Goal: Task Accomplishment & Management: Manage account settings

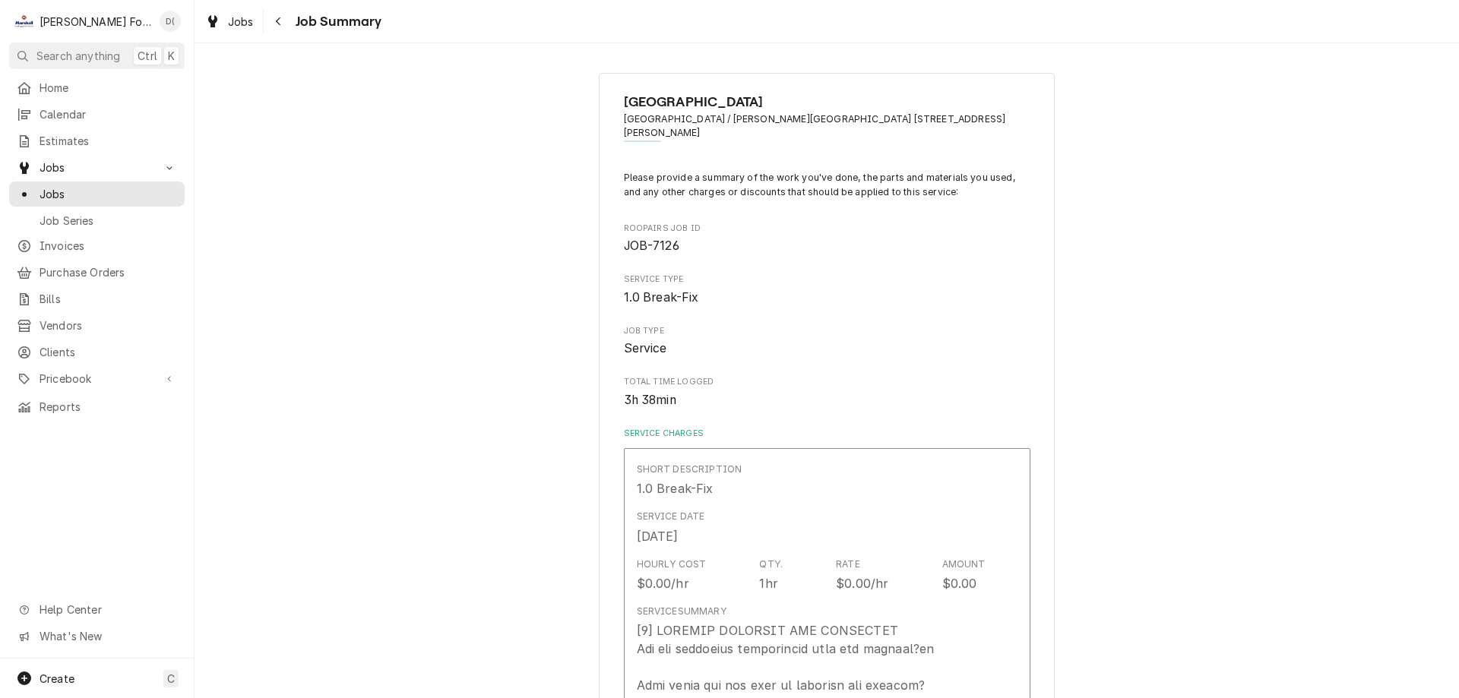
scroll to position [1513, 0]
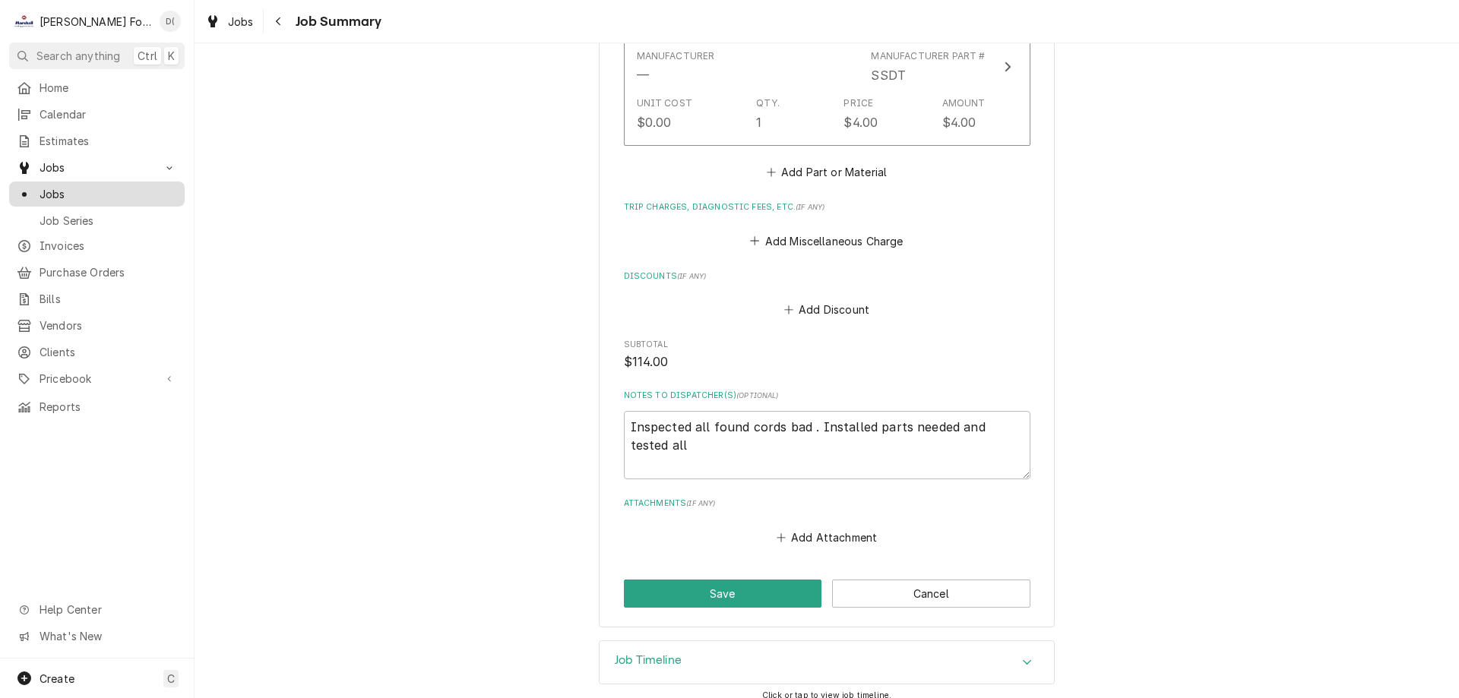
click at [105, 187] on span "Jobs" at bounding box center [109, 194] width 138 height 16
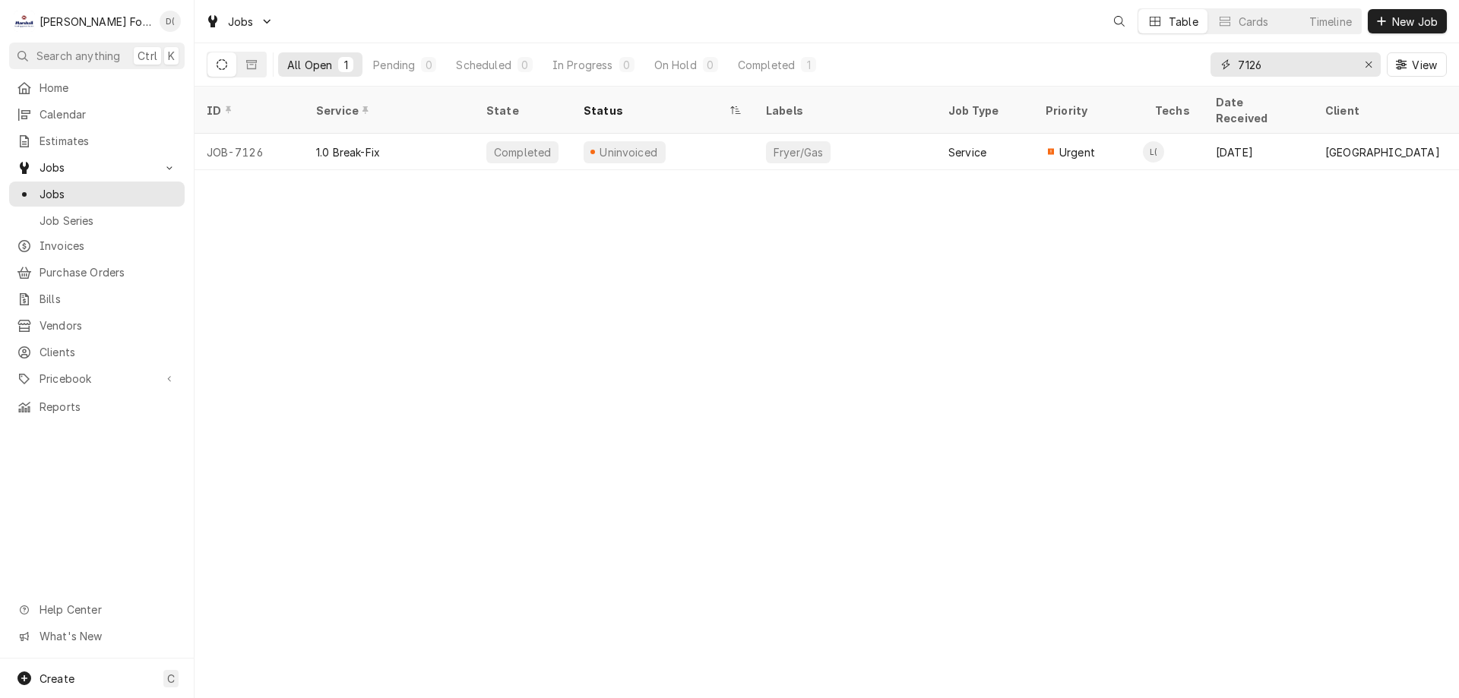
click at [1297, 66] on input "7126" at bounding box center [1295, 64] width 114 height 24
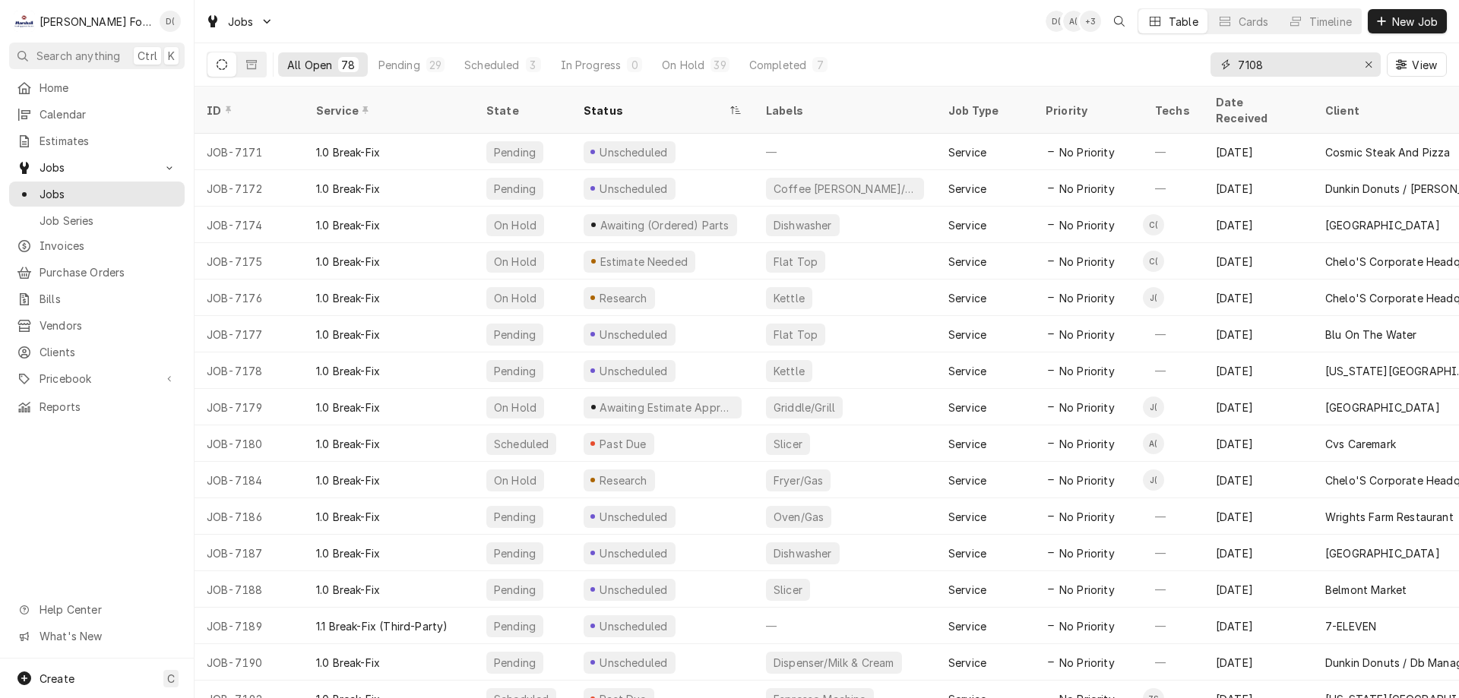
type input "7108"
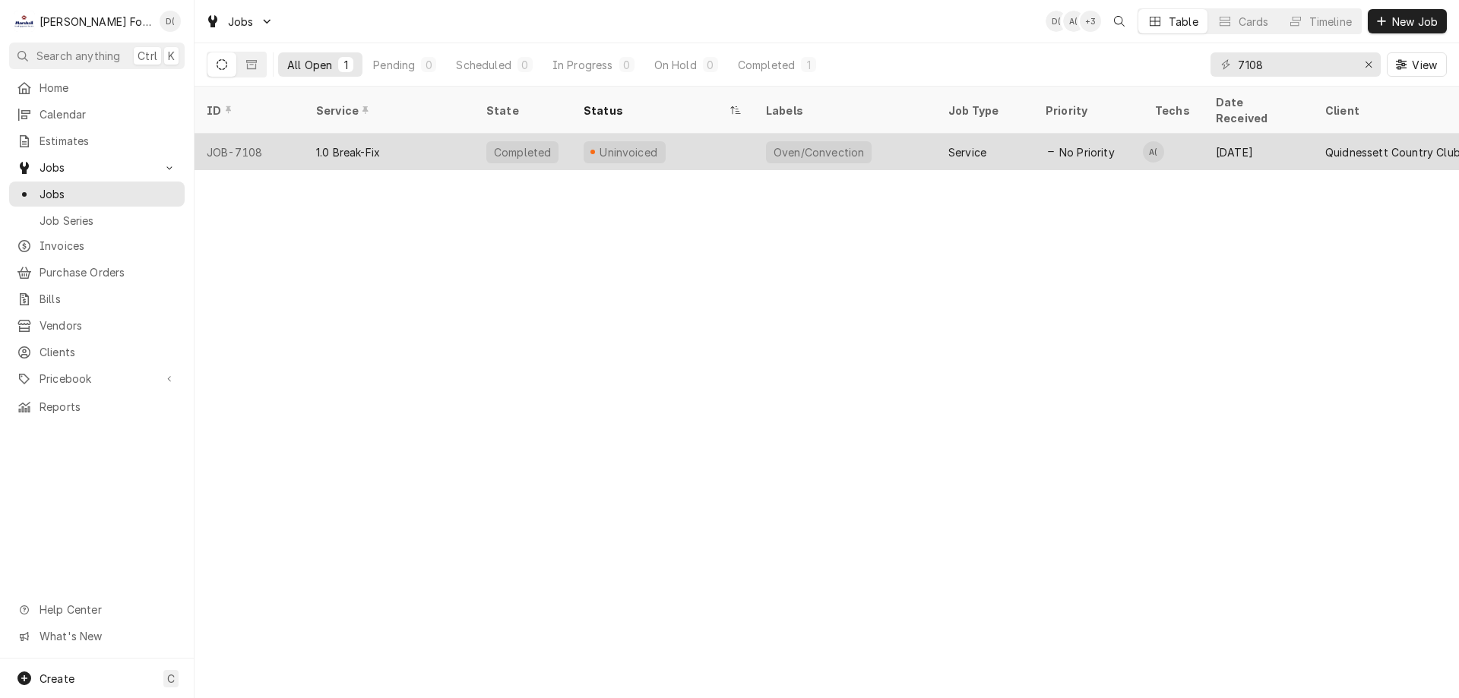
click at [720, 140] on div "Uninvoiced" at bounding box center [662, 152] width 182 height 36
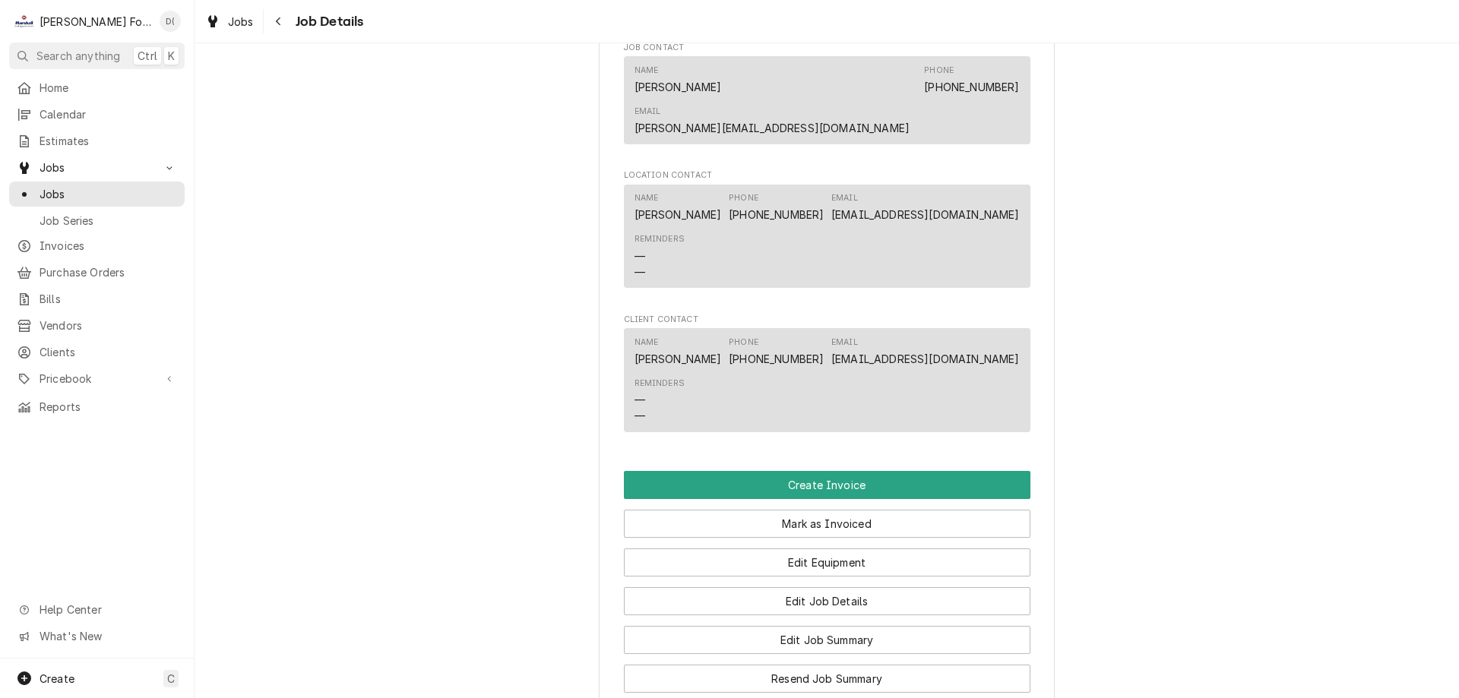
scroll to position [1368, 0]
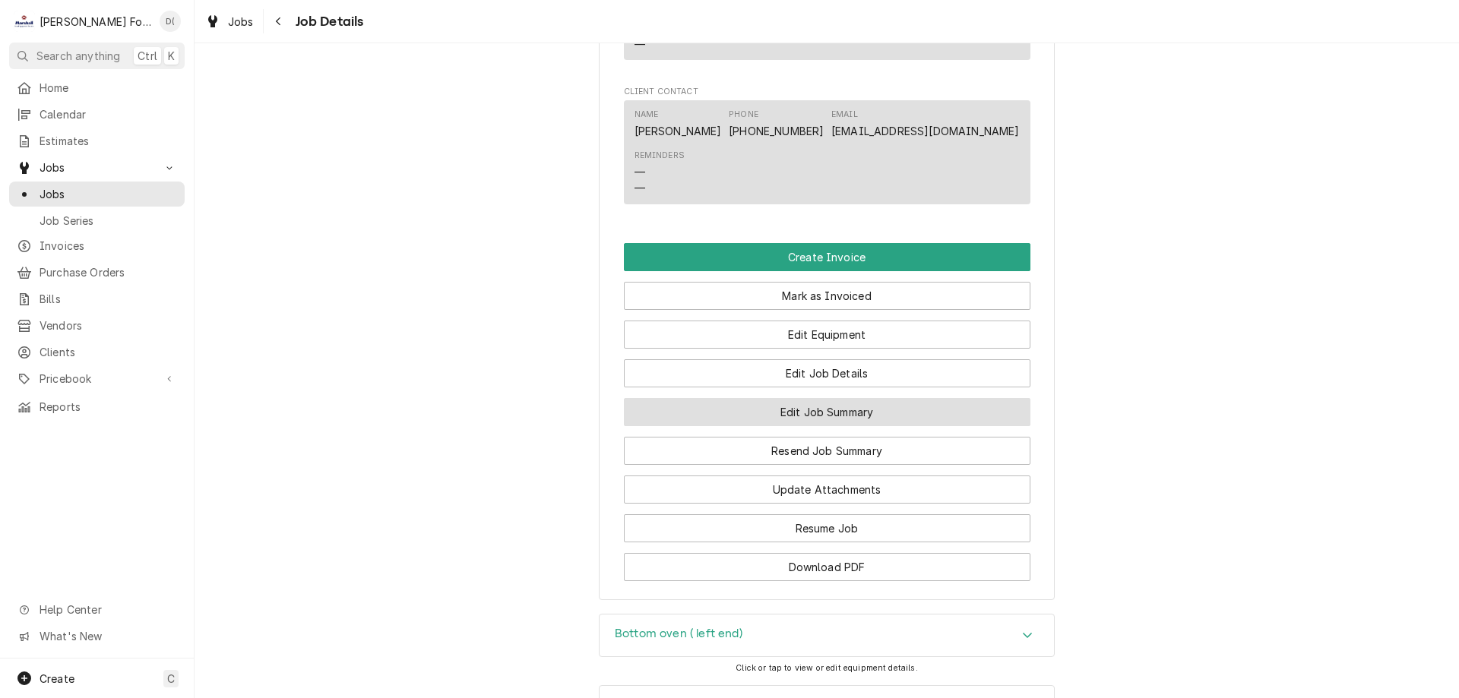
click at [805, 398] on button "Edit Job Summary" at bounding box center [827, 412] width 407 height 28
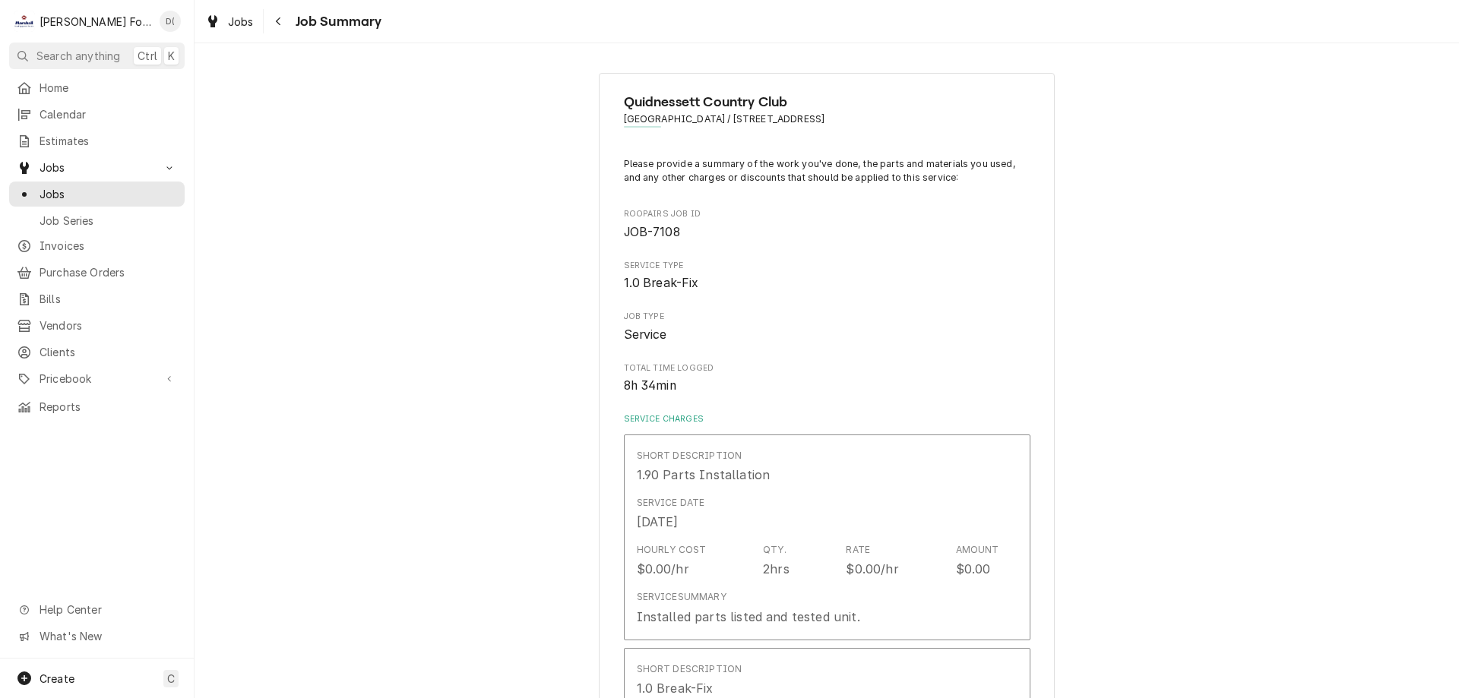
type textarea "x"
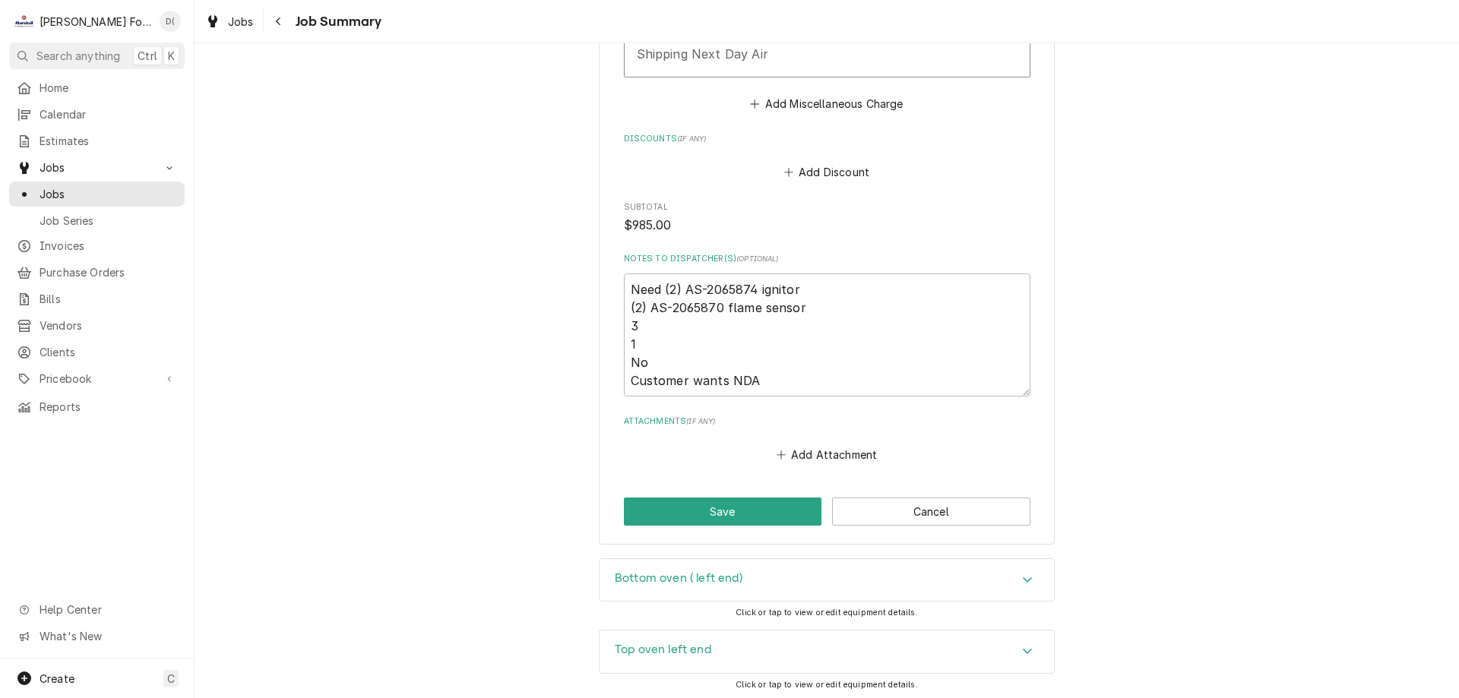
scroll to position [2908, 0]
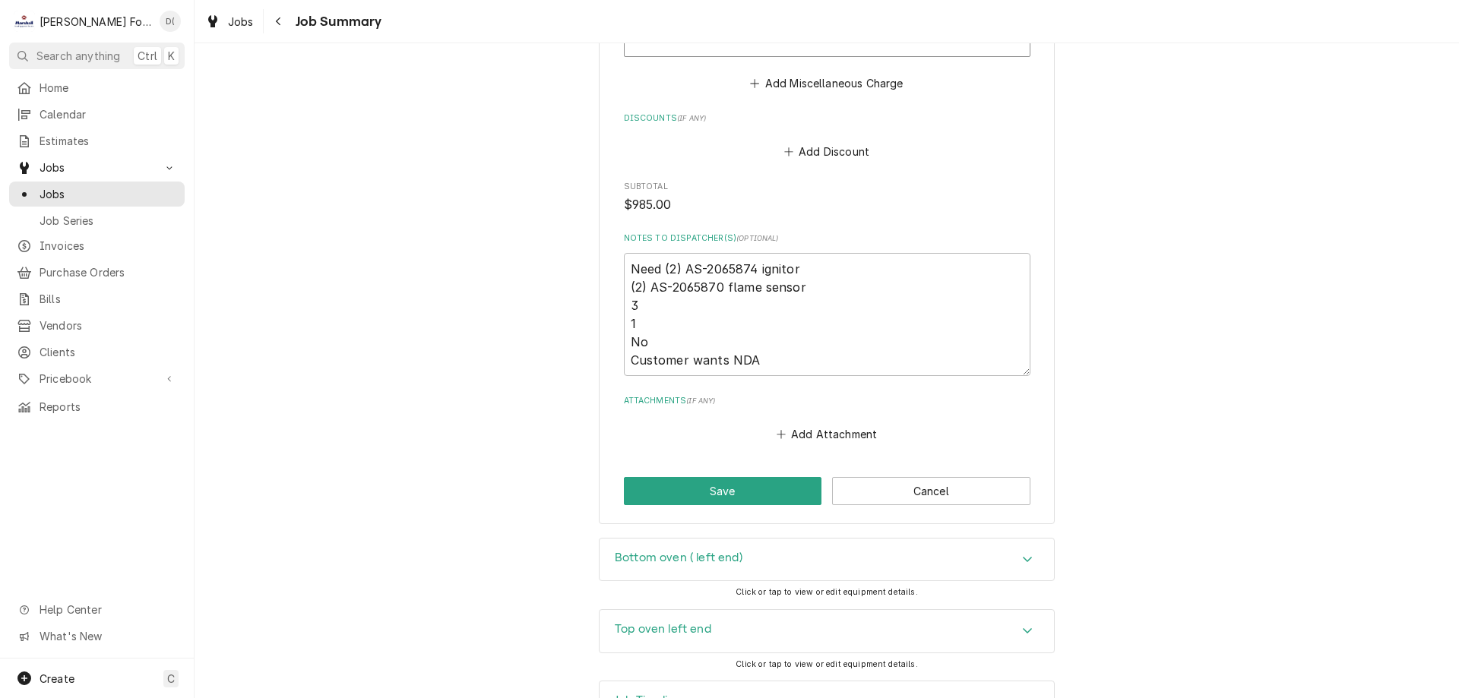
click at [720, 682] on div "Job Timeline" at bounding box center [827, 703] width 454 height 43
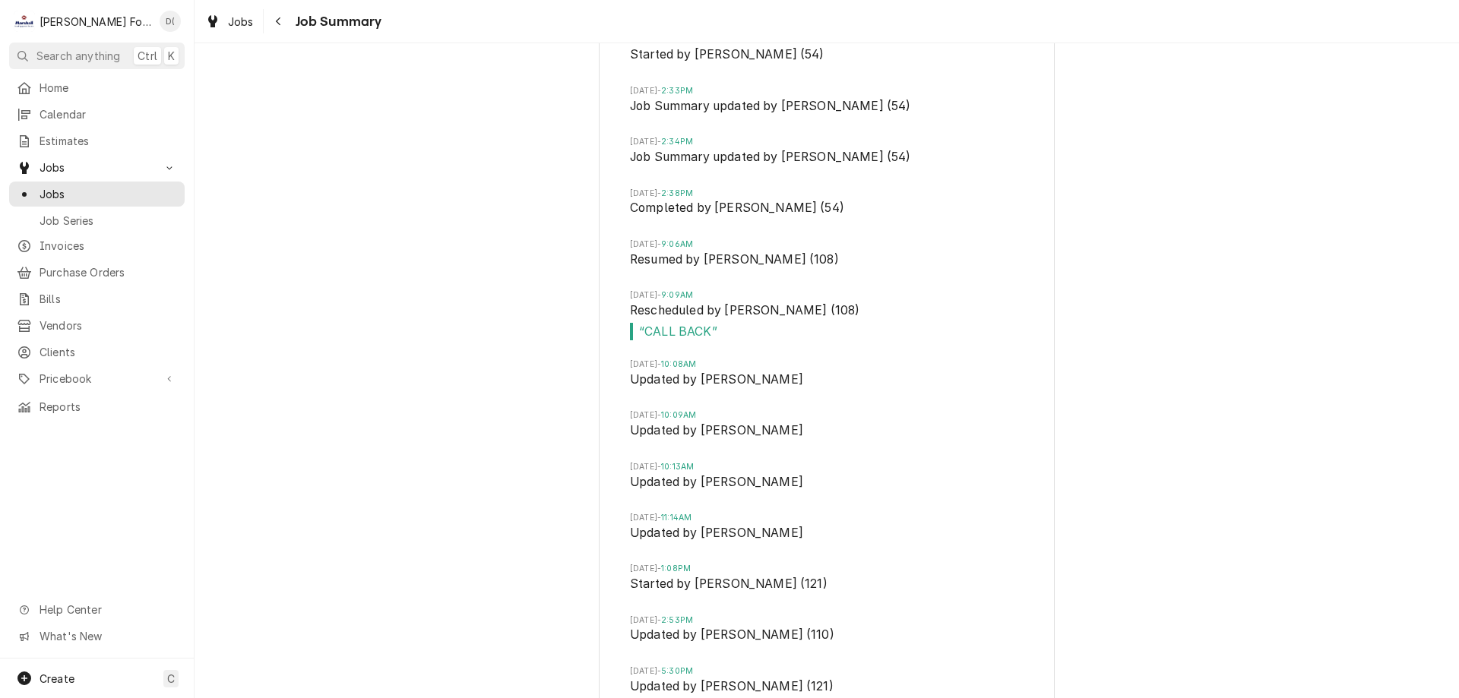
scroll to position [4449, 0]
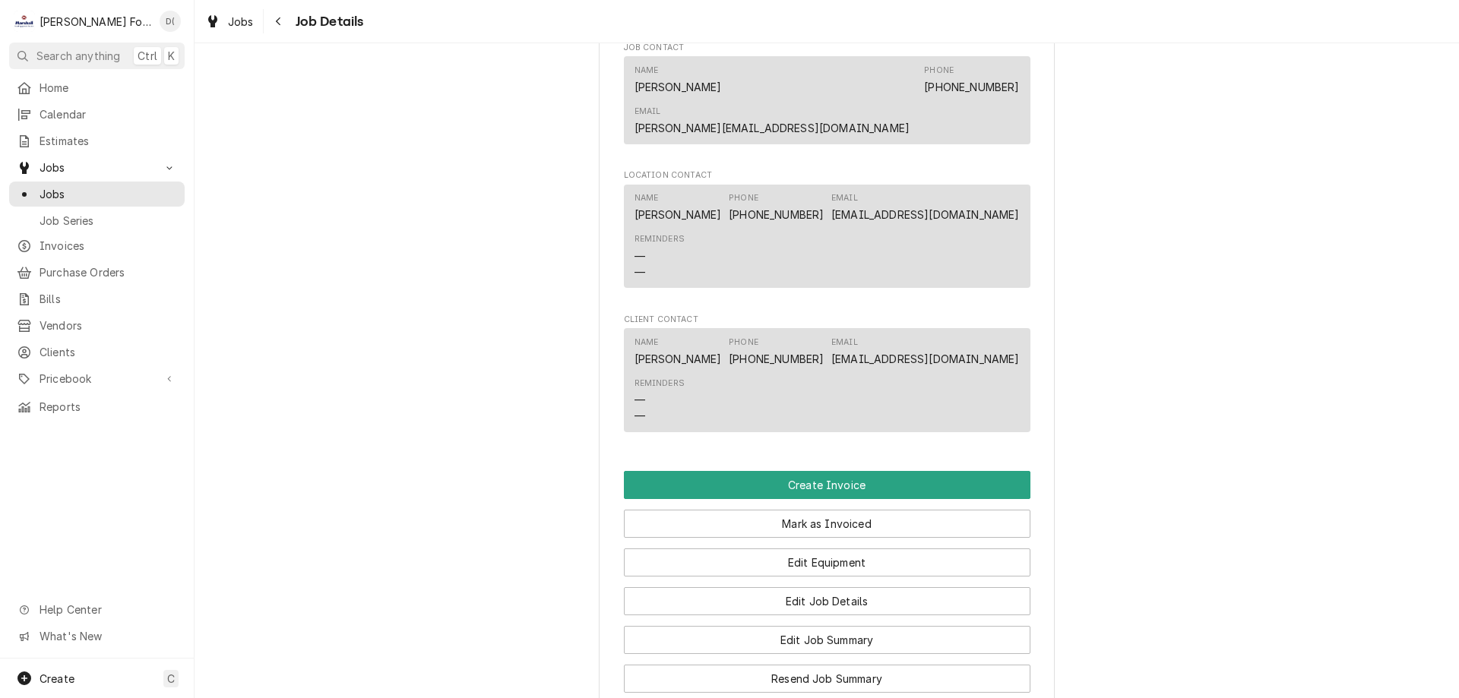
scroll to position [1444, 0]
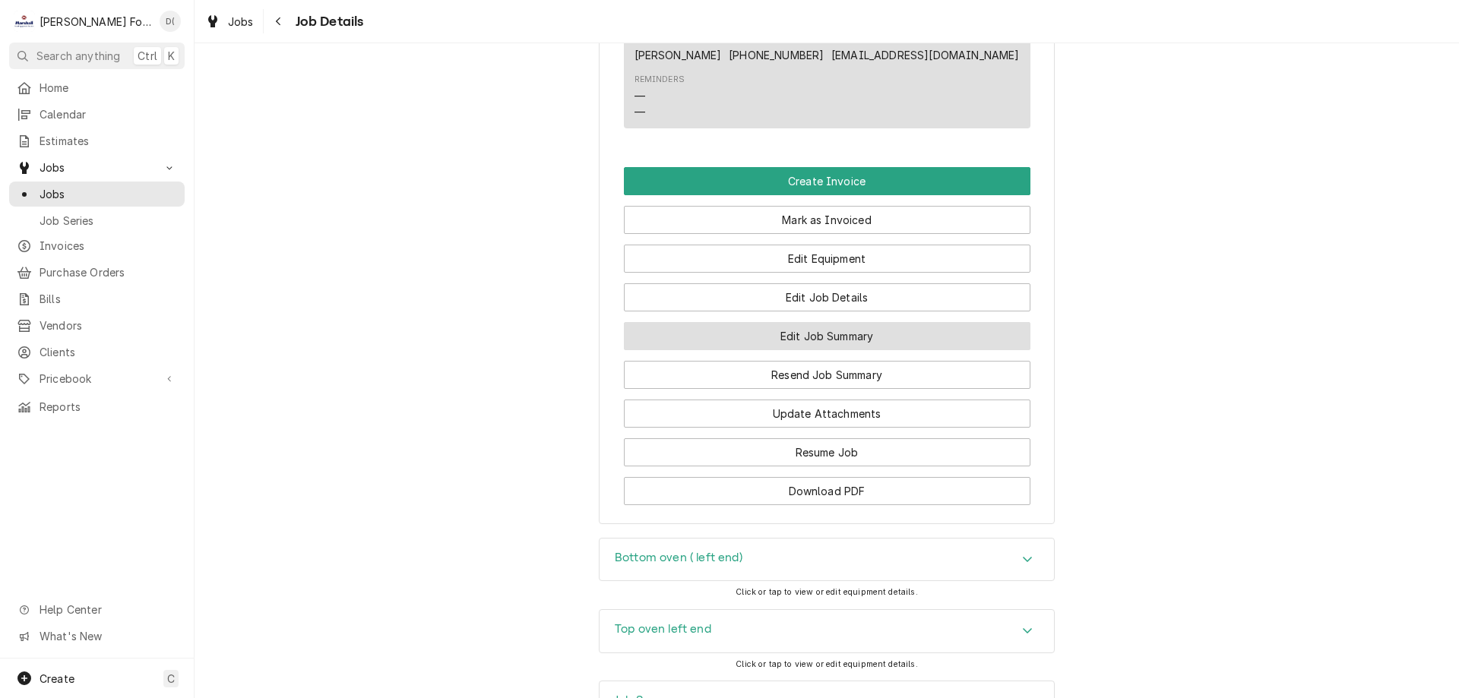
click at [741, 322] on button "Edit Job Summary" at bounding box center [827, 336] width 407 height 28
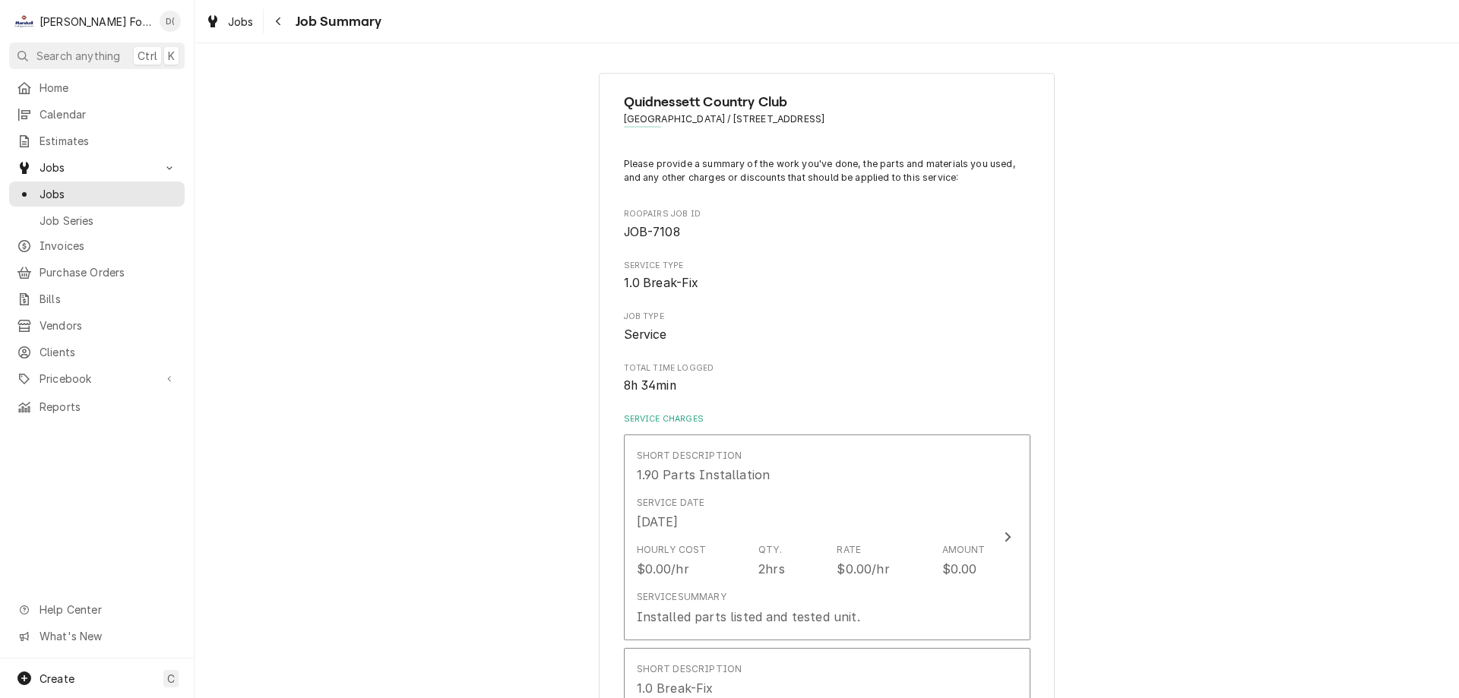
type textarea "x"
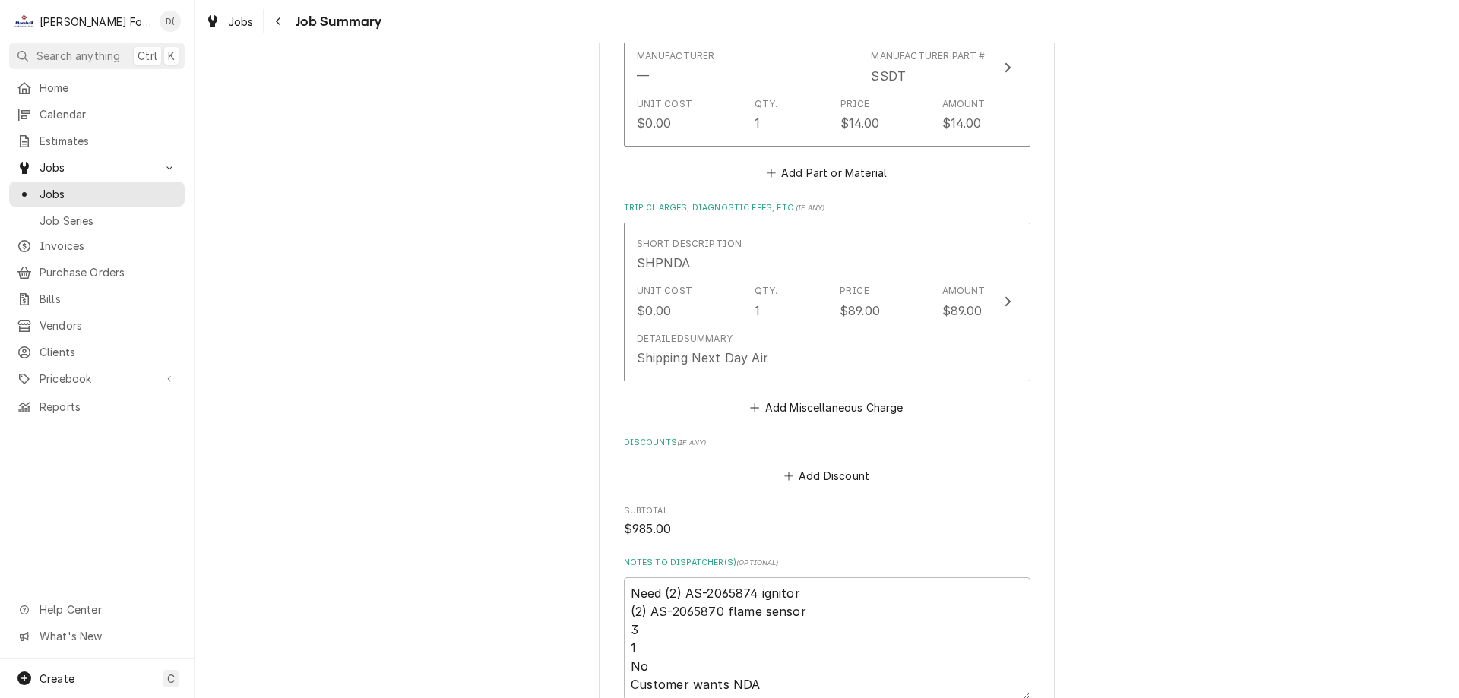
scroll to position [2659, 0]
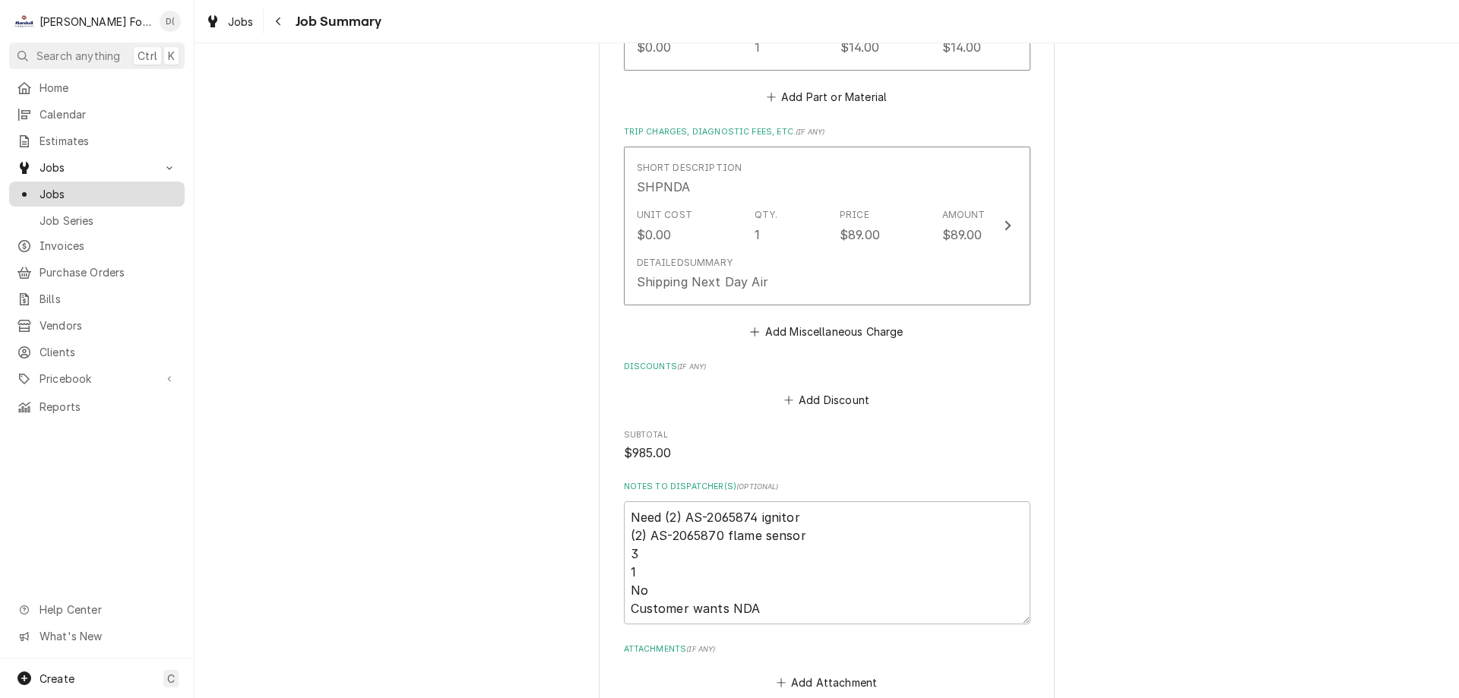
click at [90, 188] on span "Jobs" at bounding box center [109, 194] width 138 height 16
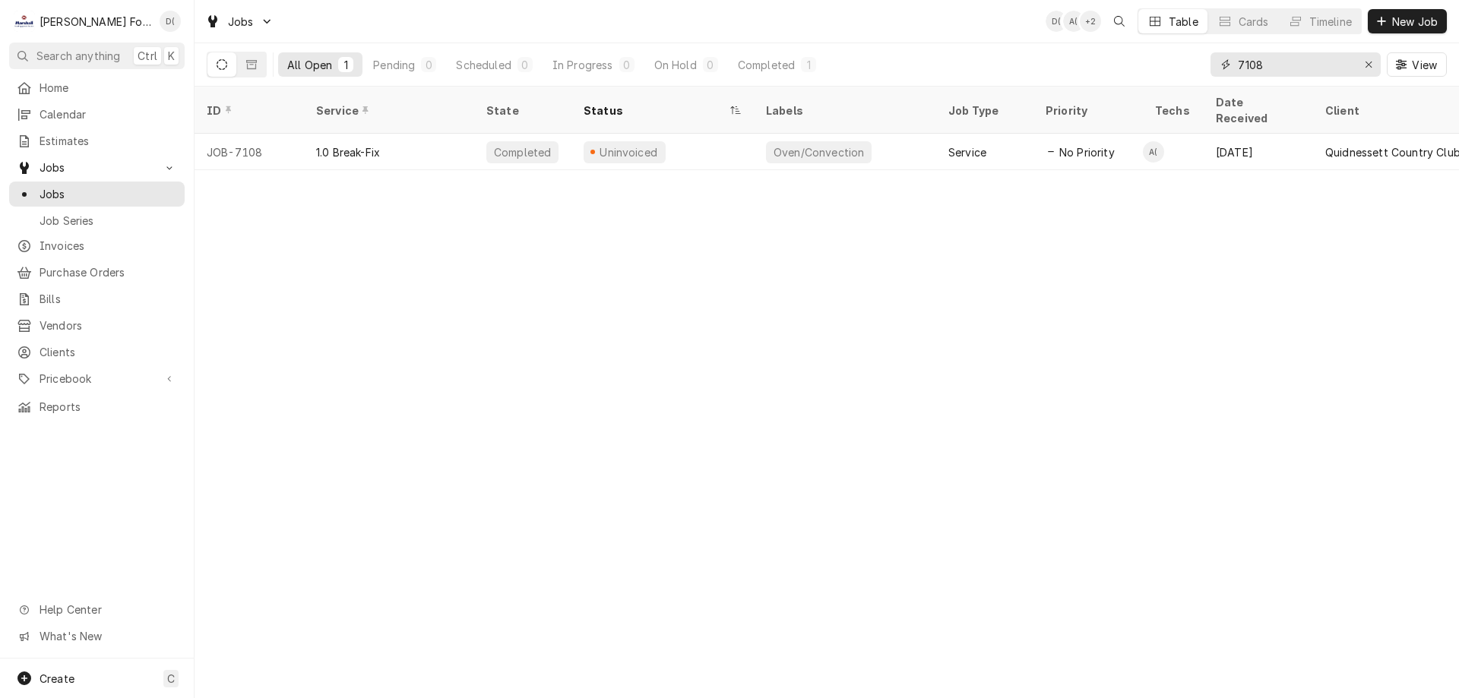
click at [1299, 71] on input "7108" at bounding box center [1295, 64] width 114 height 24
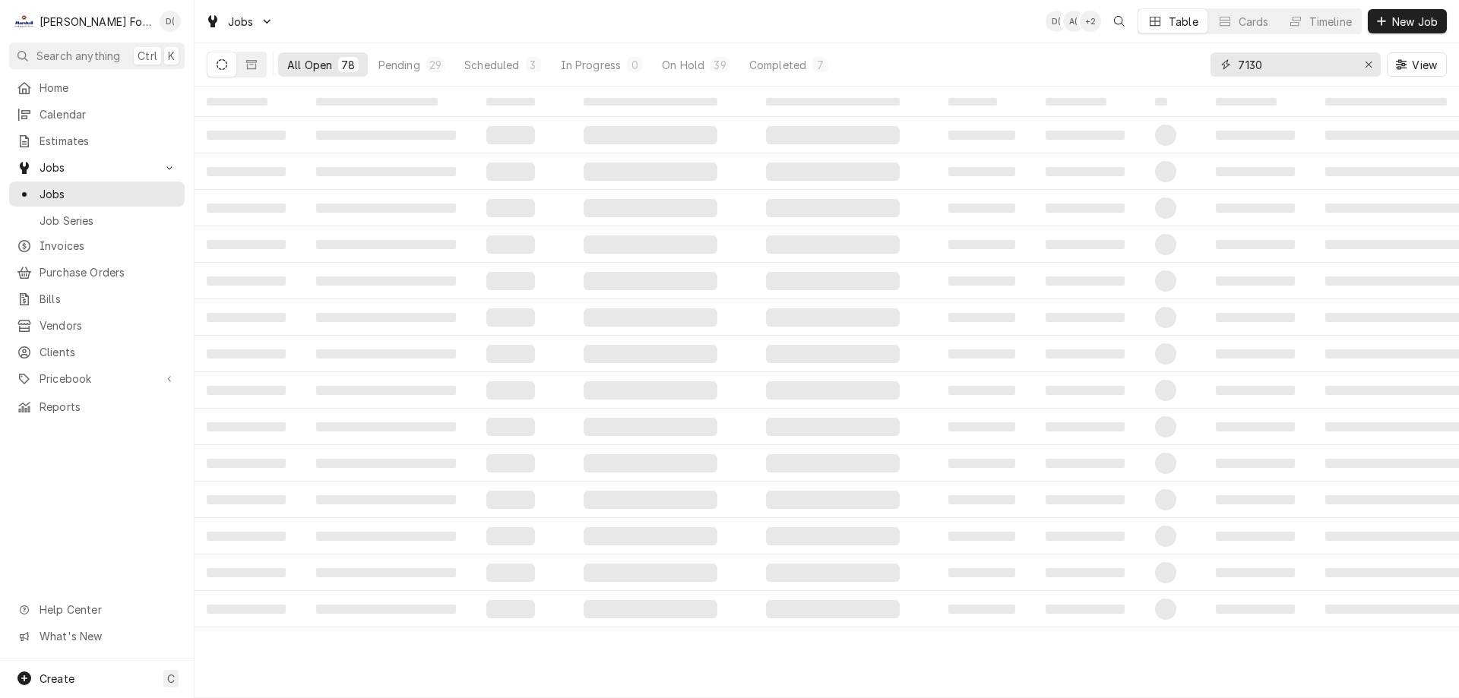
type input "7130"
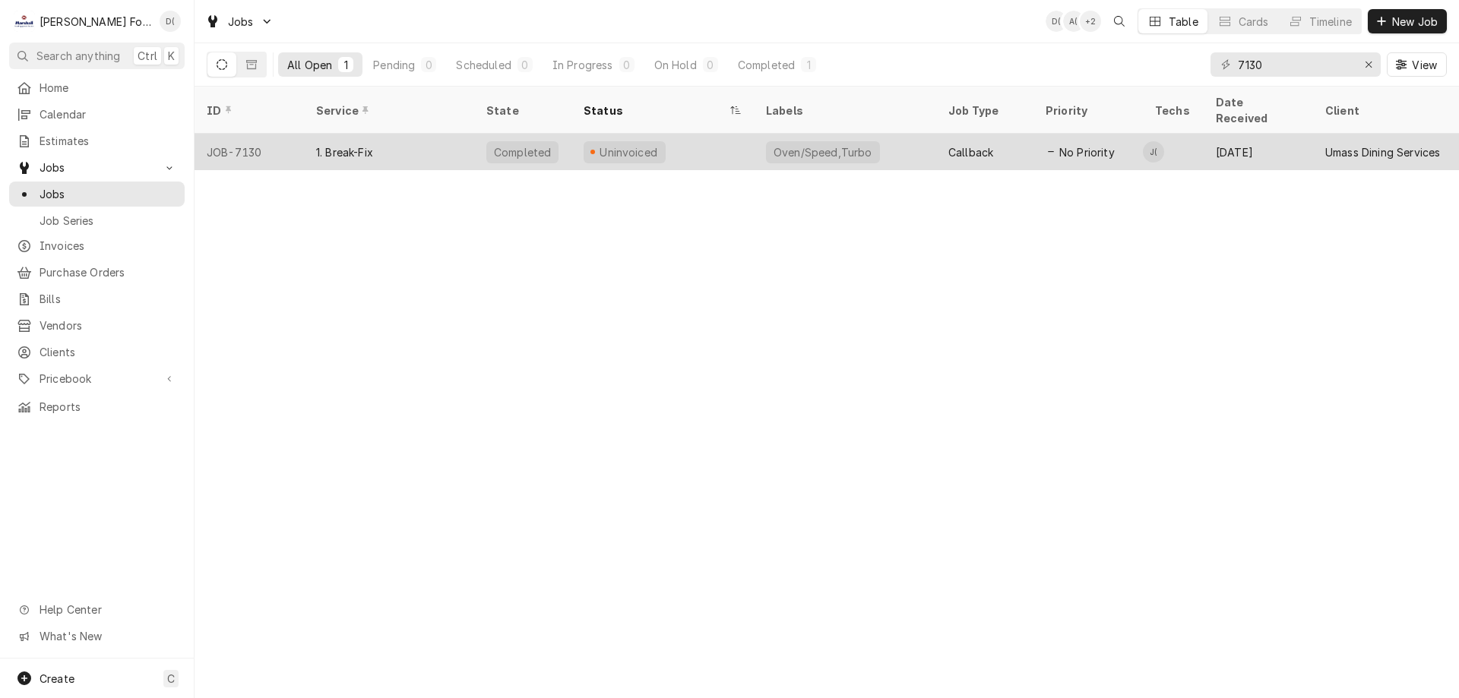
click at [457, 134] on div "1. Break-Fix" at bounding box center [389, 152] width 170 height 36
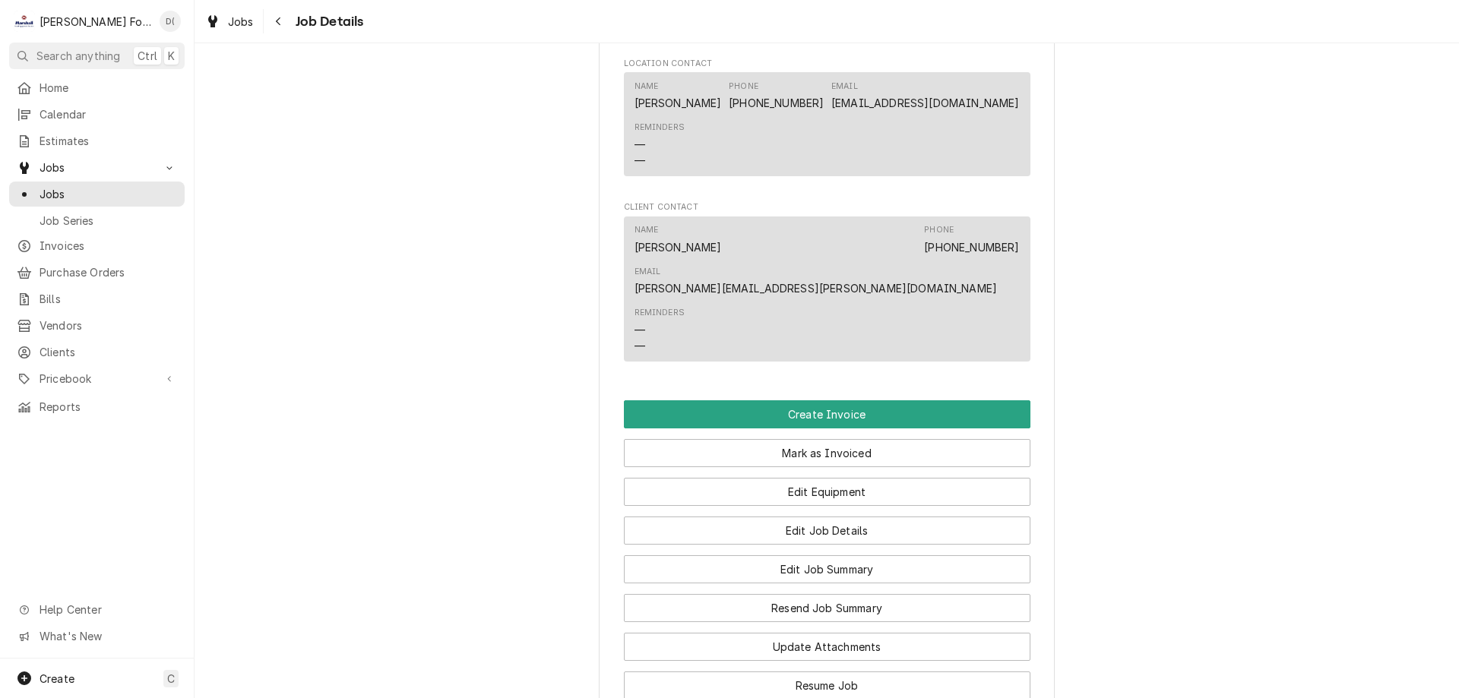
scroll to position [1824, 0]
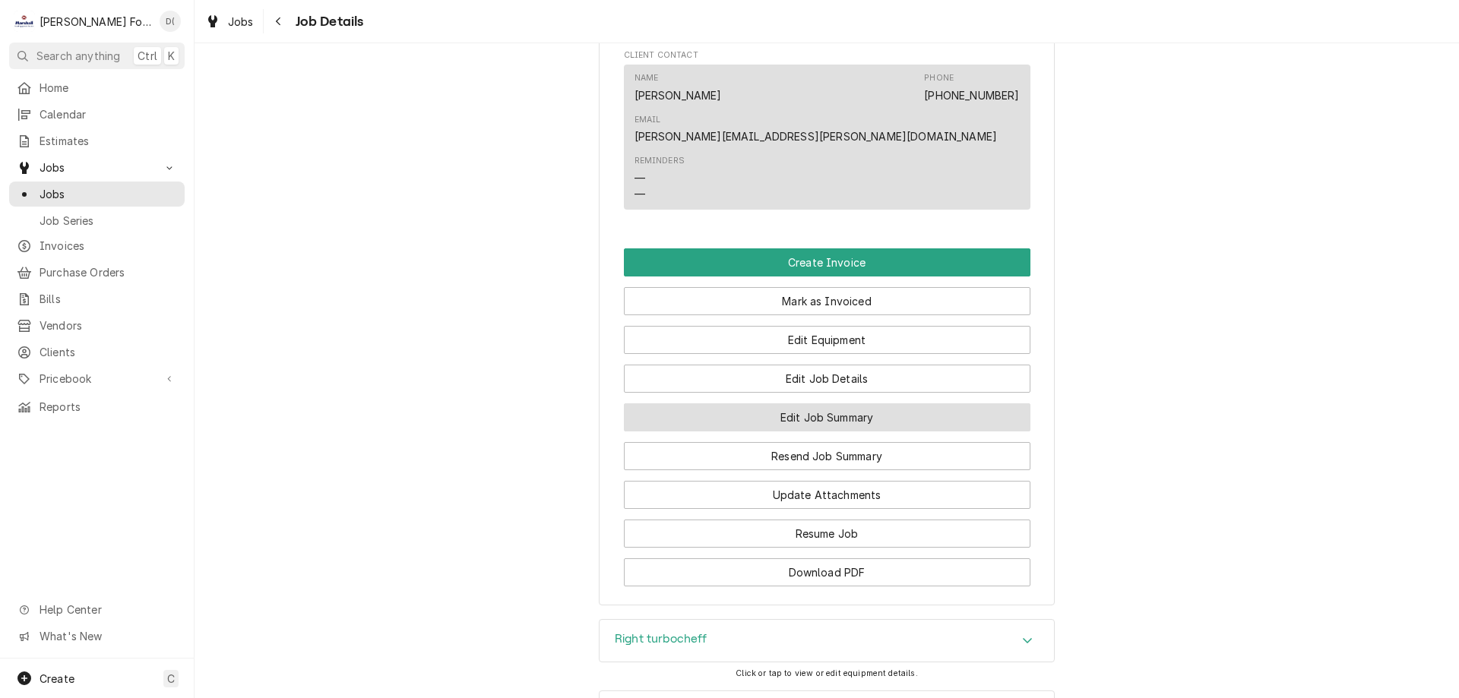
click at [727, 403] on button "Edit Job Summary" at bounding box center [827, 417] width 407 height 28
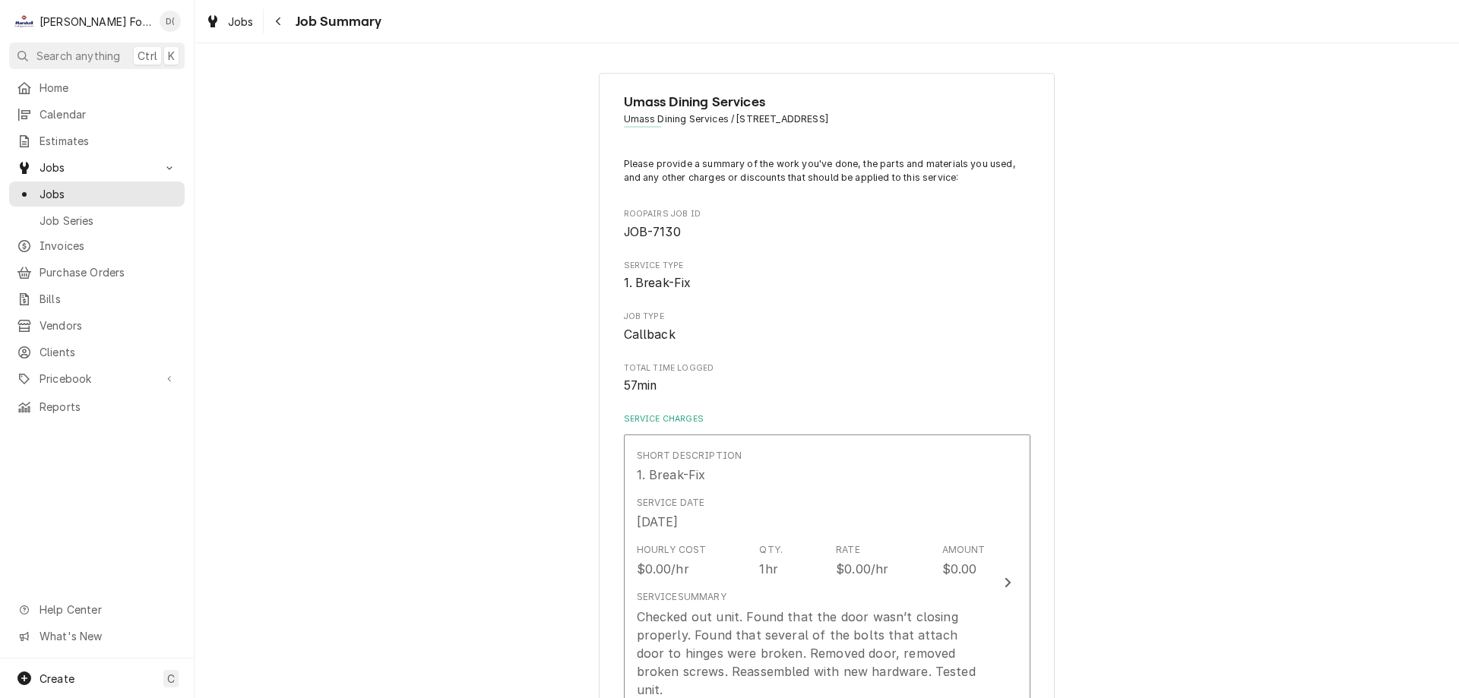
type textarea "x"
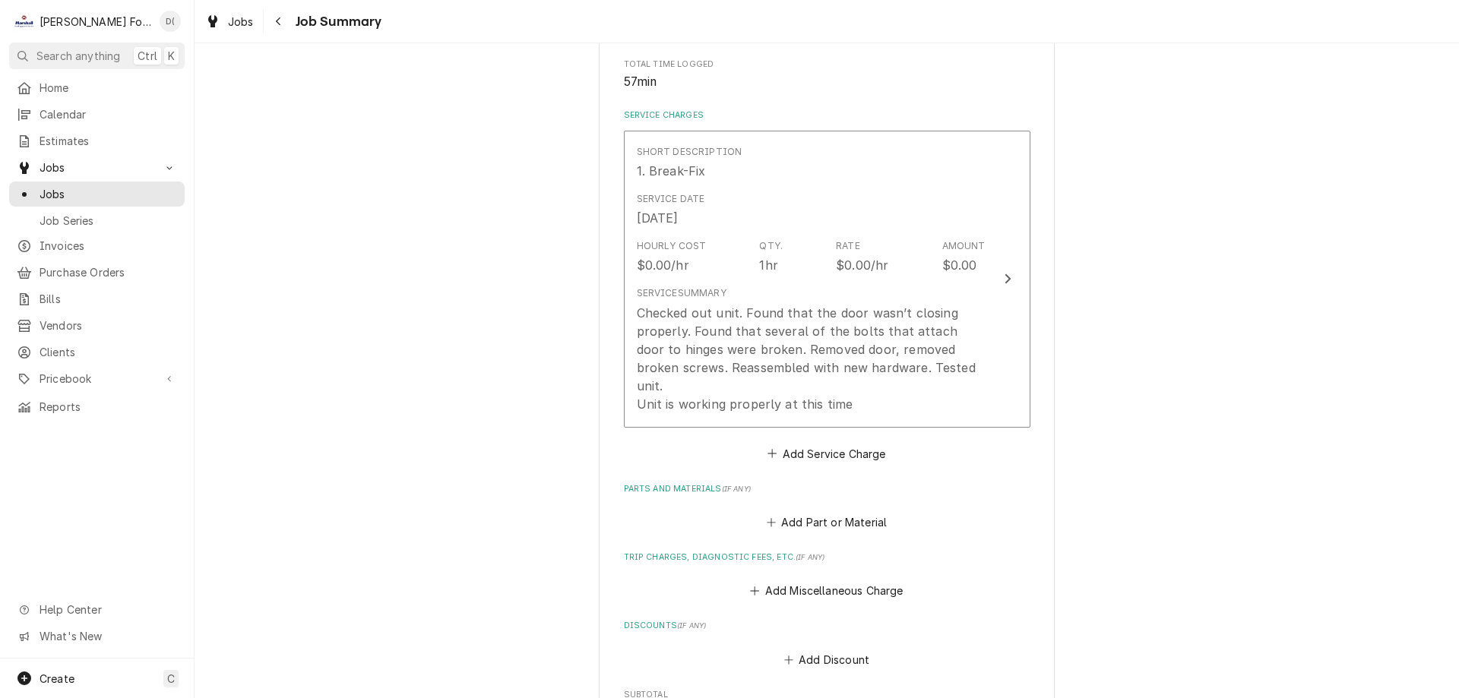
scroll to position [380, 0]
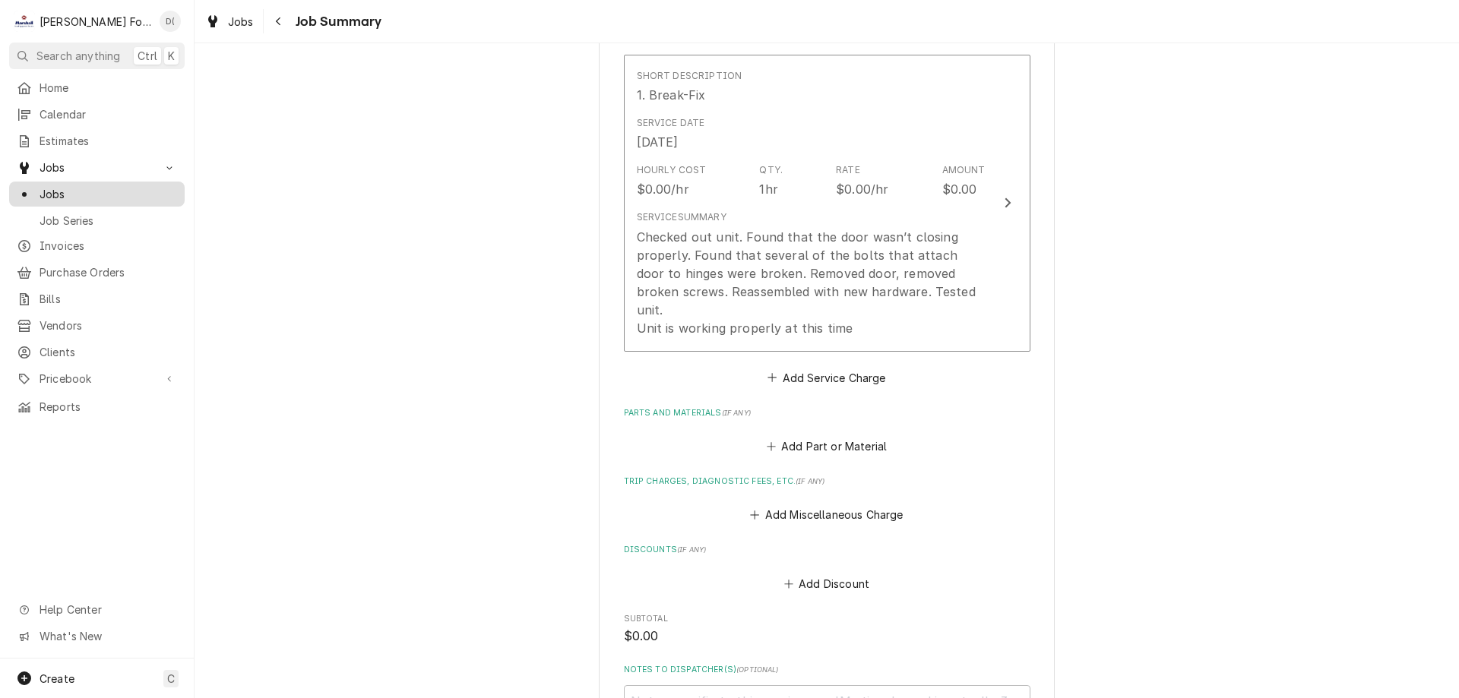
click at [98, 193] on span "Jobs" at bounding box center [109, 194] width 138 height 16
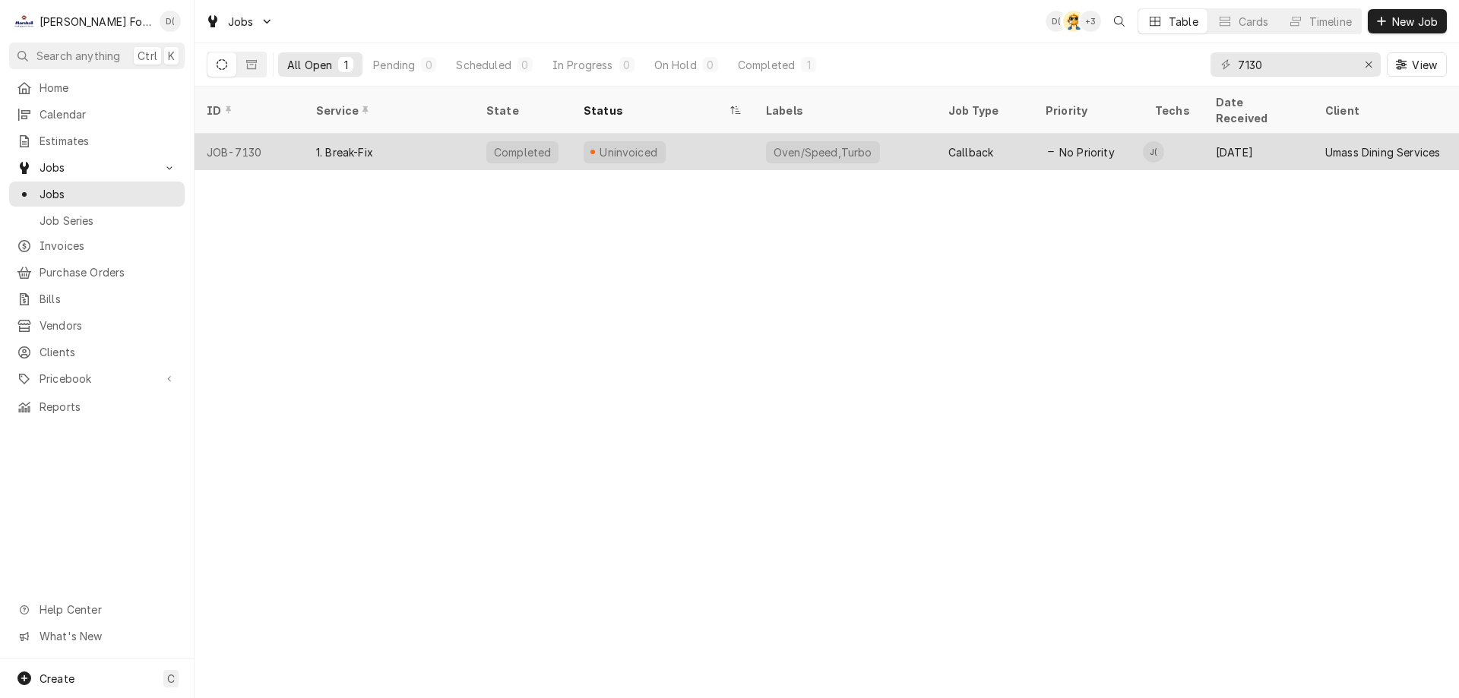
click at [722, 135] on div "Uninvoiced" at bounding box center [662, 152] width 182 height 36
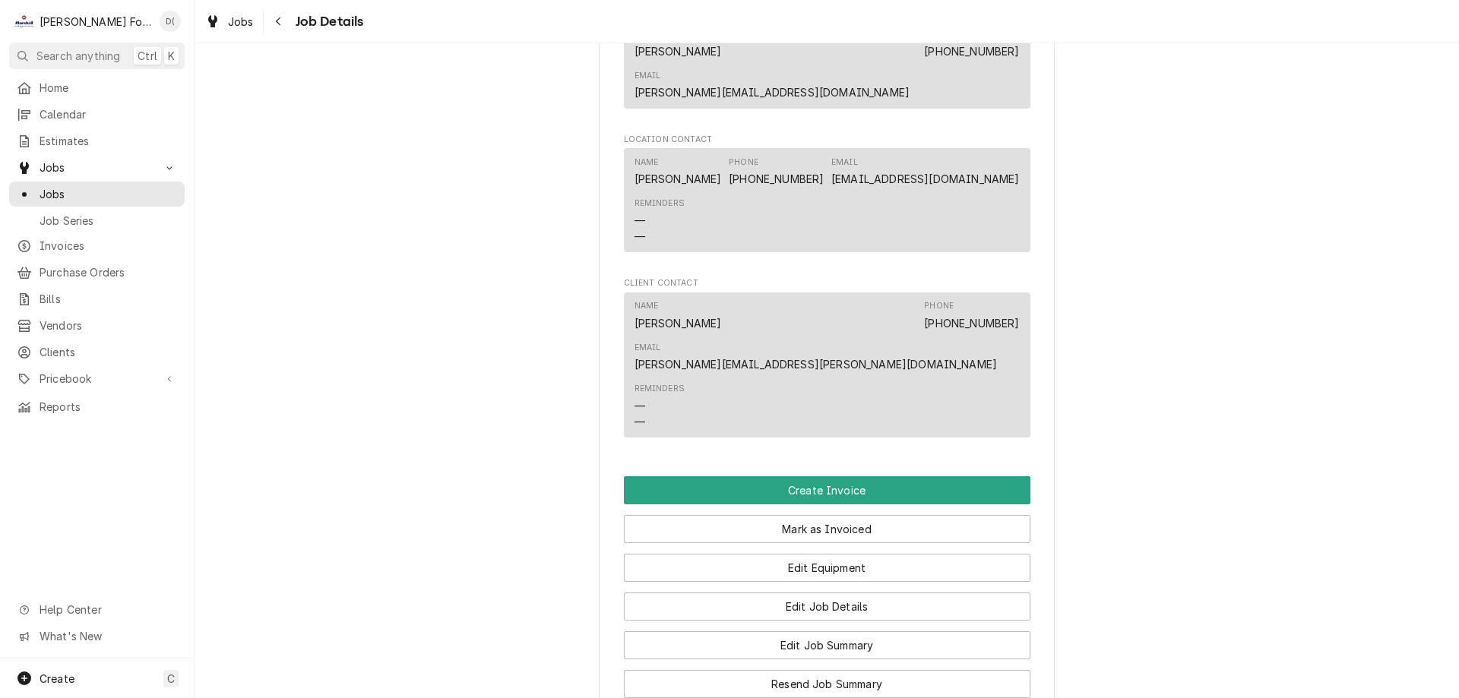
scroll to position [1900, 0]
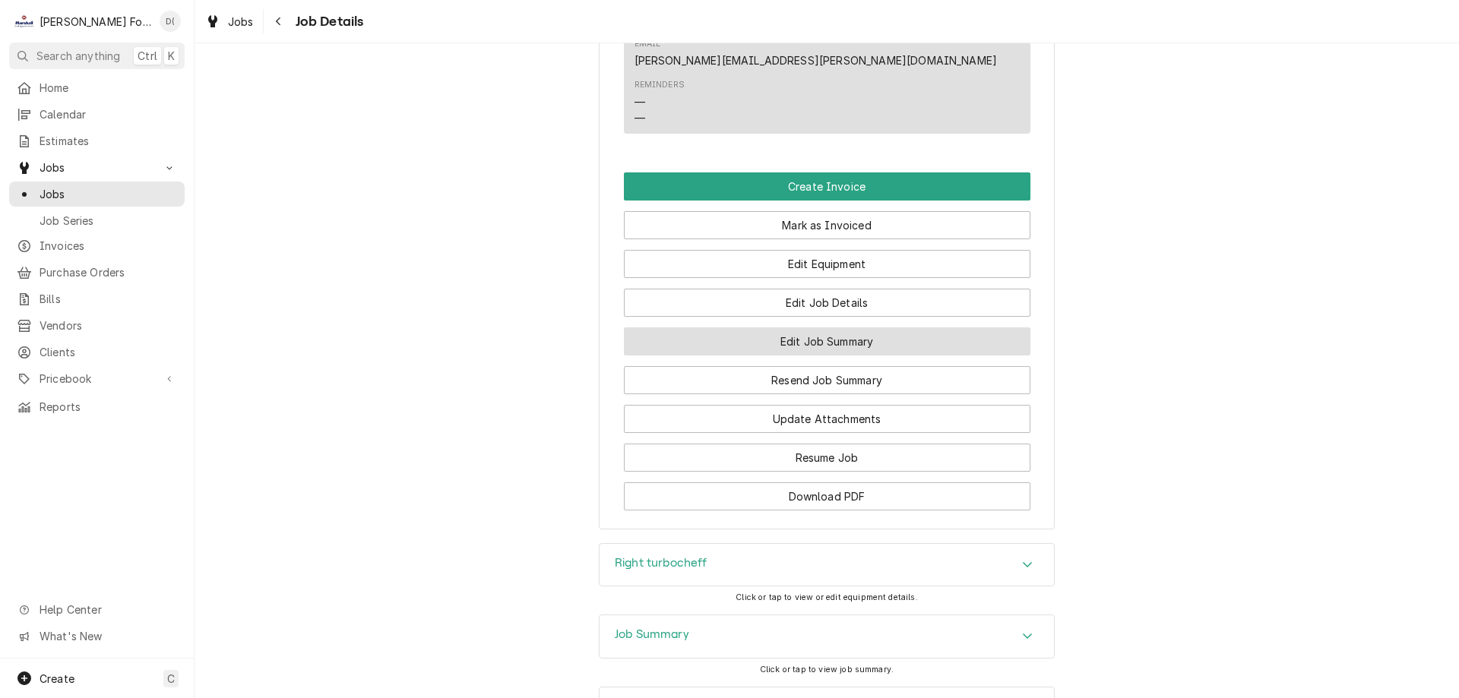
click at [840, 327] on button "Edit Job Summary" at bounding box center [827, 341] width 407 height 28
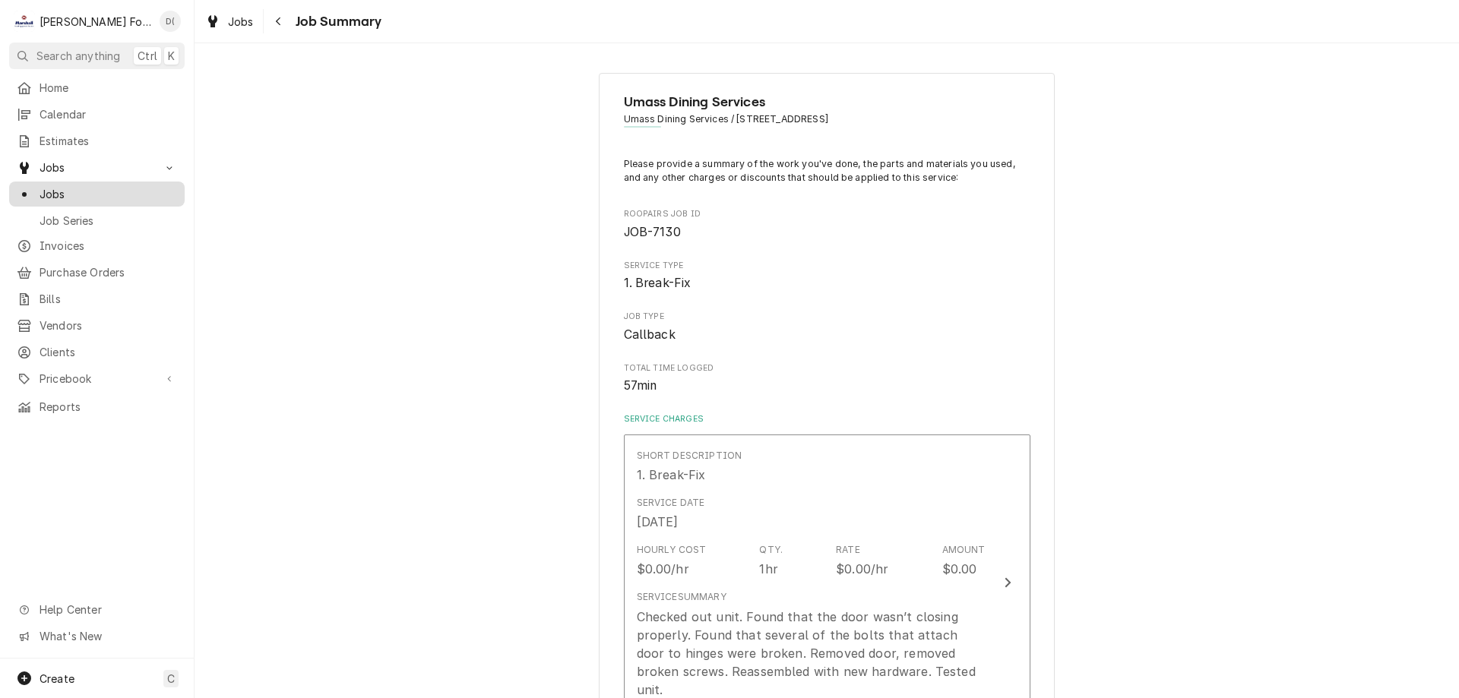
click at [103, 193] on span "Jobs" at bounding box center [109, 194] width 138 height 16
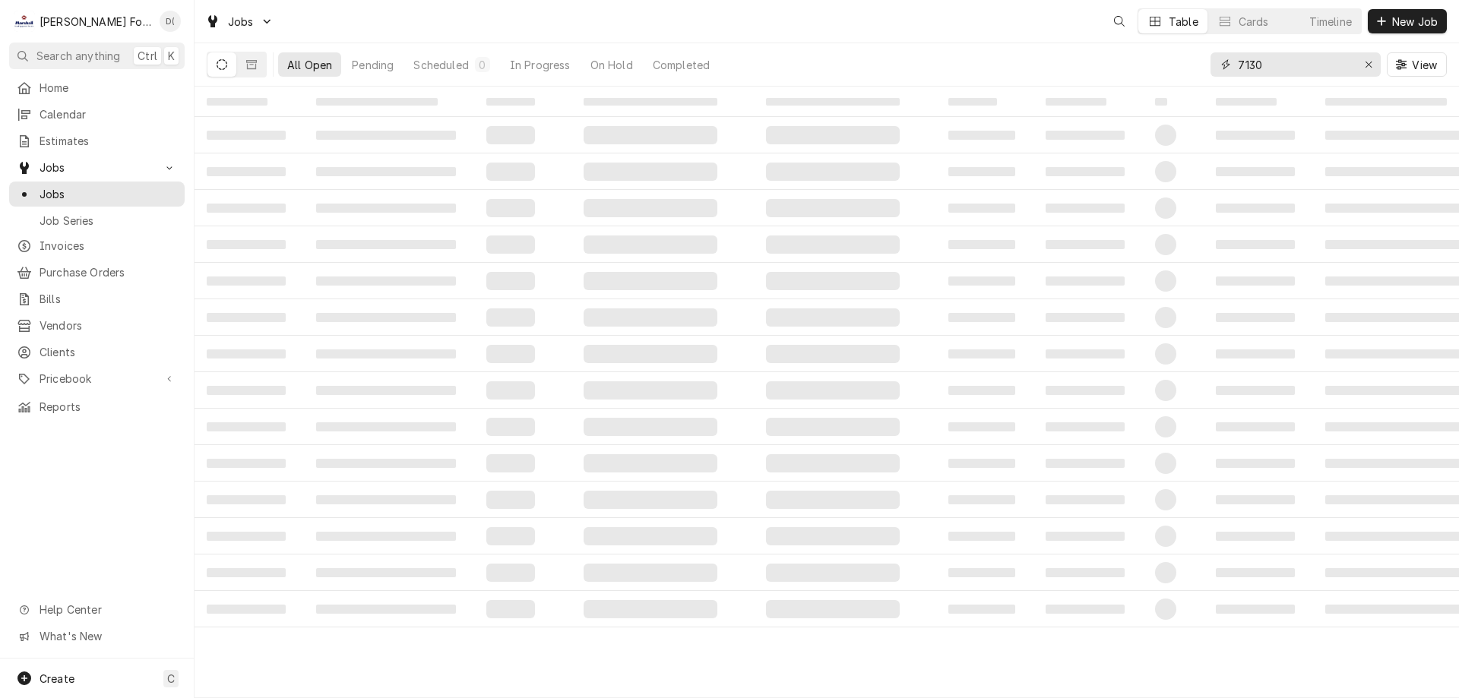
click at [1289, 71] on input "7130" at bounding box center [1295, 64] width 114 height 24
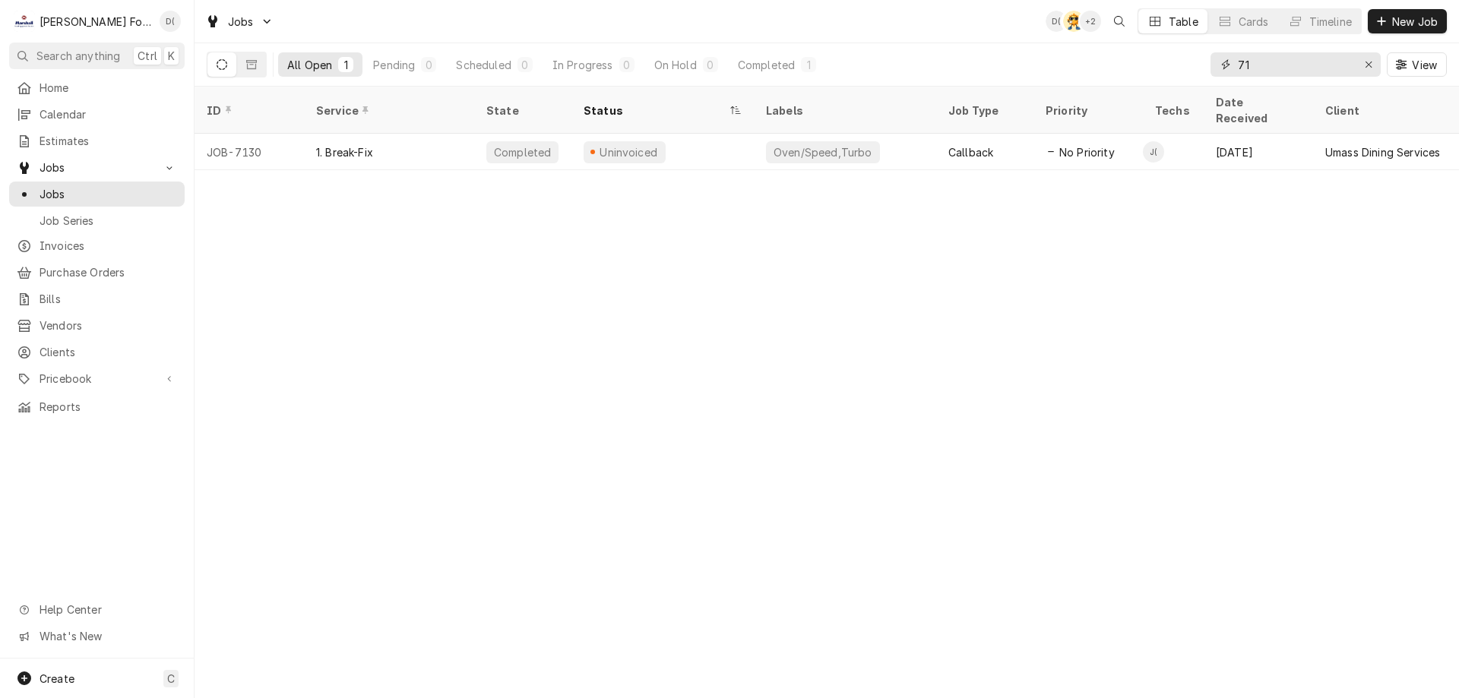
type input "7"
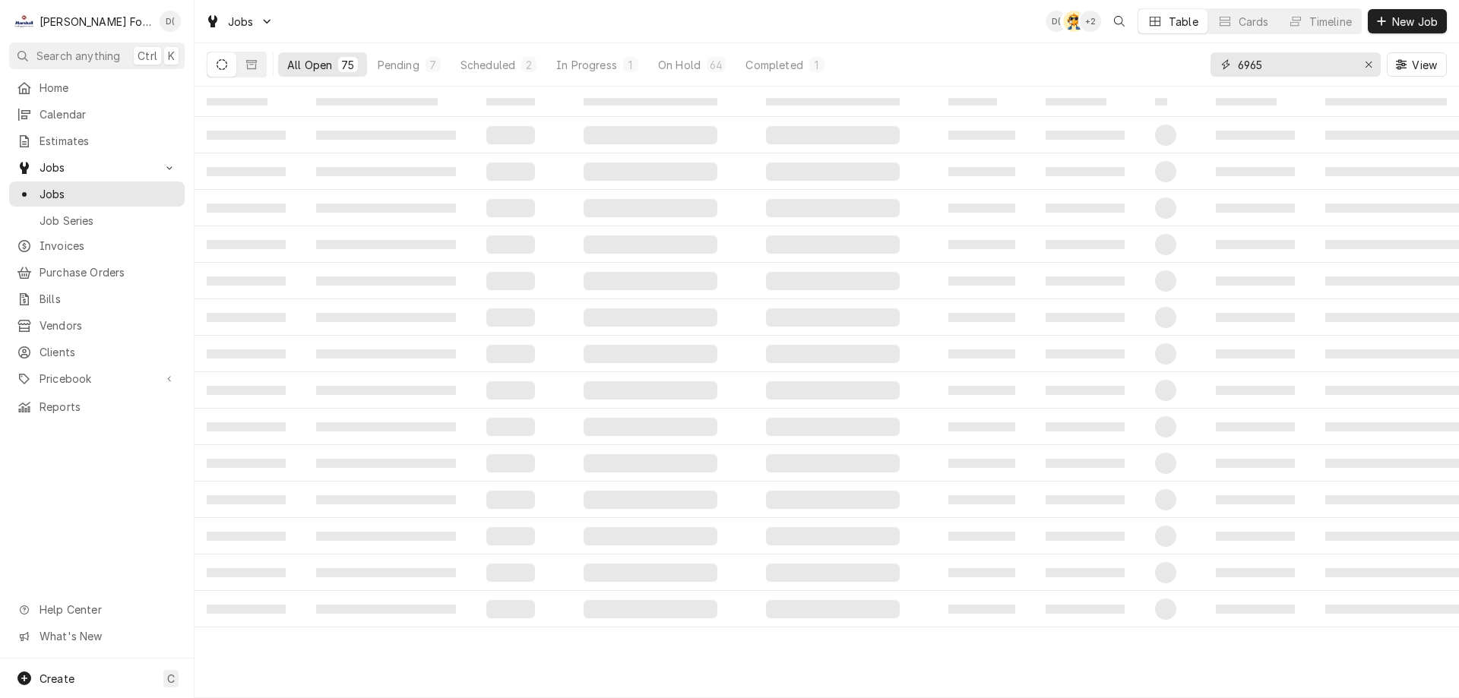
type input "6965"
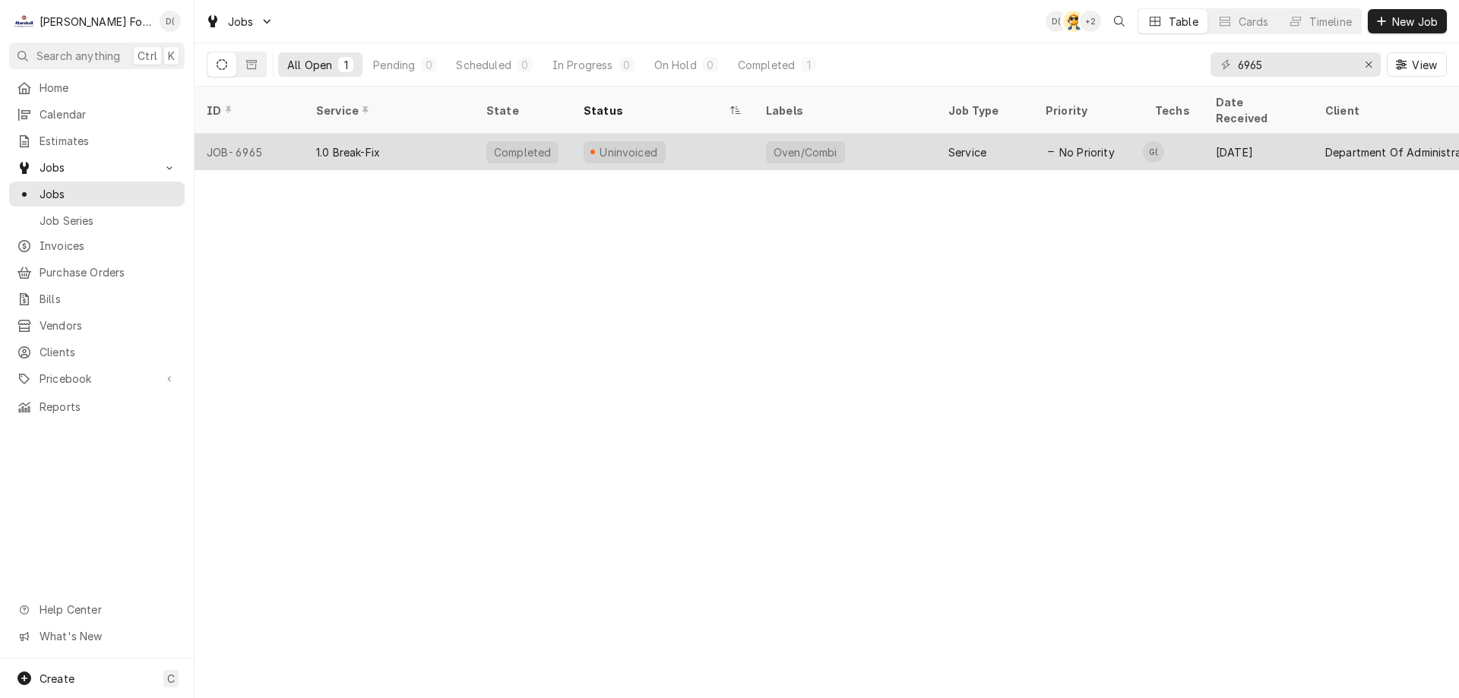
click at [718, 135] on div "Uninvoiced" at bounding box center [662, 152] width 182 height 36
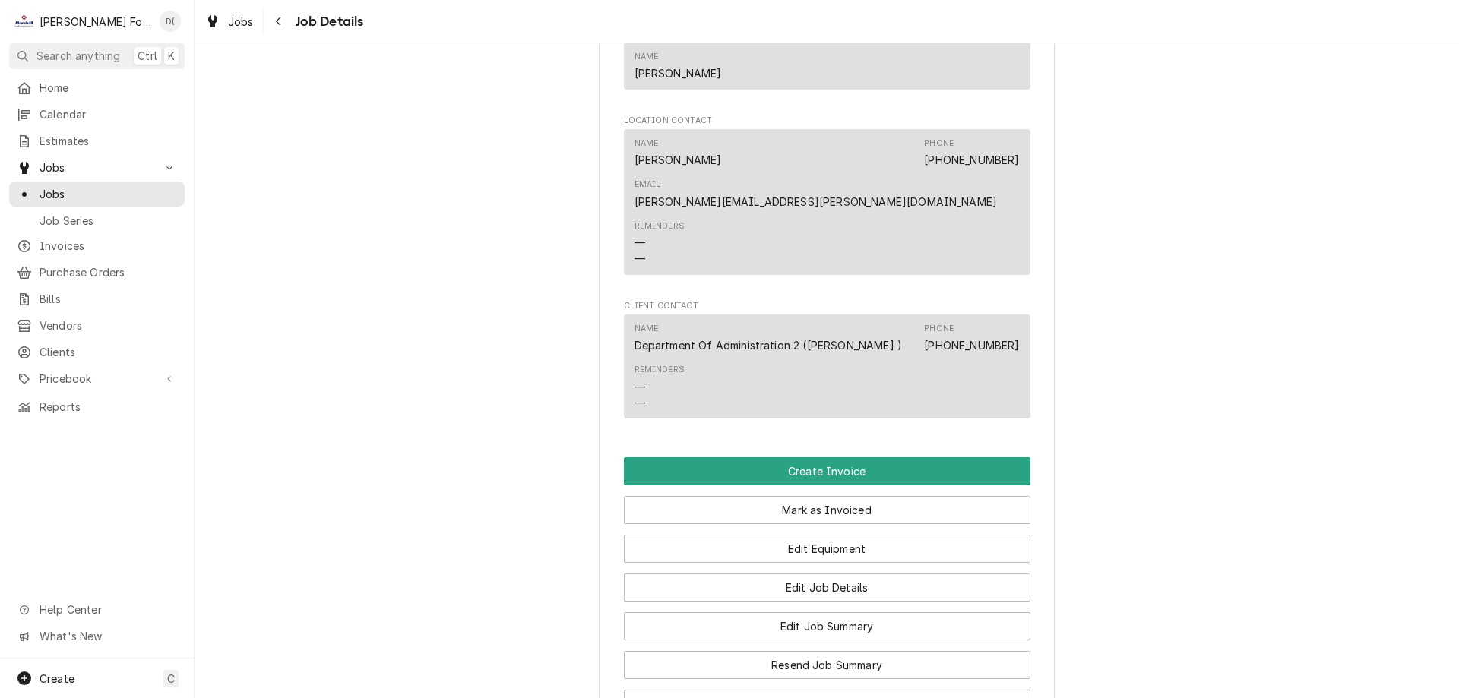
scroll to position [1824, 0]
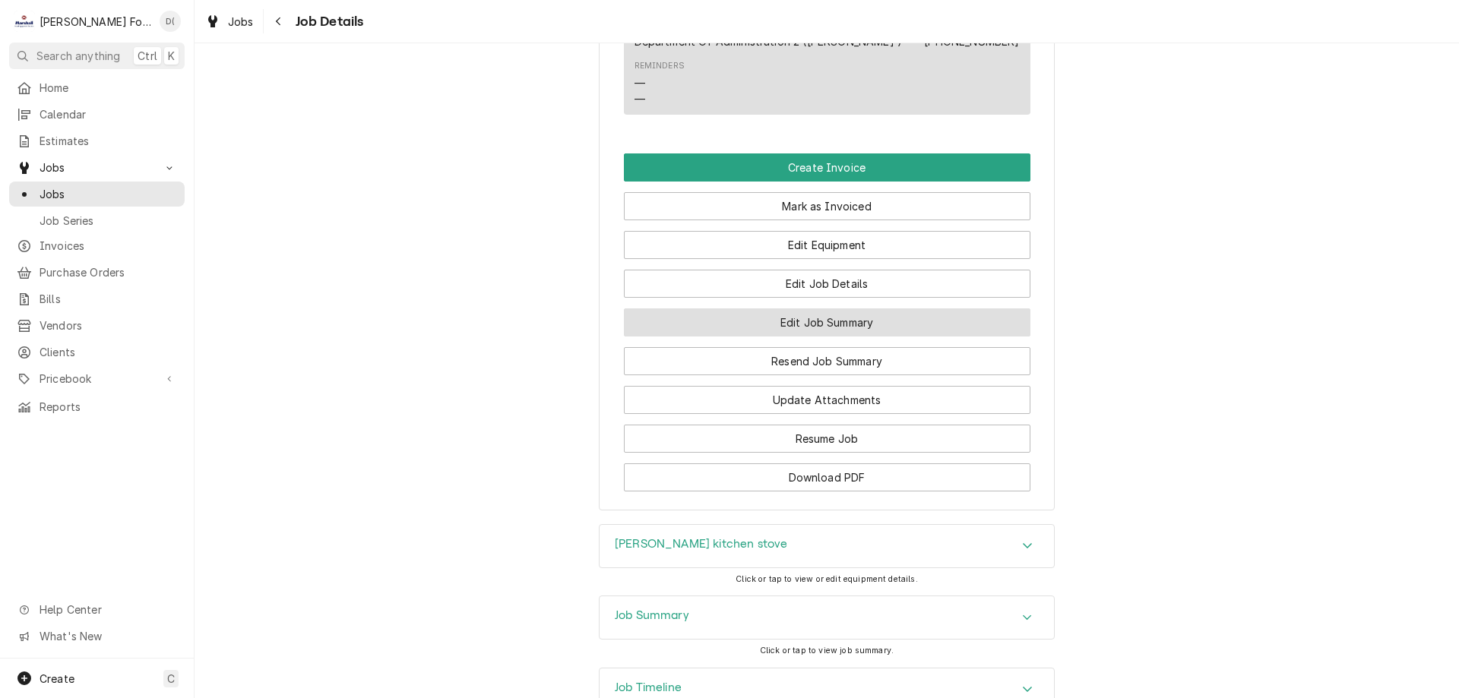
click at [792, 308] on button "Edit Job Summary" at bounding box center [827, 322] width 407 height 28
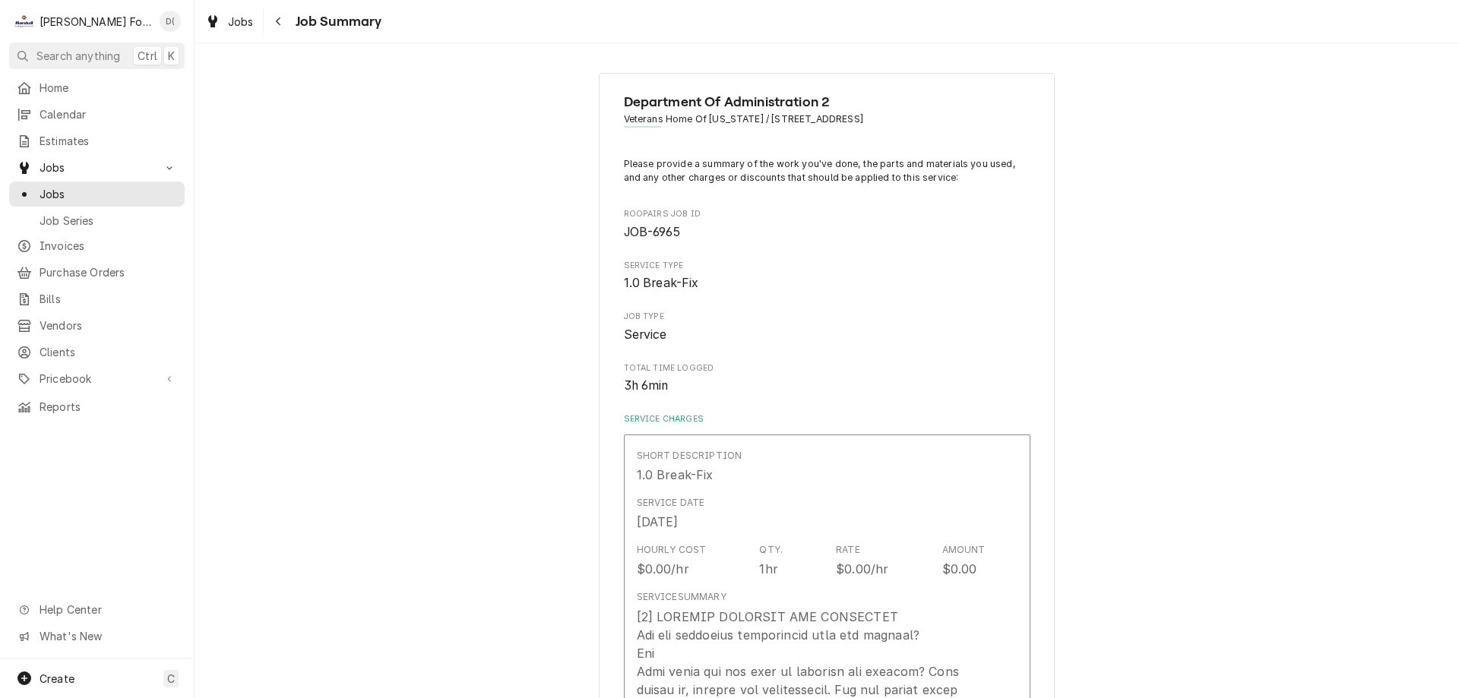
type textarea "x"
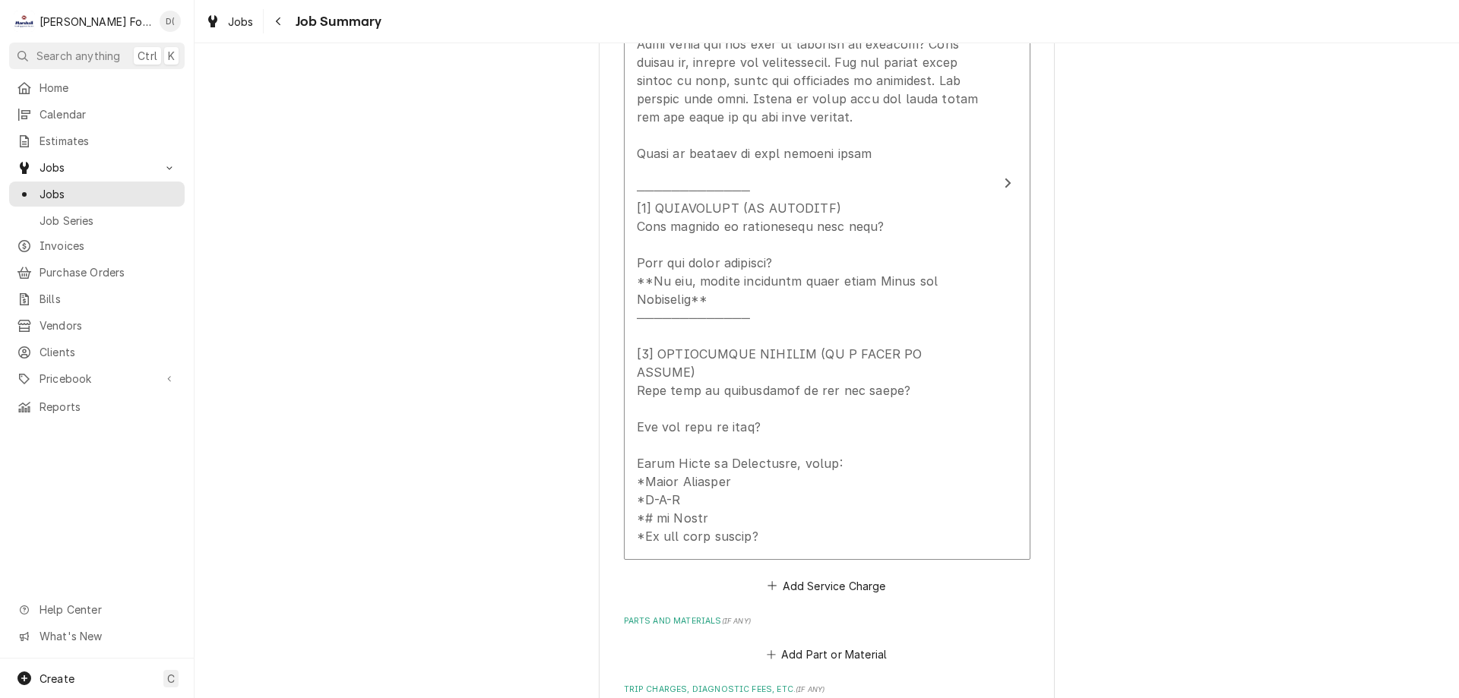
scroll to position [476, 0]
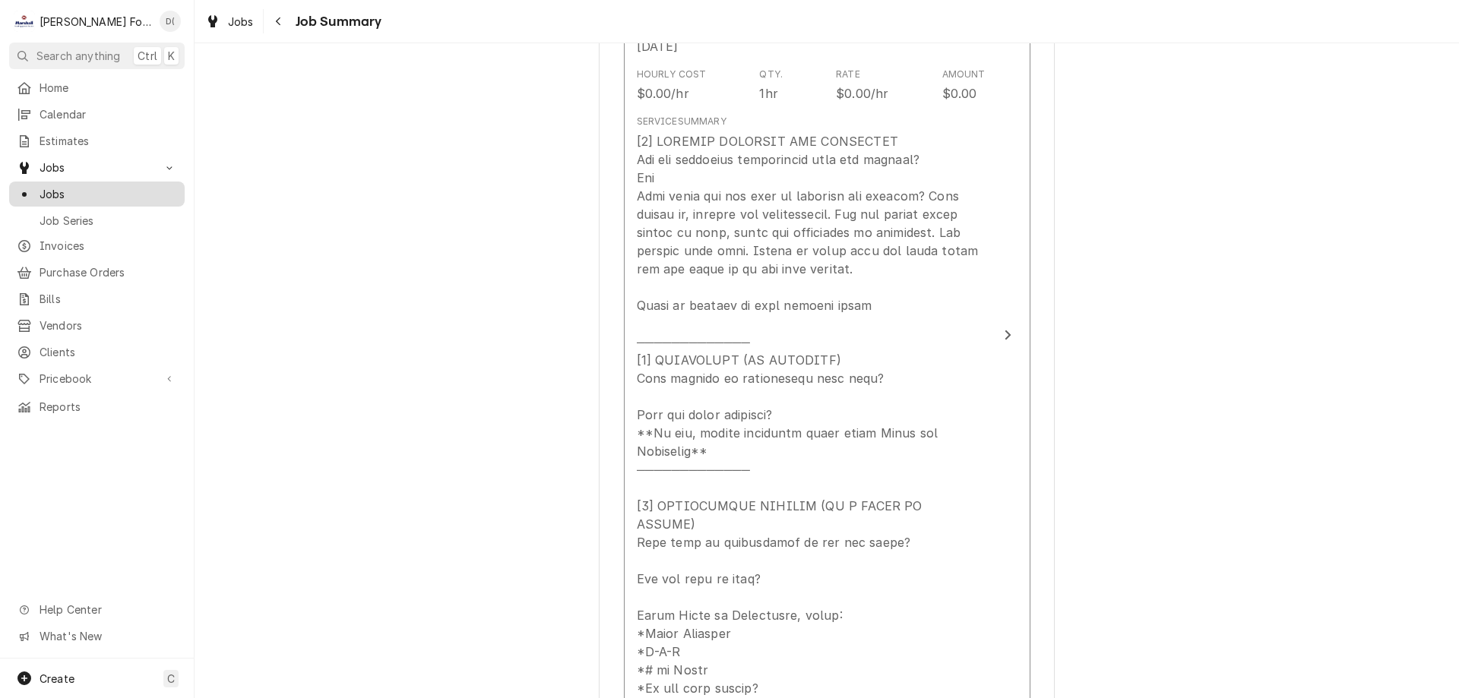
click at [127, 195] on span "Jobs" at bounding box center [109, 194] width 138 height 16
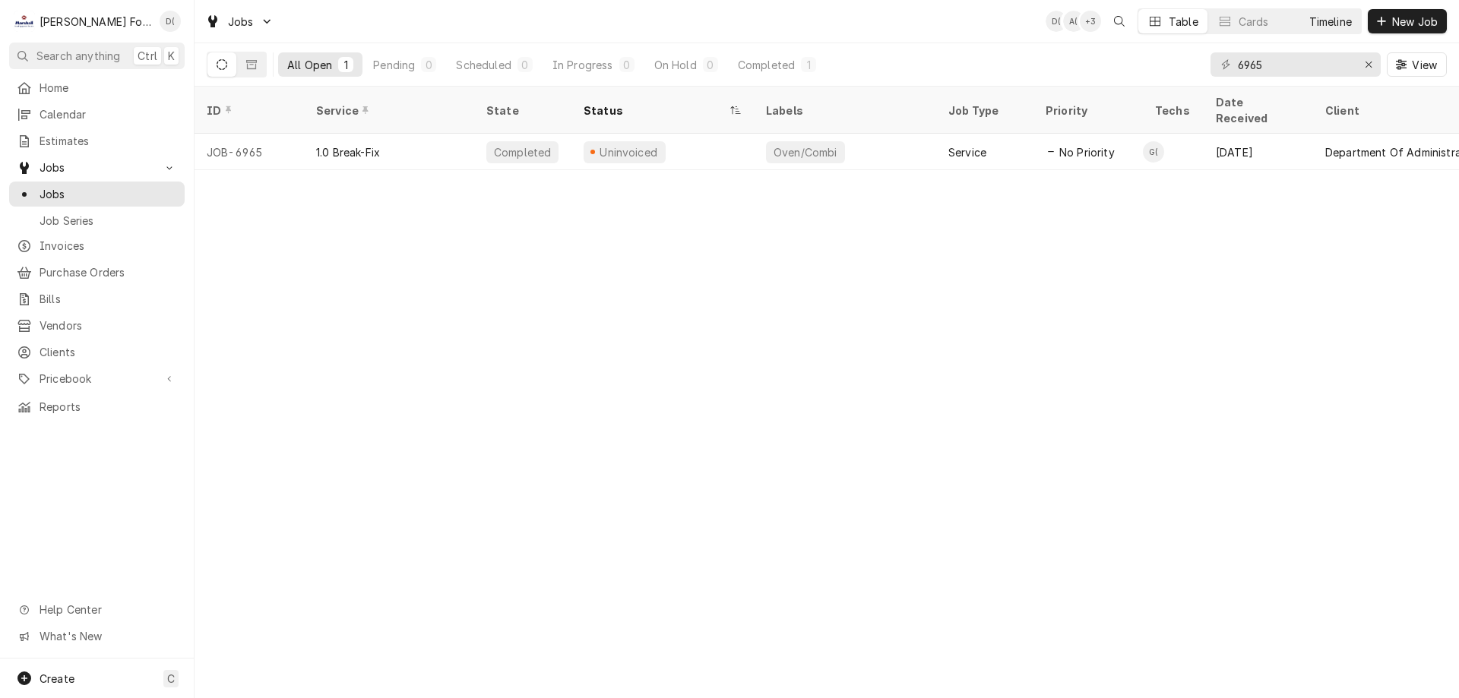
click at [1330, 22] on div "Timeline" at bounding box center [1330, 22] width 43 height 16
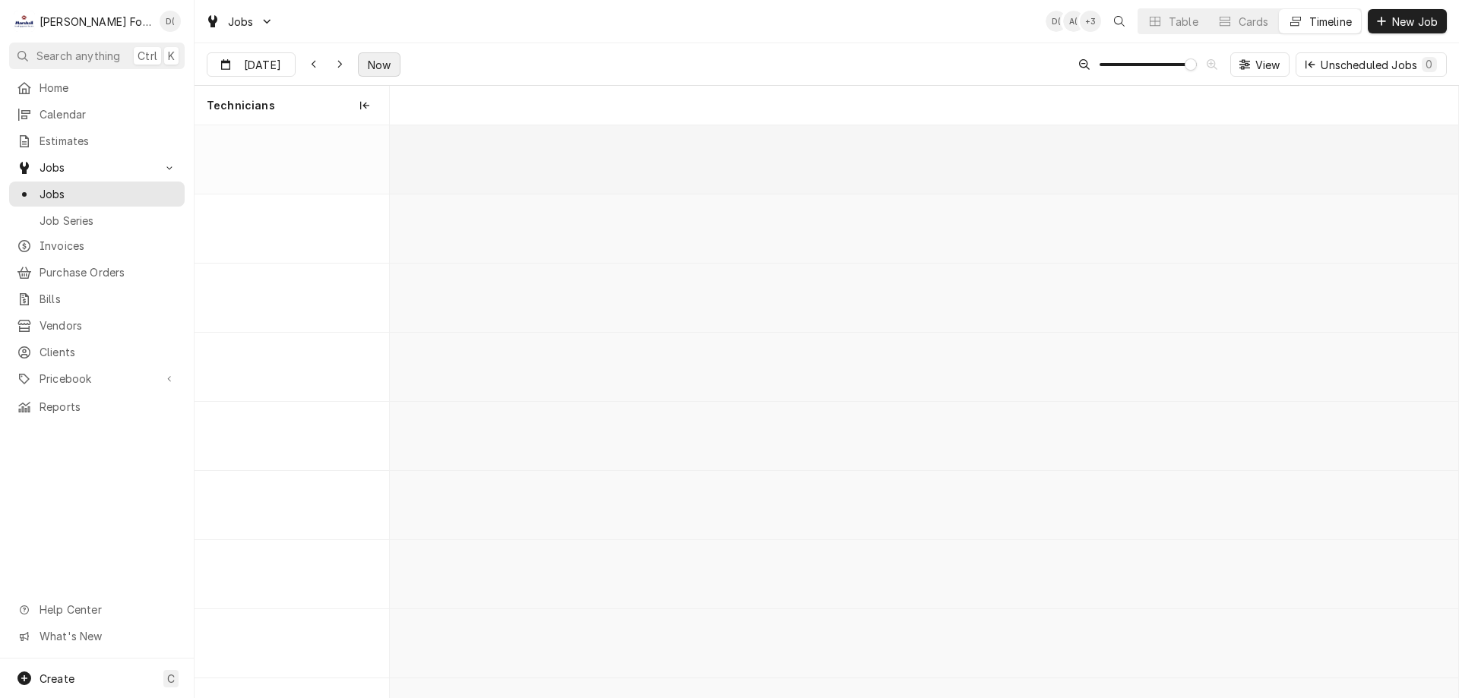
scroll to position [0, 21188]
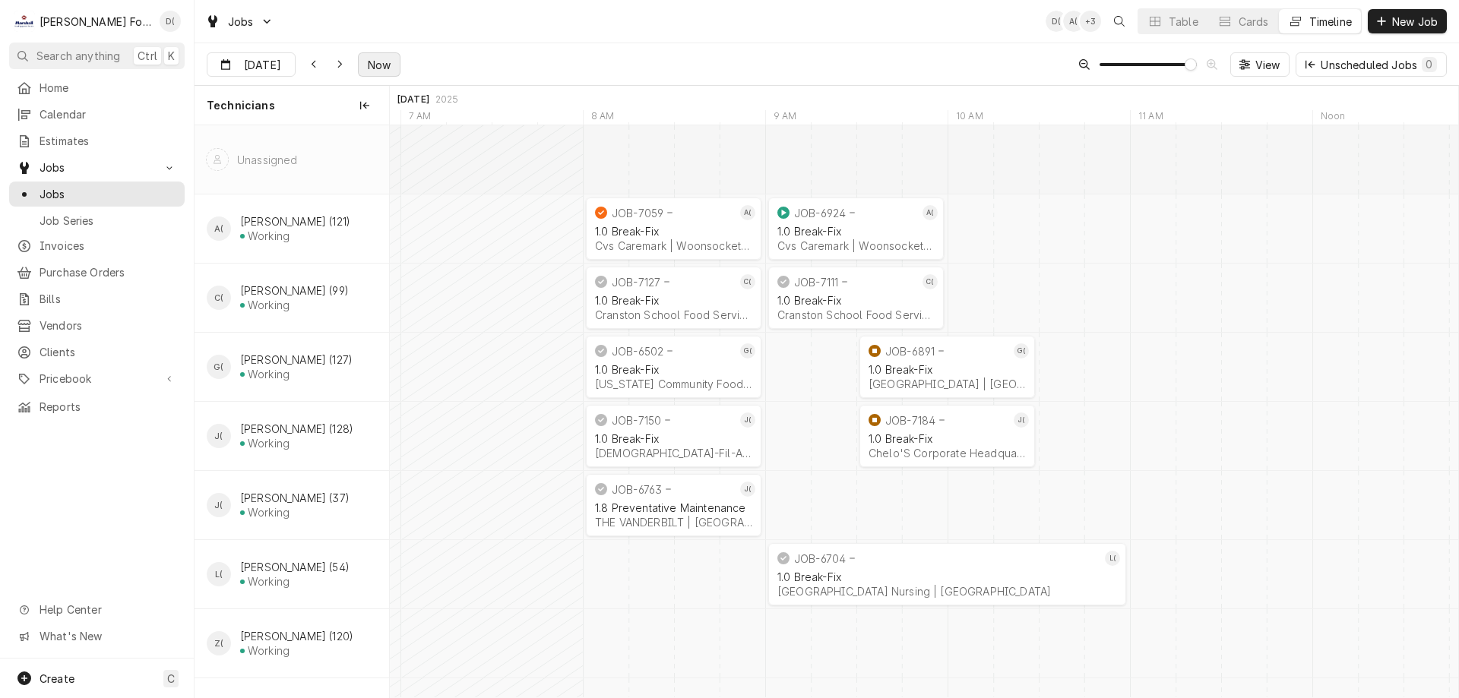
click at [365, 59] on span "Now" at bounding box center [379, 65] width 29 height 16
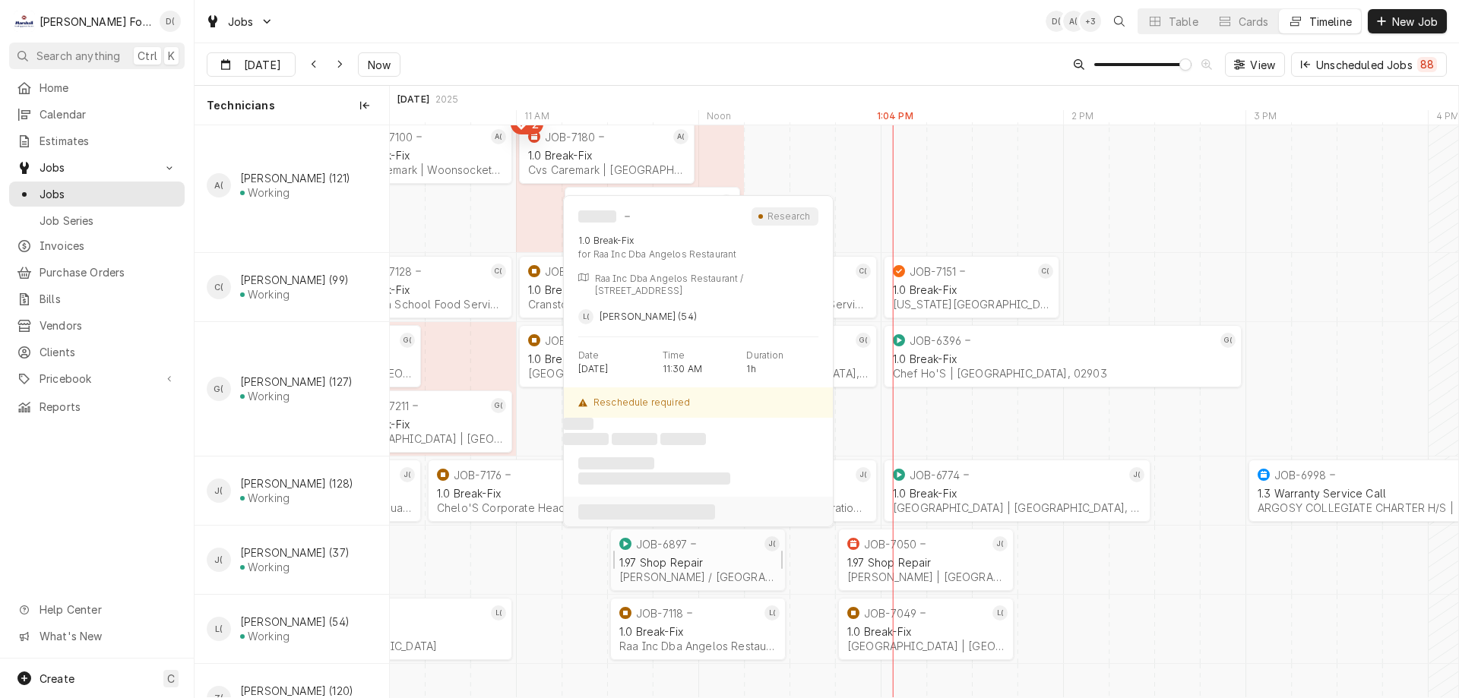
scroll to position [152, 0]
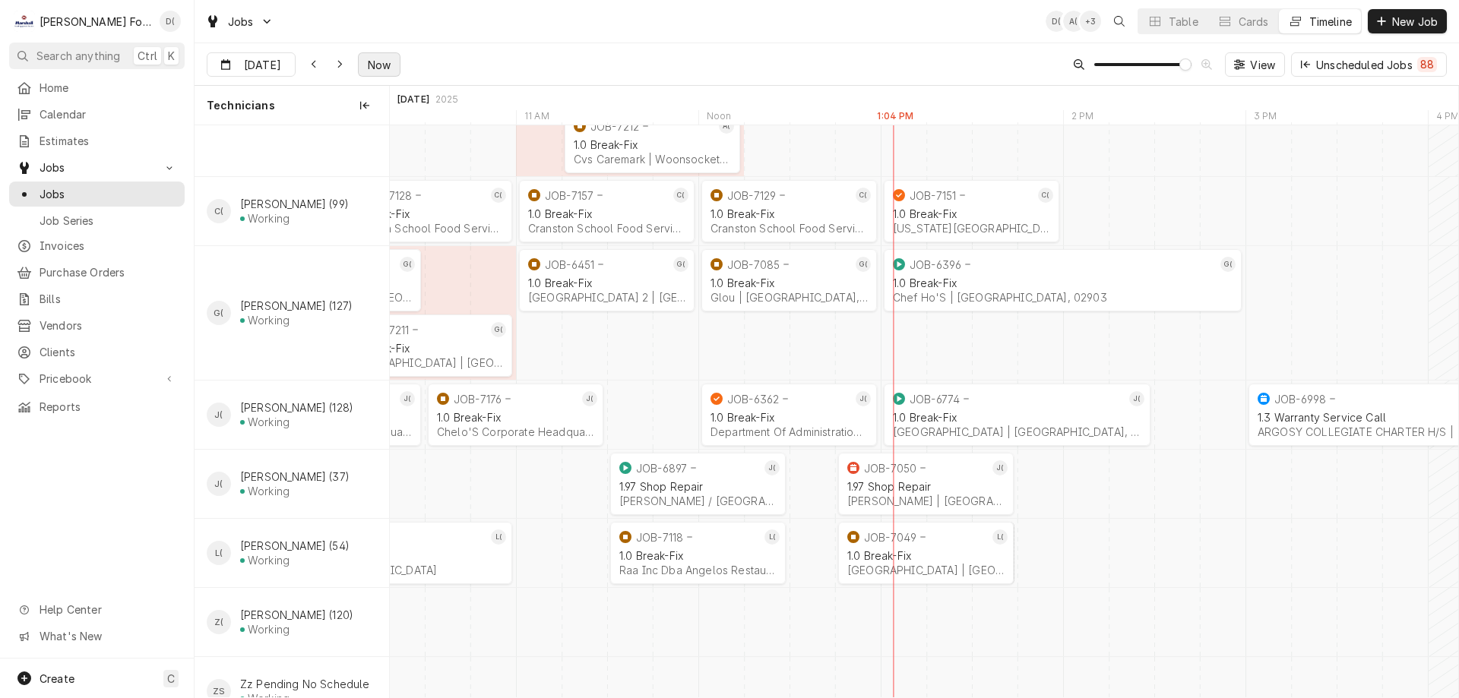
click at [358, 59] on button "Now" at bounding box center [379, 64] width 43 height 24
click at [932, 561] on div "1.0 Break-Fix" at bounding box center [925, 555] width 157 height 13
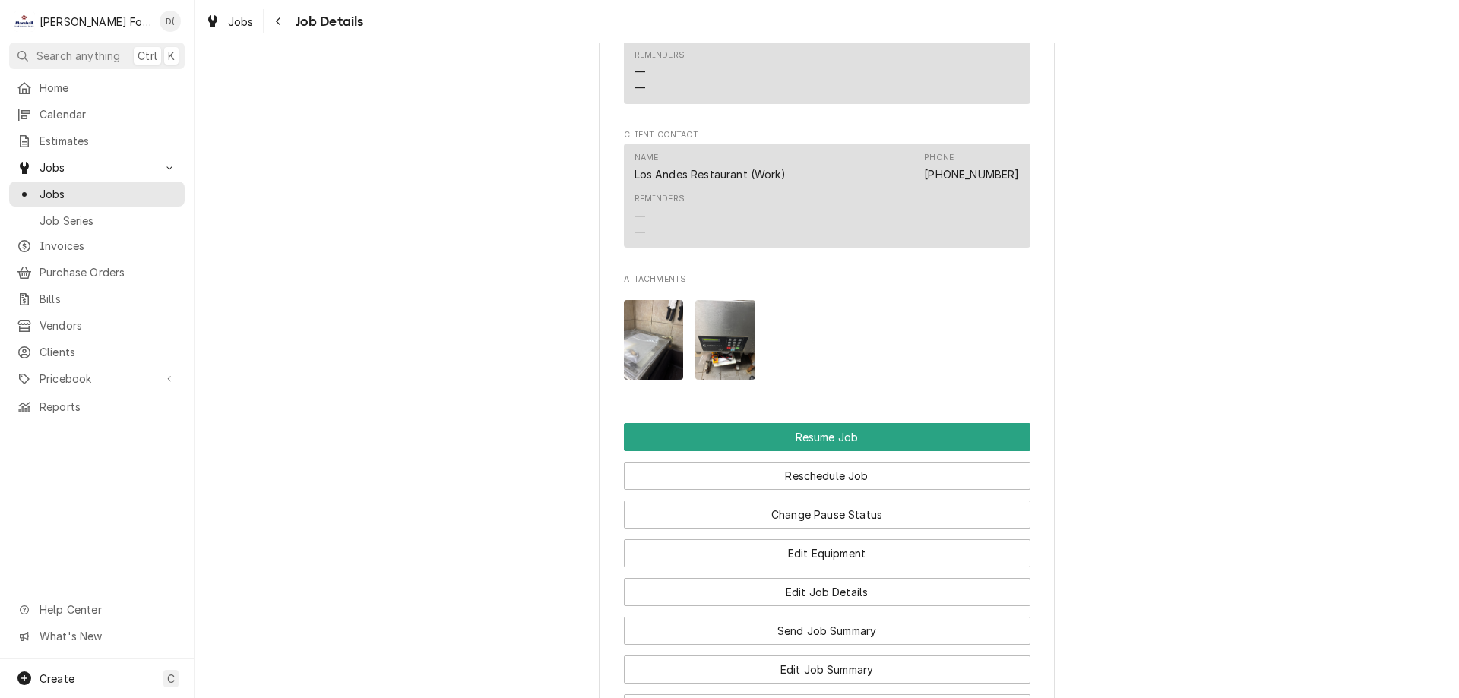
scroll to position [1748, 0]
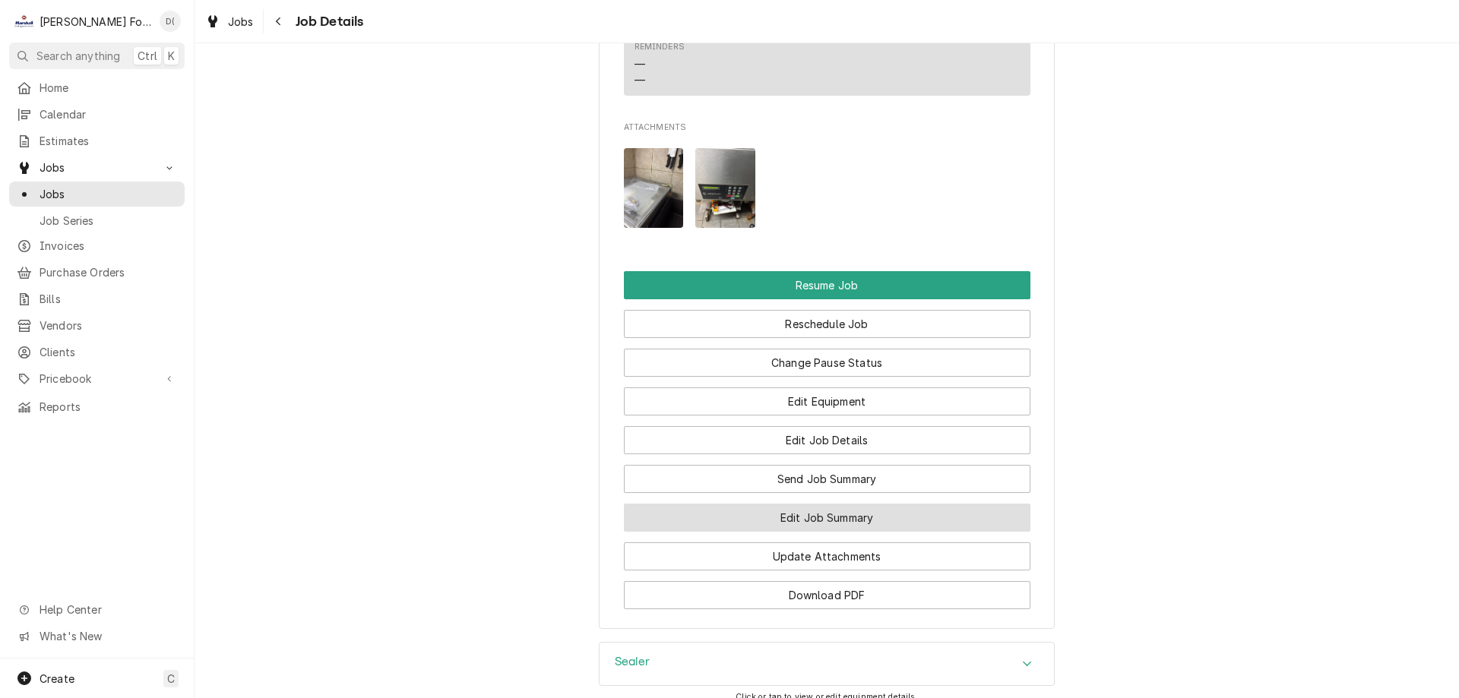
click at [831, 504] on button "Edit Job Summary" at bounding box center [827, 518] width 407 height 28
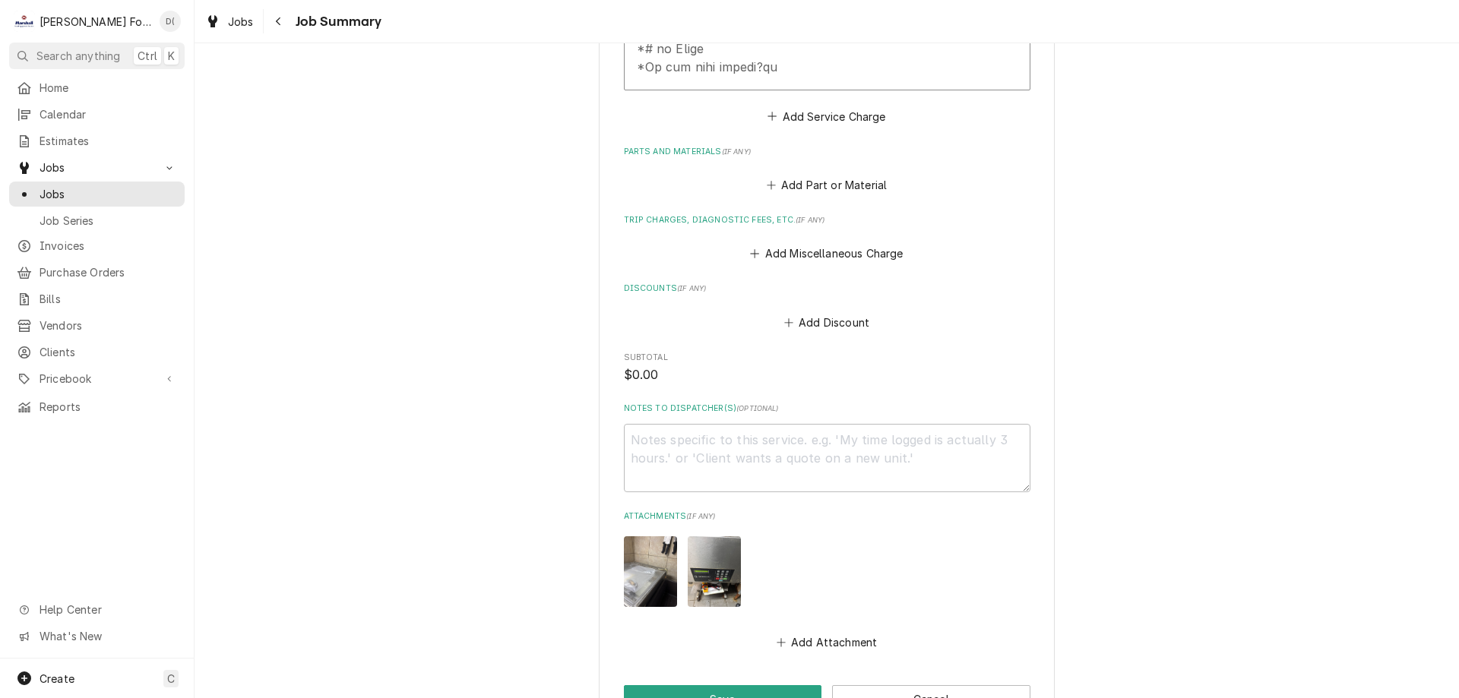
scroll to position [1160, 0]
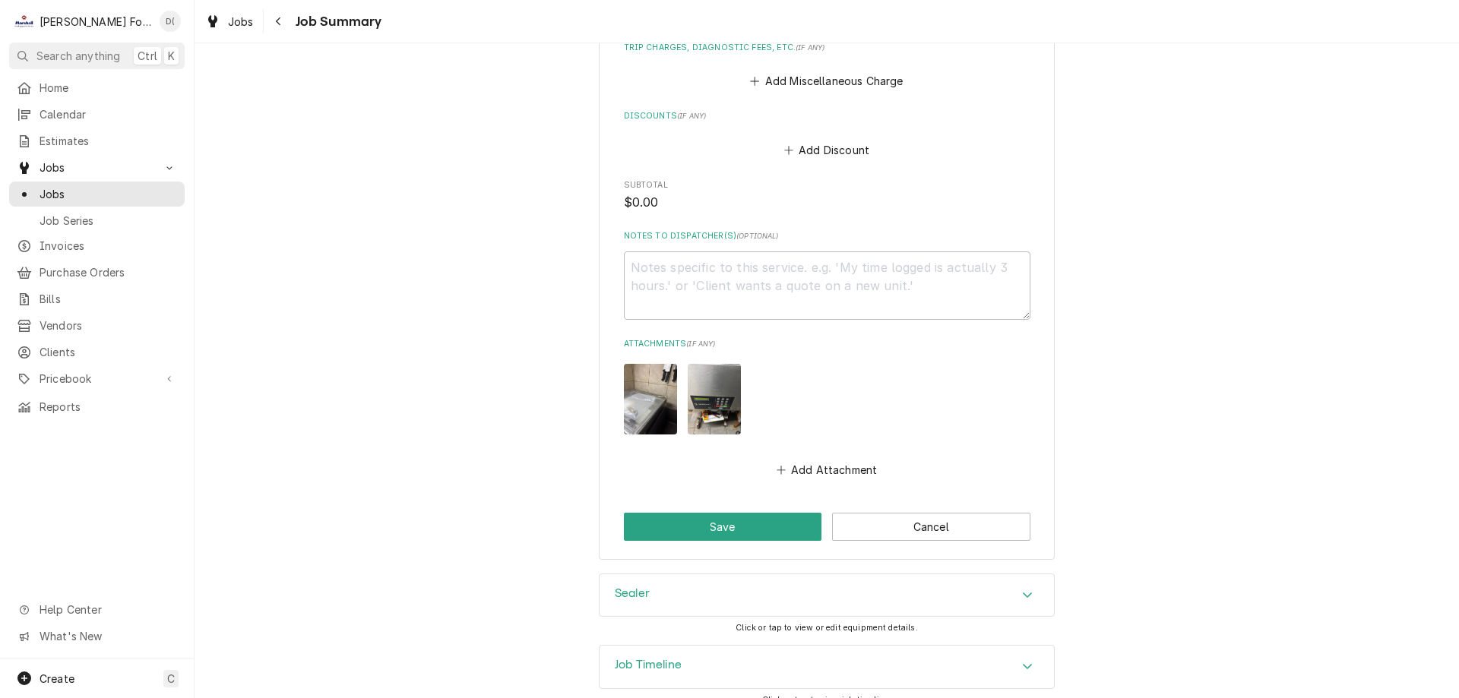
click at [653, 384] on img "Attachments" at bounding box center [650, 399] width 53 height 71
type textarea "x"
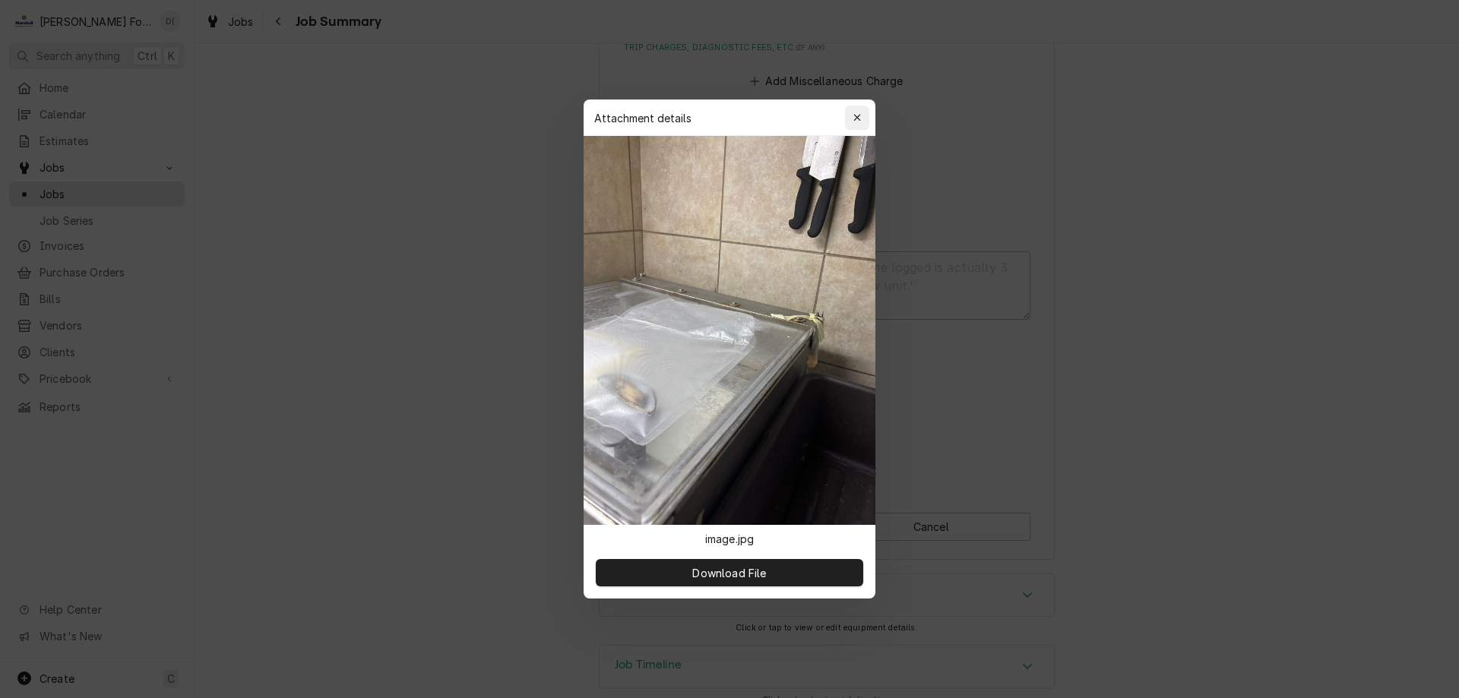
click at [859, 114] on icon "button" at bounding box center [857, 117] width 8 height 11
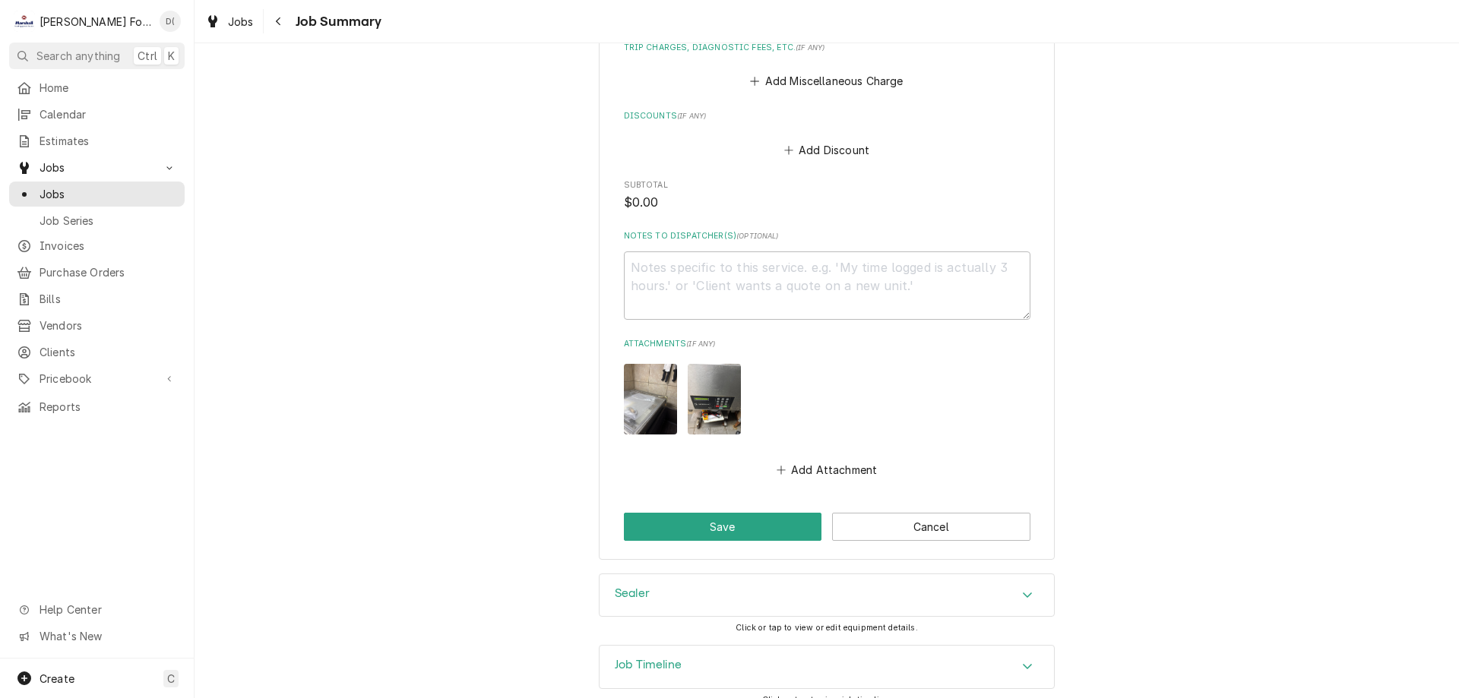
click at [710, 378] on img "Attachments" at bounding box center [714, 399] width 53 height 71
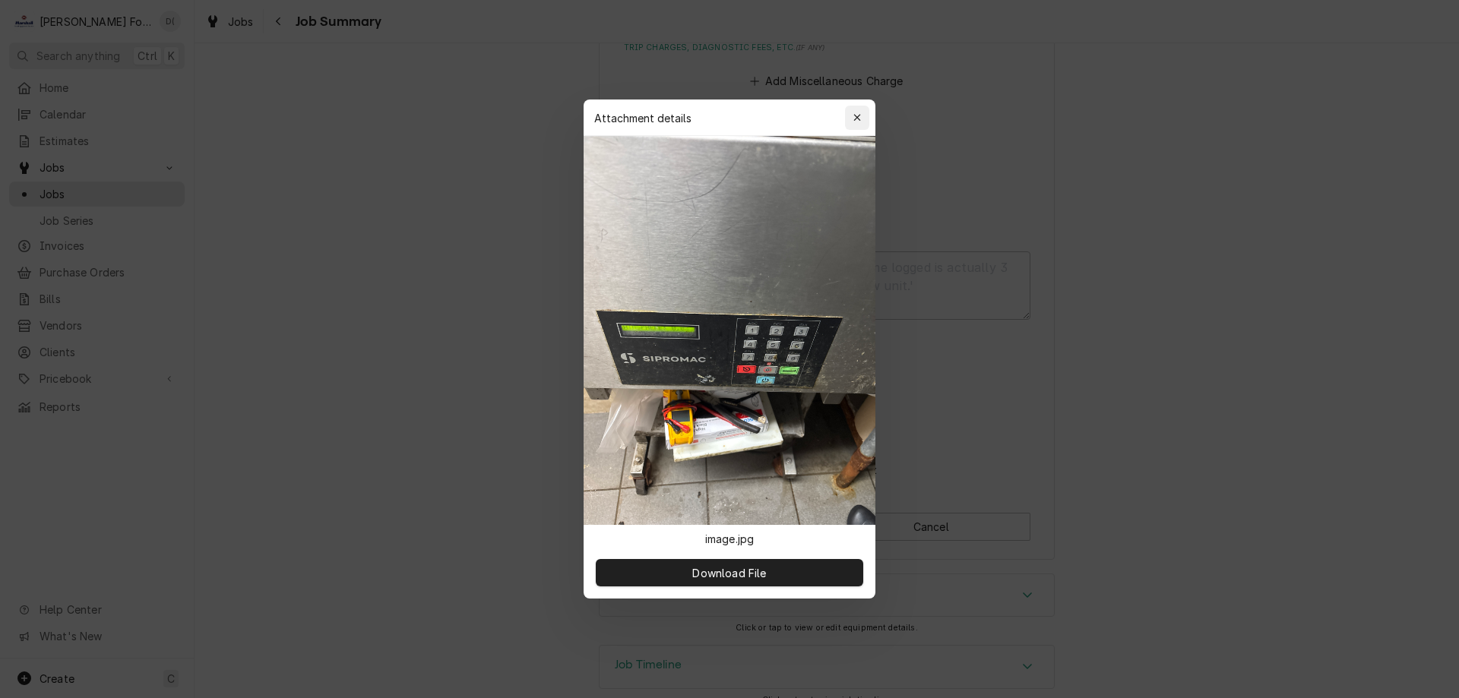
click at [859, 113] on icon "button" at bounding box center [857, 117] width 8 height 11
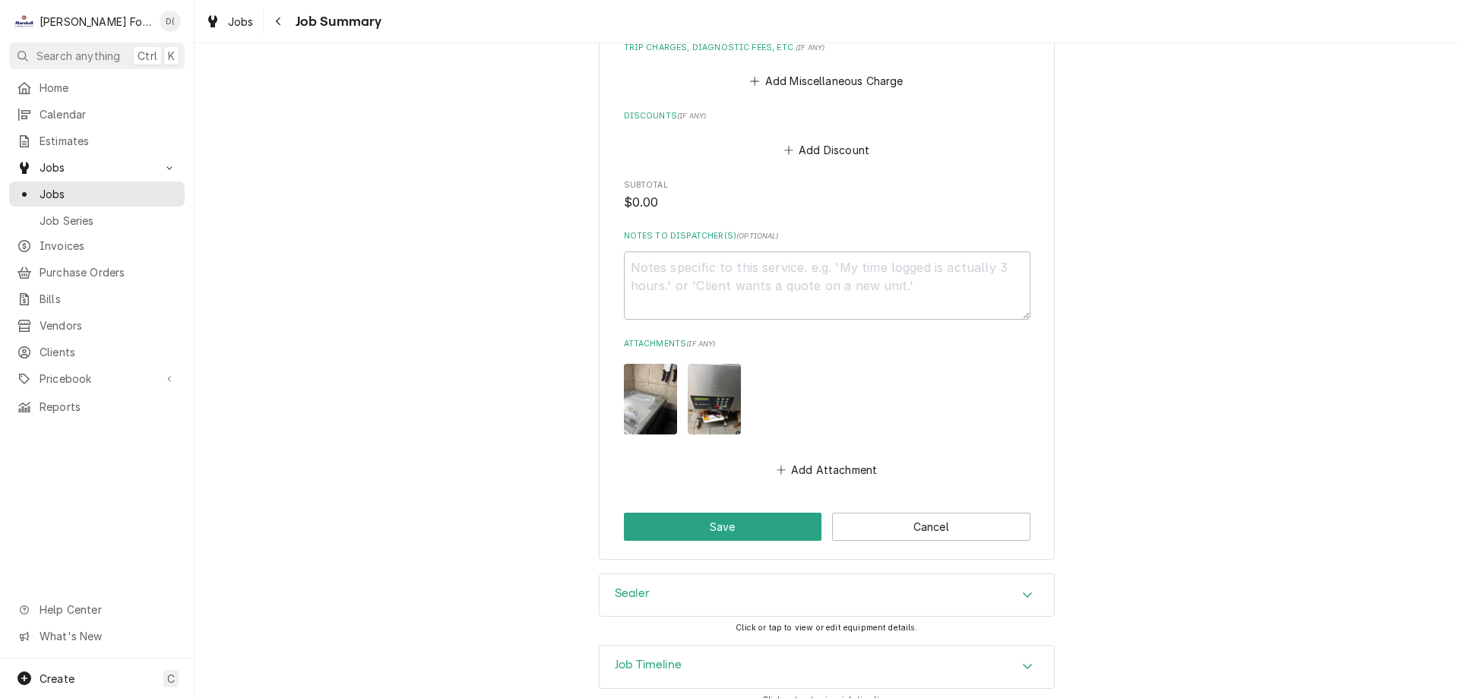
scroll to position [1008, 0]
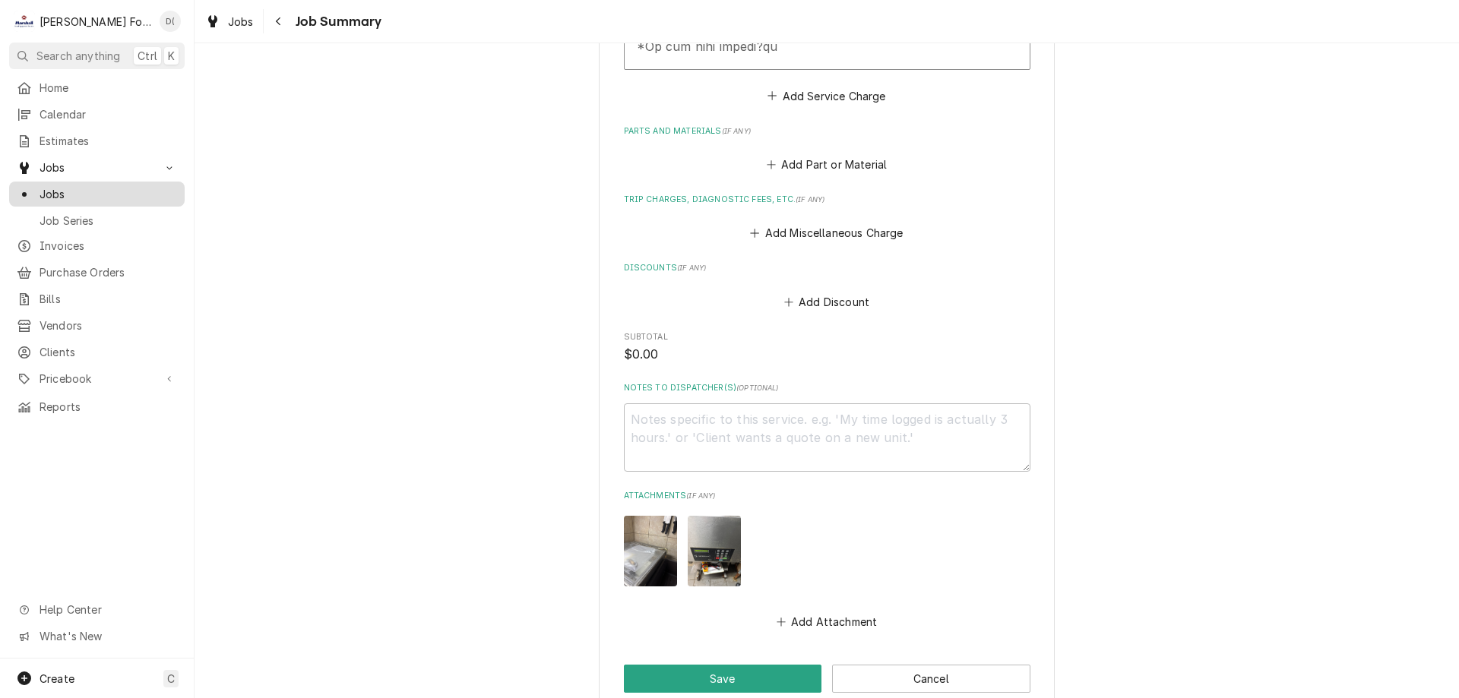
click at [118, 190] on span "Jobs" at bounding box center [109, 194] width 138 height 16
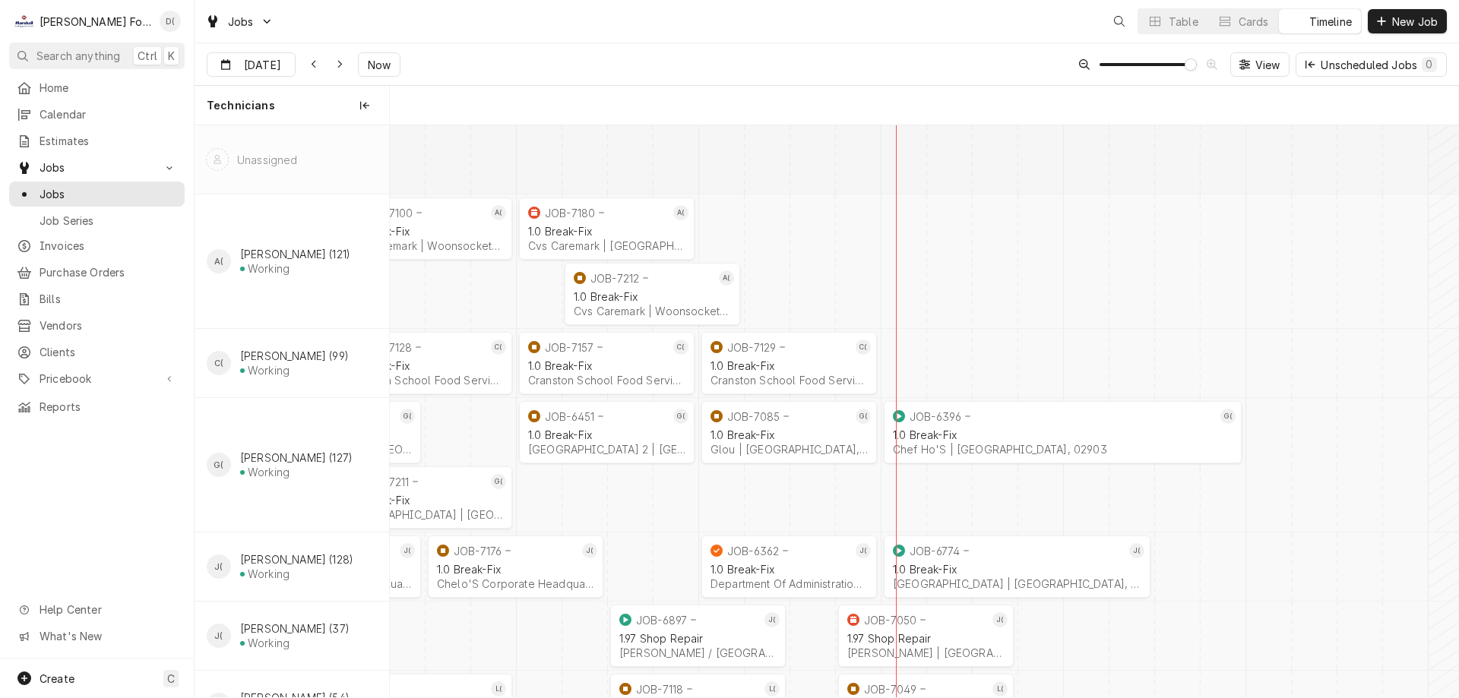
scroll to position [0, 21164]
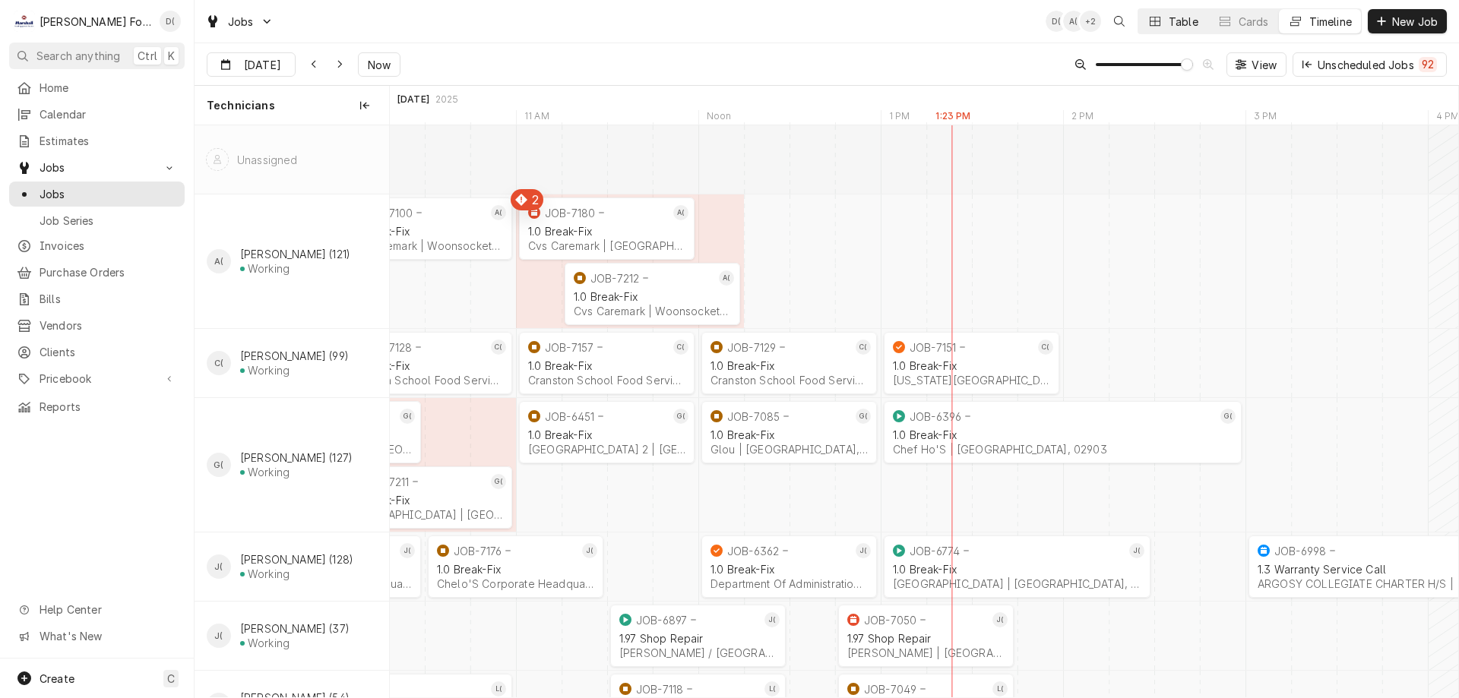
click at [1160, 23] on div "Dynamic Content Wrapper" at bounding box center [1154, 21] width 15 height 15
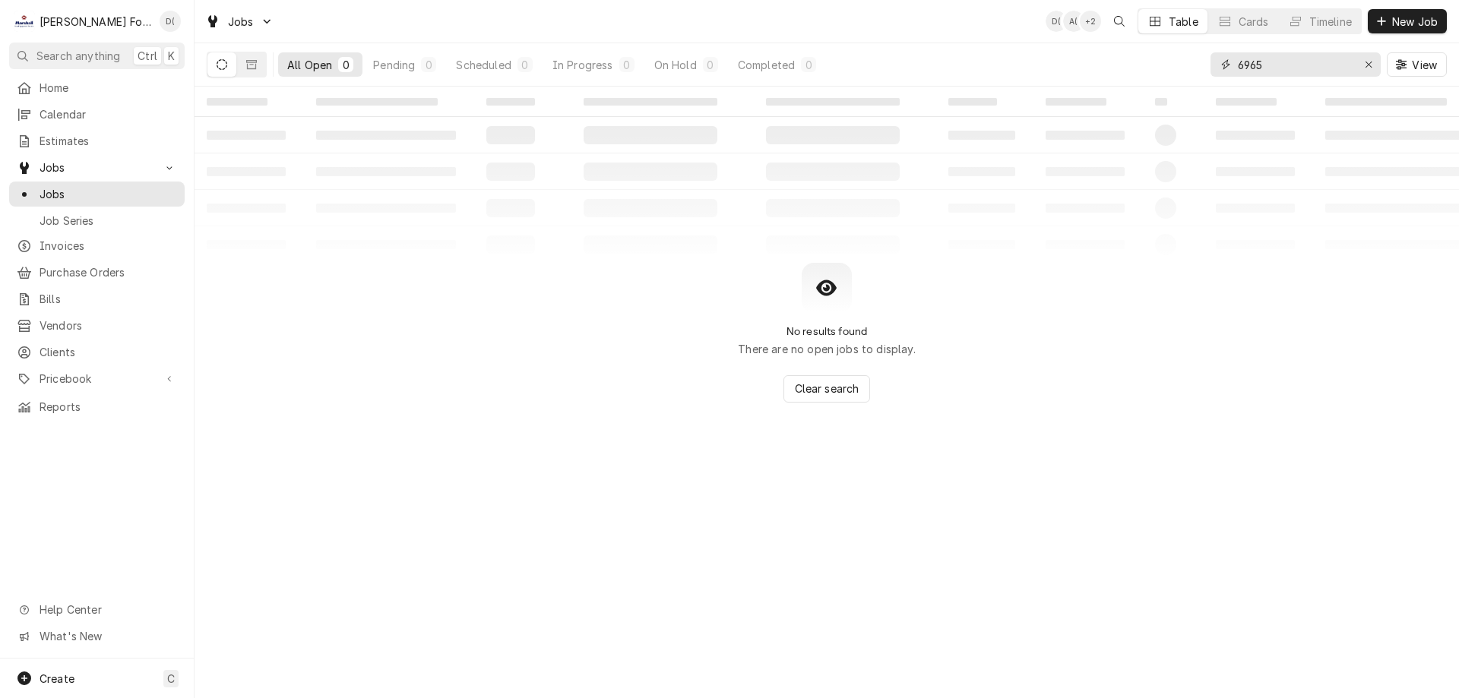
click at [1288, 70] on input "6965" at bounding box center [1295, 64] width 114 height 24
drag, startPoint x: 1261, startPoint y: 71, endPoint x: 1229, endPoint y: 74, distance: 32.1
click at [1230, 74] on div "6965" at bounding box center [1295, 64] width 170 height 24
type input "7129"
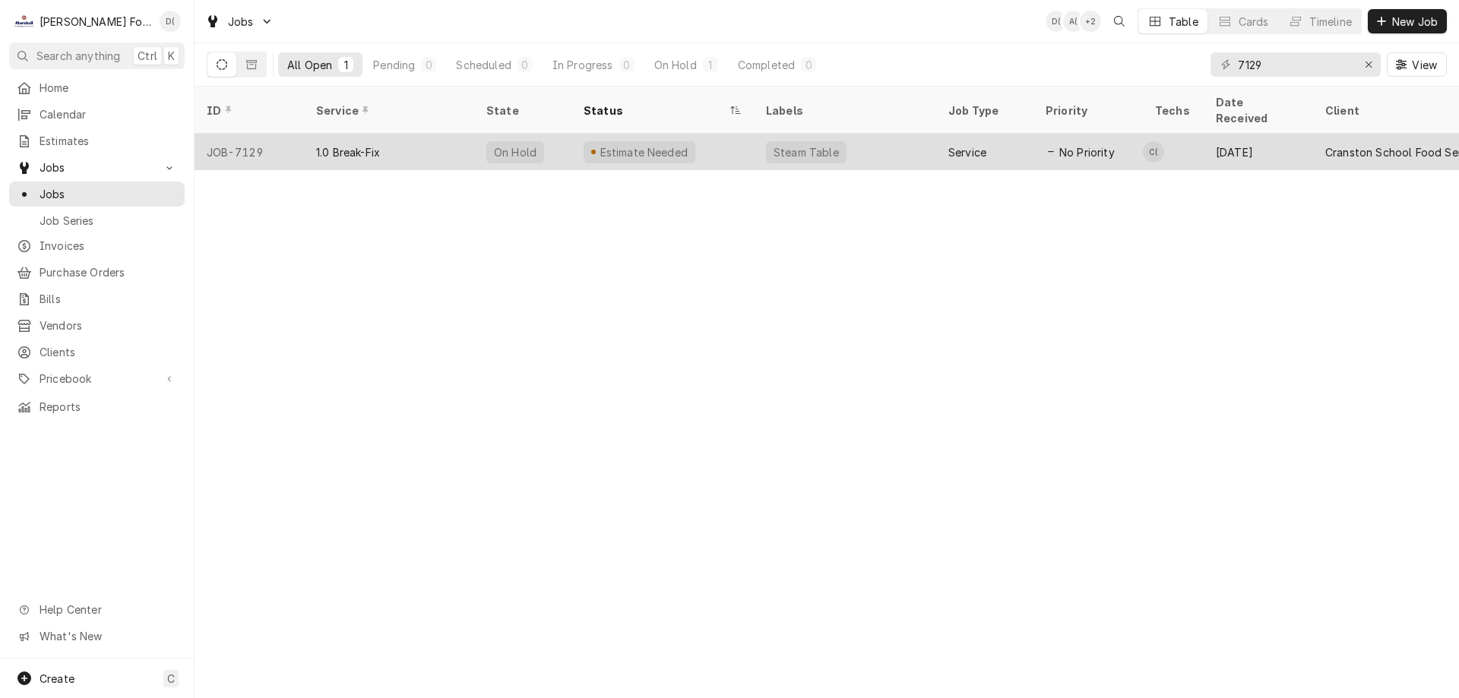
click at [717, 136] on div "Estimate Needed" at bounding box center [662, 152] width 182 height 36
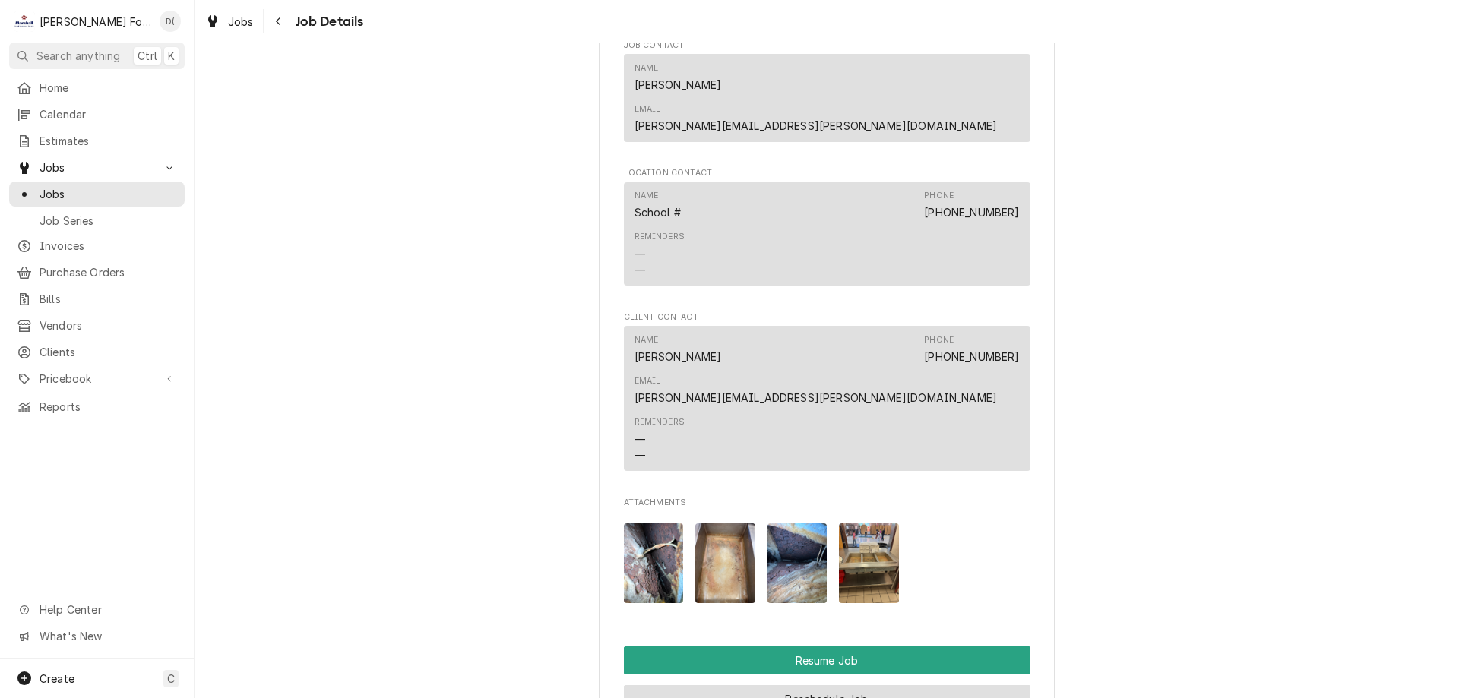
scroll to position [1596, 0]
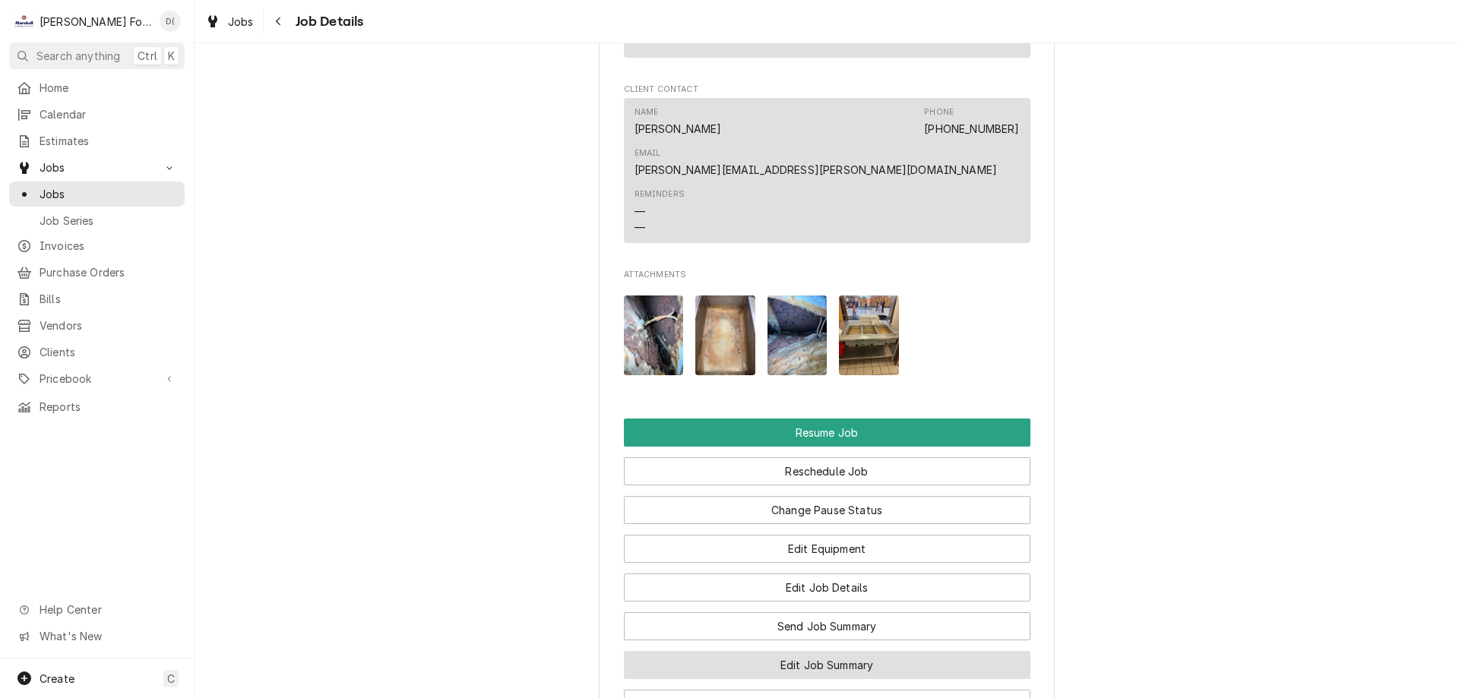
click at [853, 651] on button "Edit Job Summary" at bounding box center [827, 665] width 407 height 28
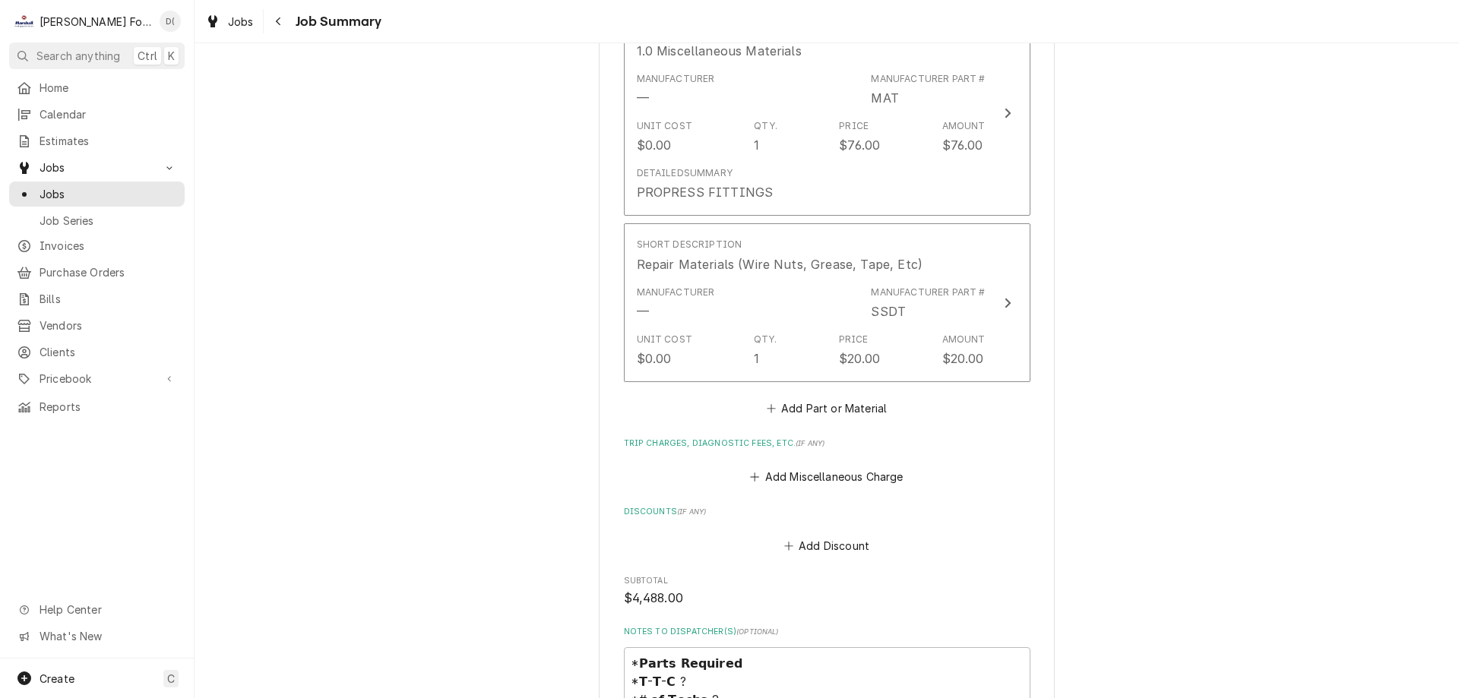
scroll to position [1520, 0]
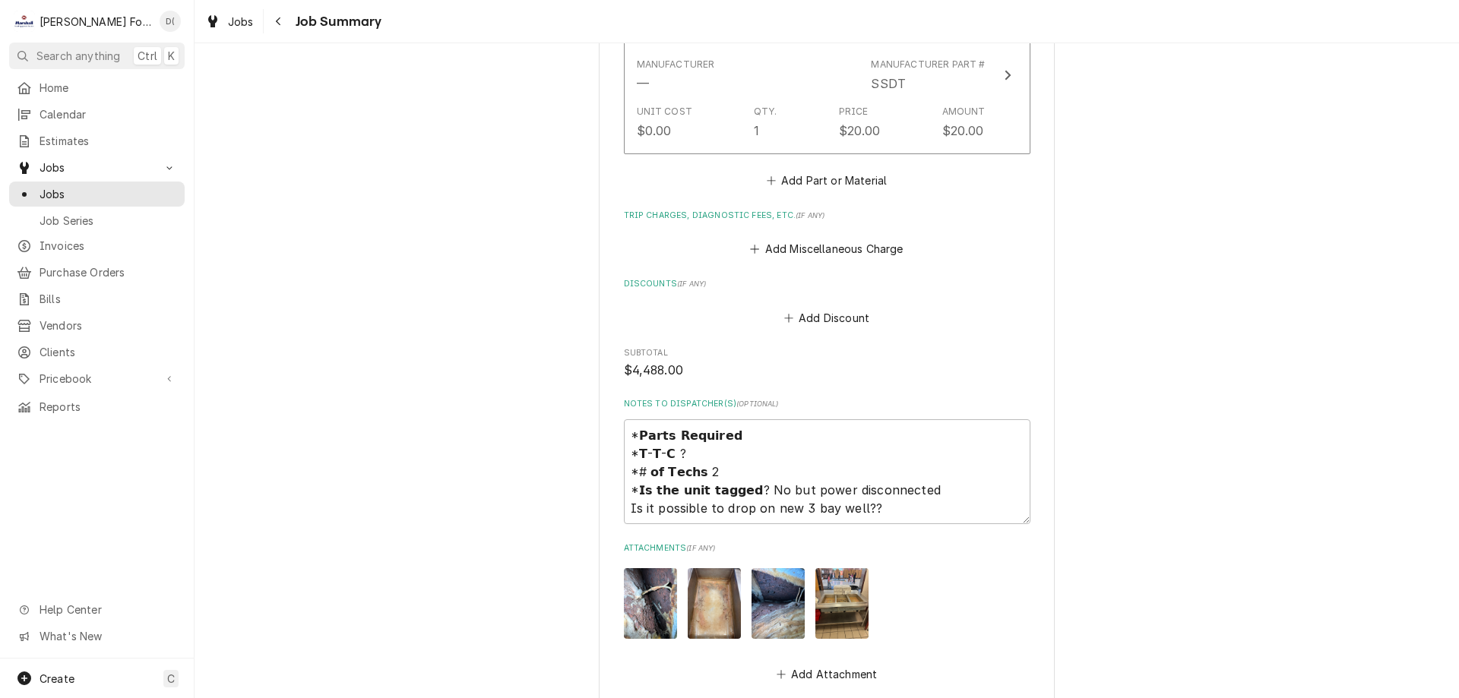
click at [837, 574] on img "Attachments" at bounding box center [841, 603] width 53 height 71
type textarea "x"
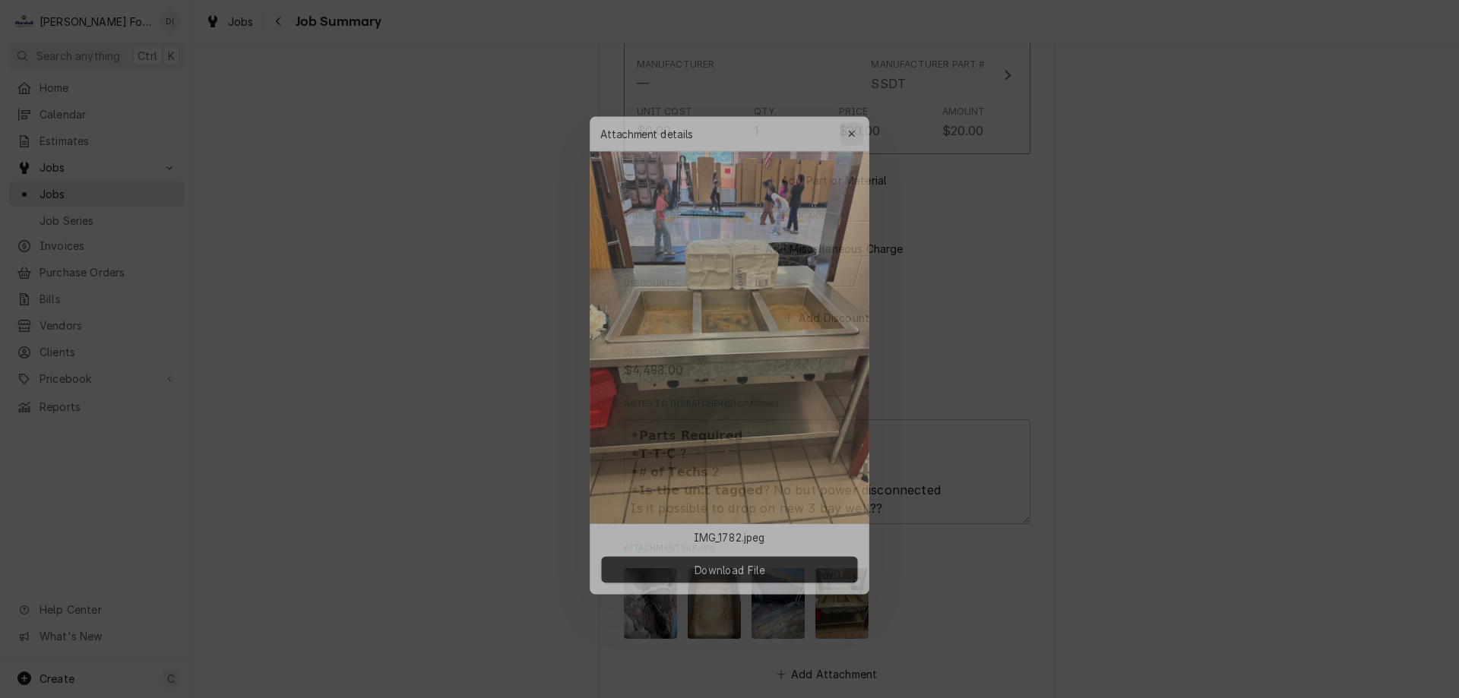
click at [863, 114] on div "button" at bounding box center [856, 117] width 15 height 15
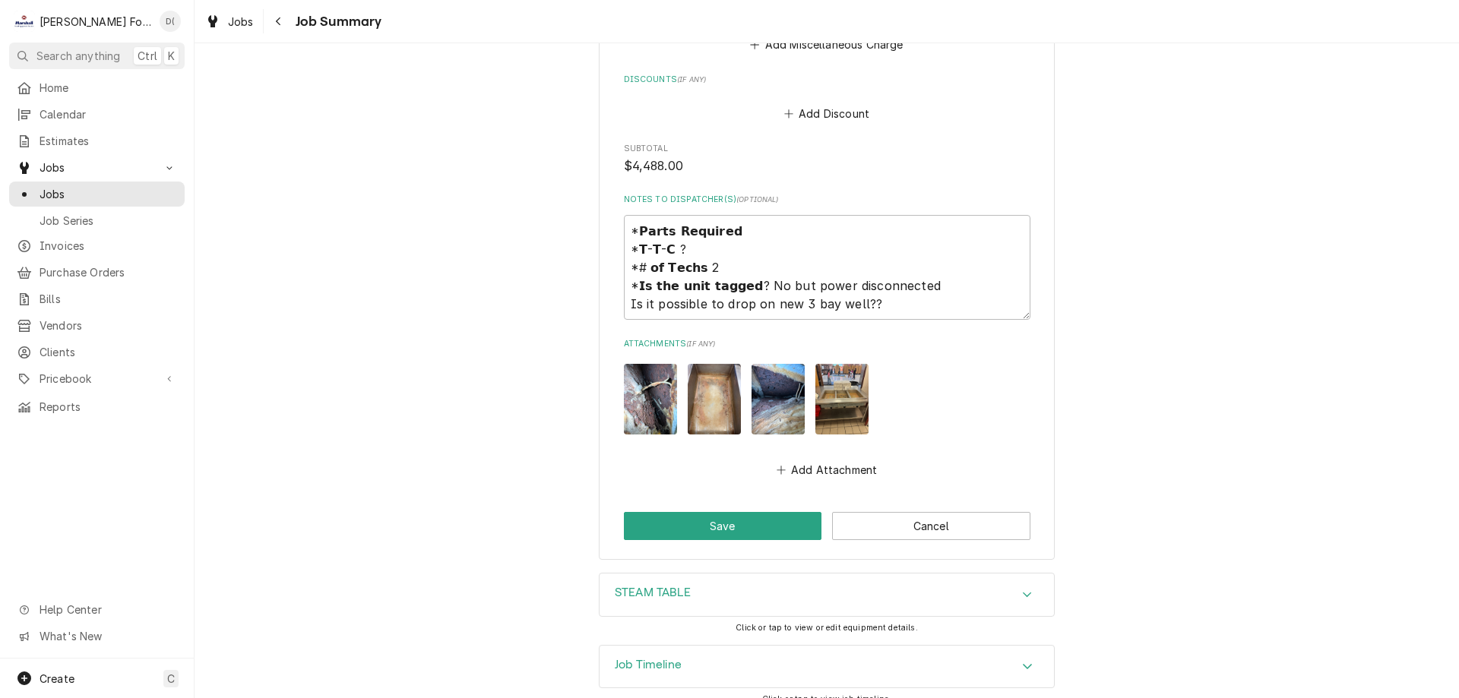
scroll to position [1572, 0]
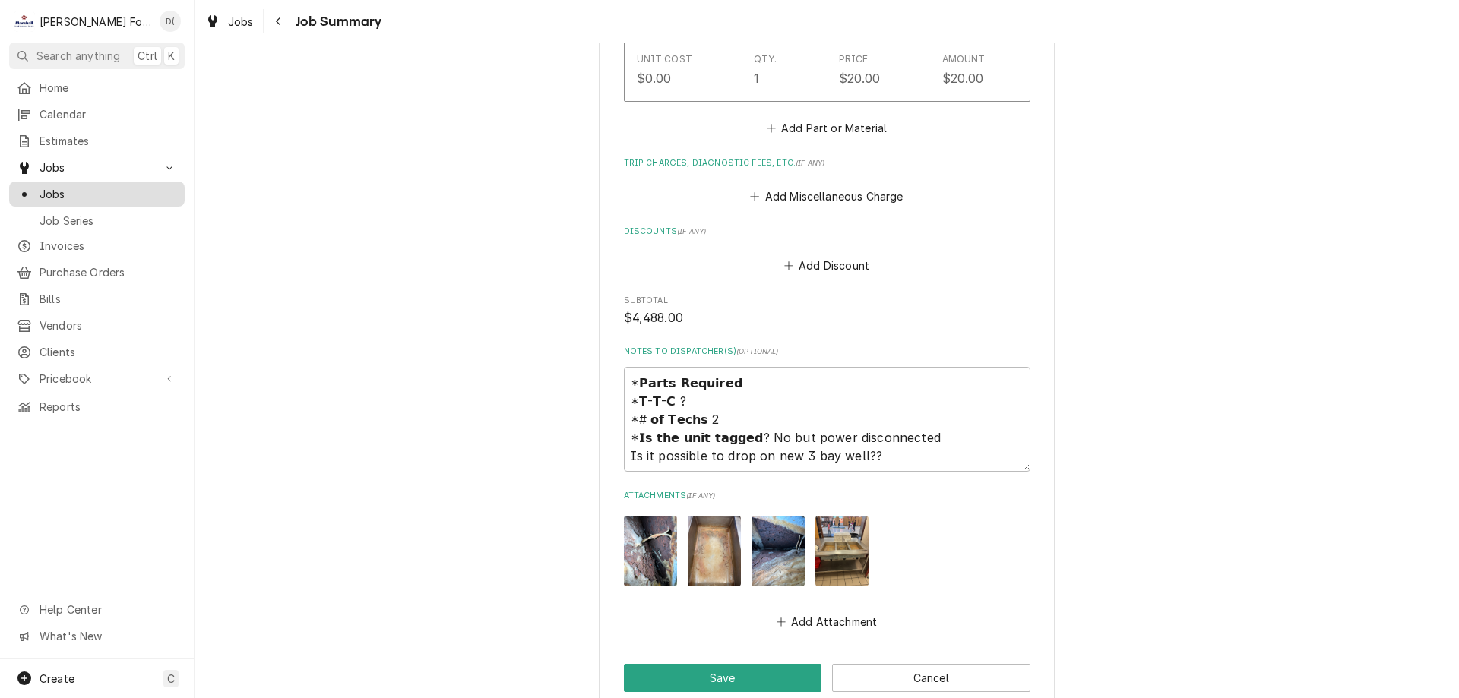
click at [107, 191] on span "Jobs" at bounding box center [109, 194] width 138 height 16
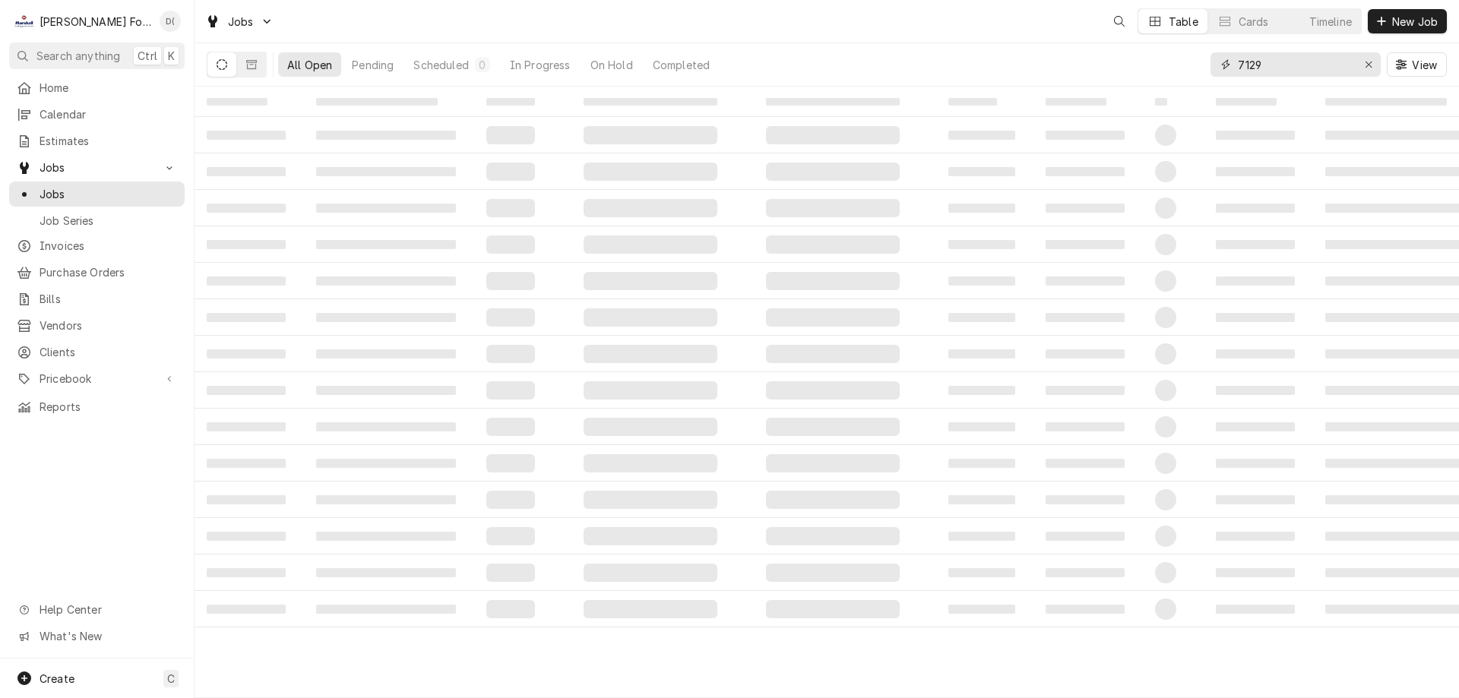
click at [1283, 63] on input "7129" at bounding box center [1295, 64] width 114 height 24
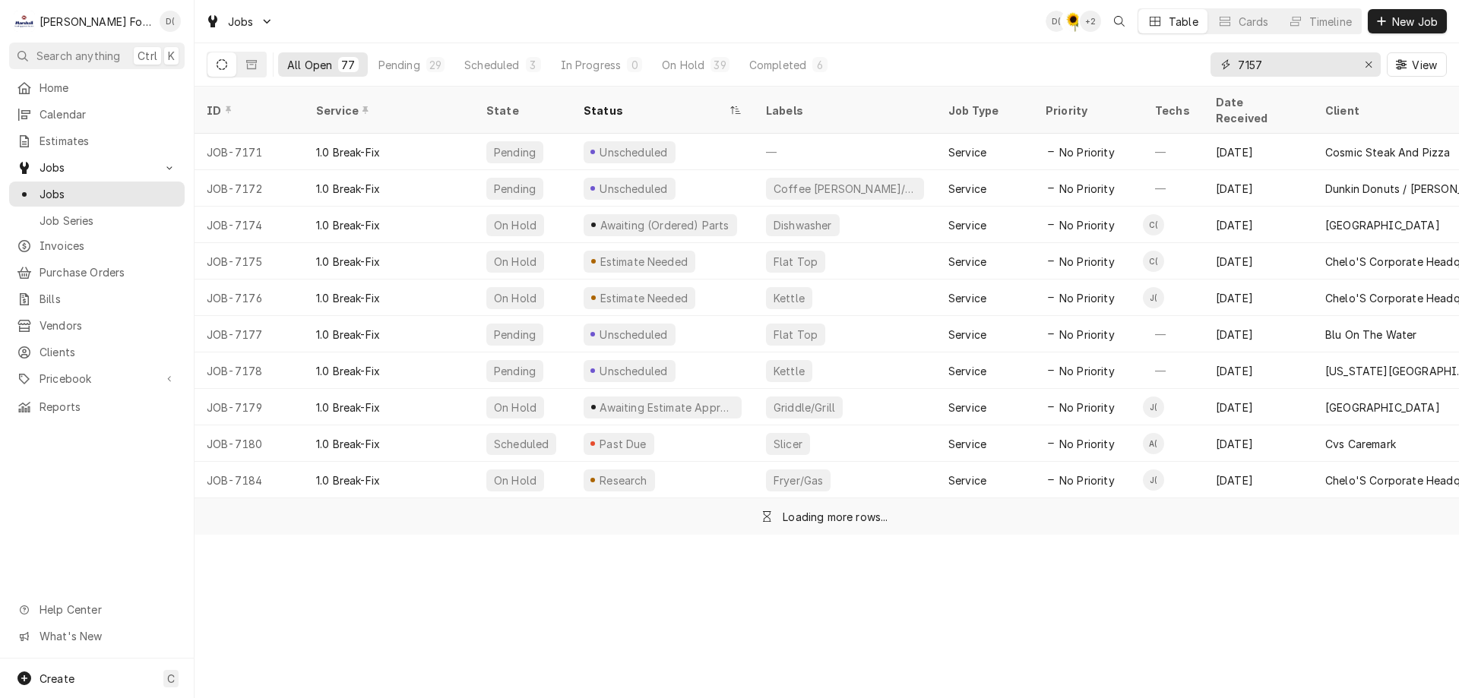
type input "7157"
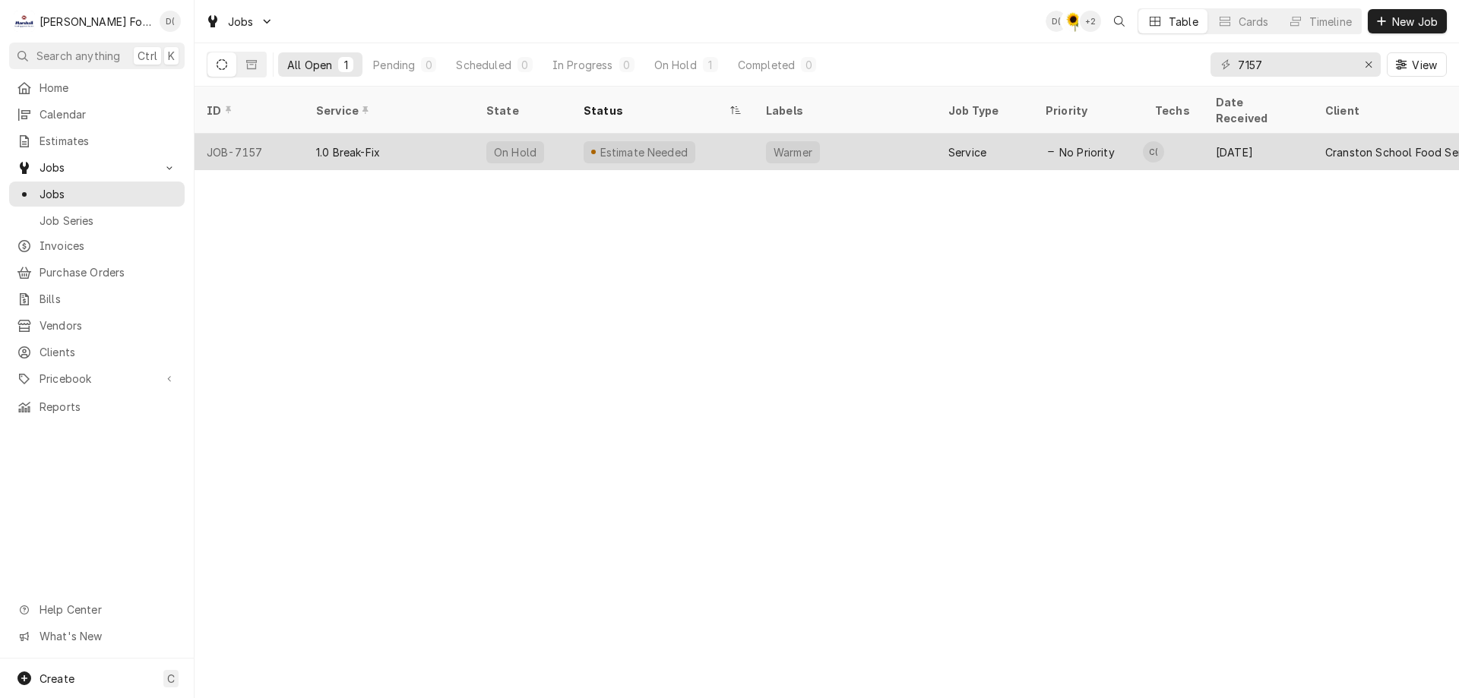
click at [684, 134] on div "Estimate Needed" at bounding box center [662, 152] width 182 height 36
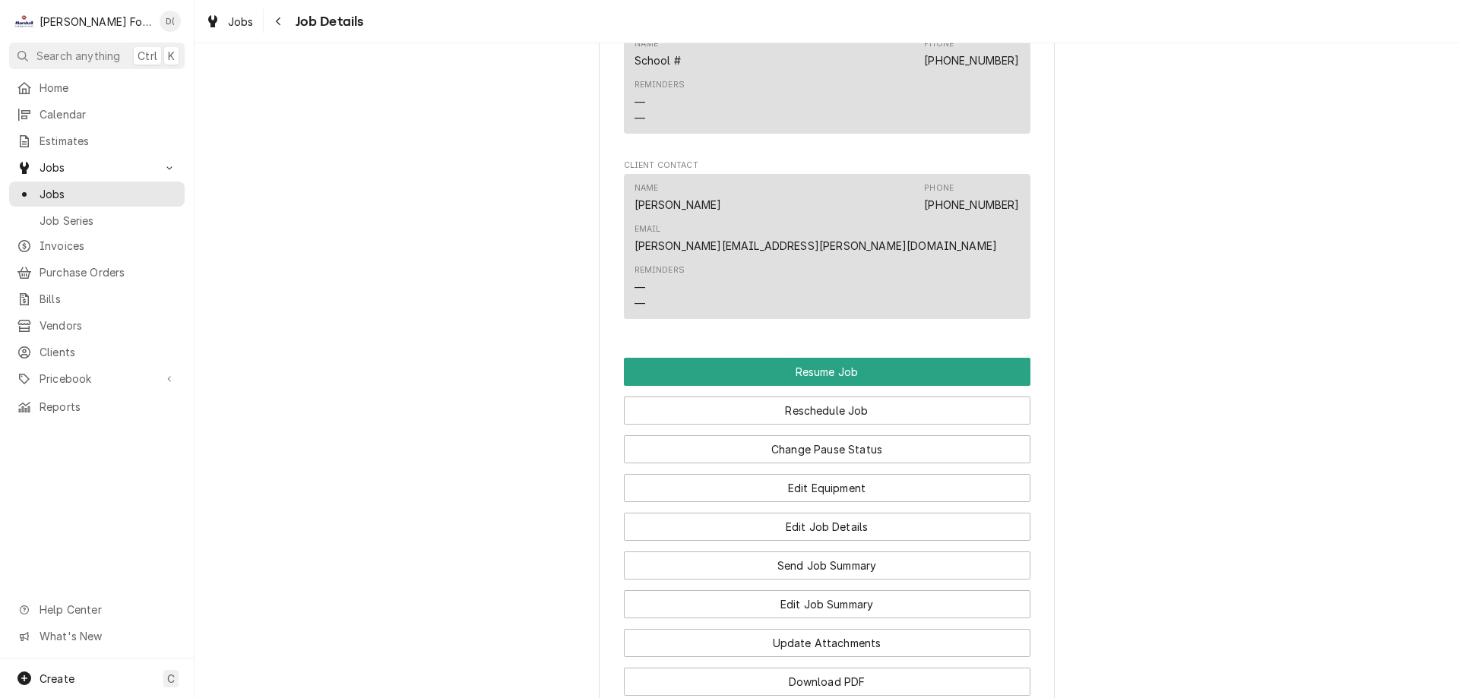
scroll to position [1596, 0]
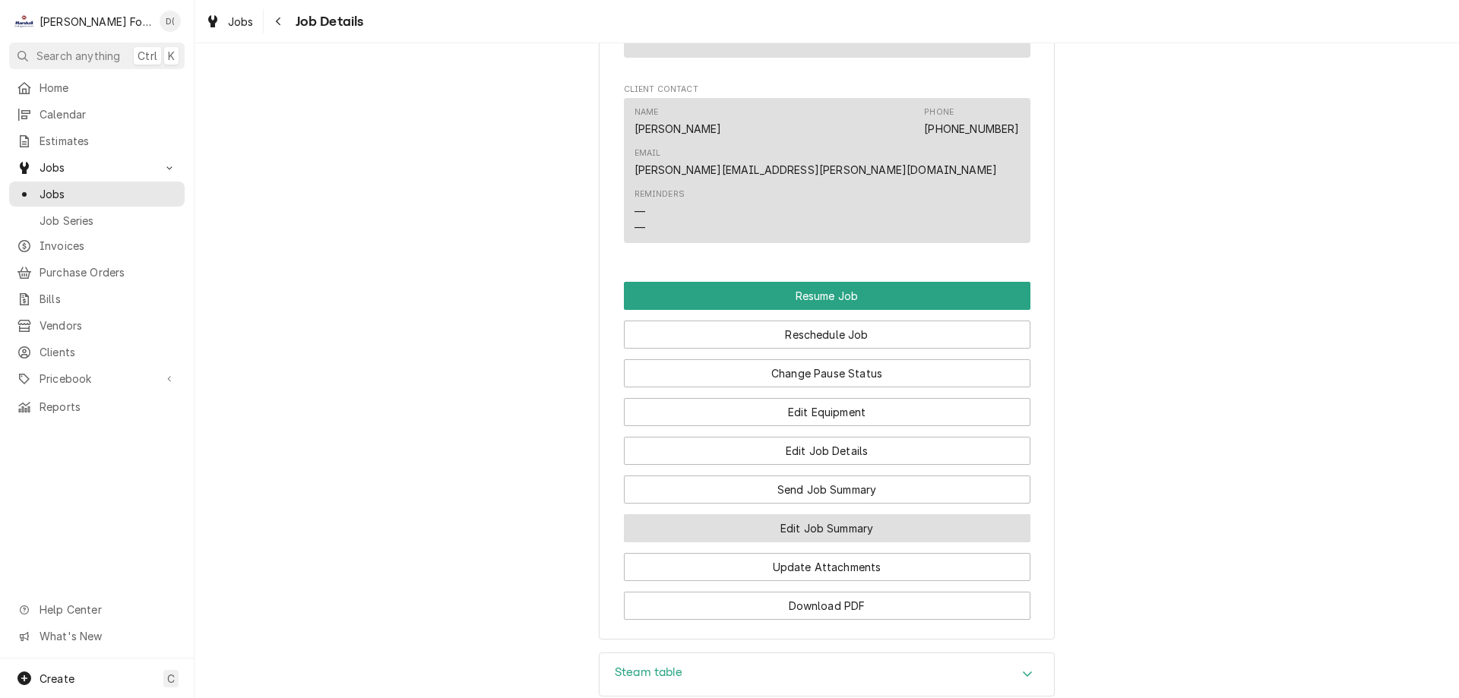
click at [767, 514] on button "Edit Job Summary" at bounding box center [827, 528] width 407 height 28
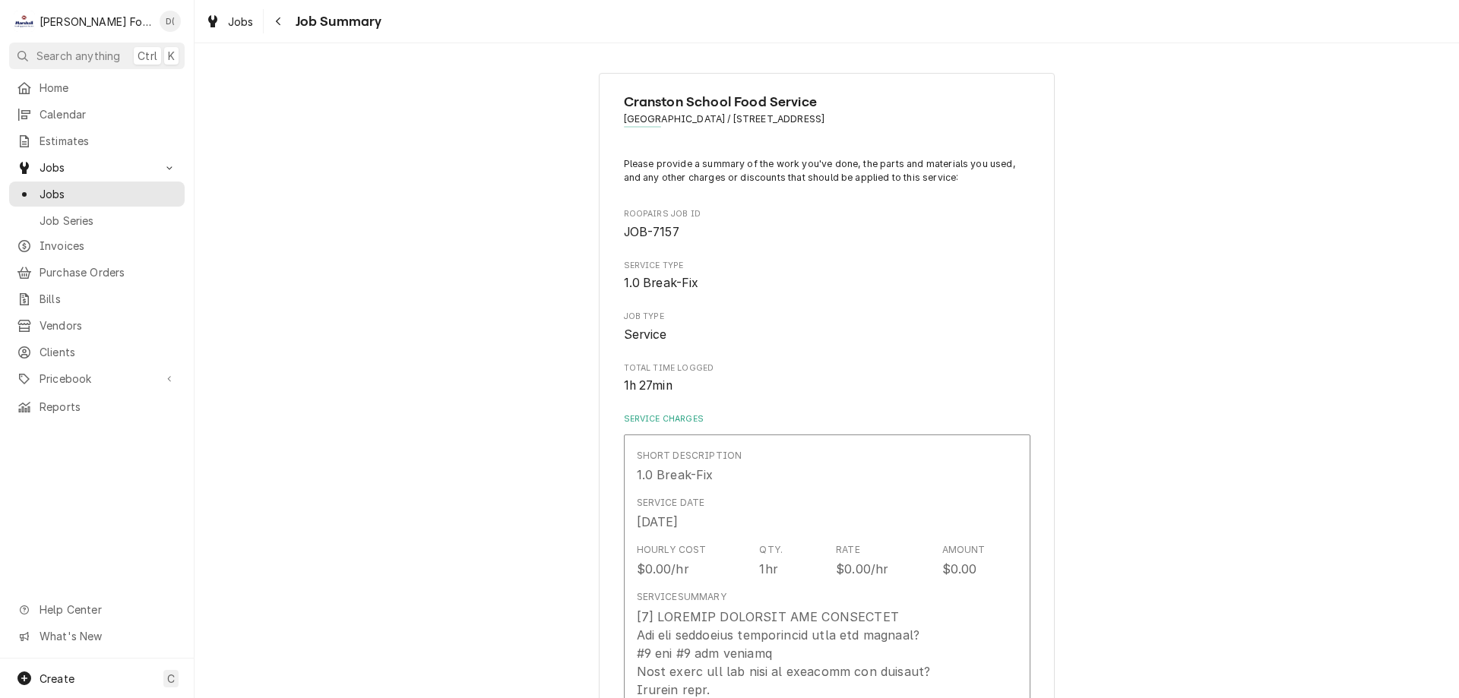
type textarea "x"
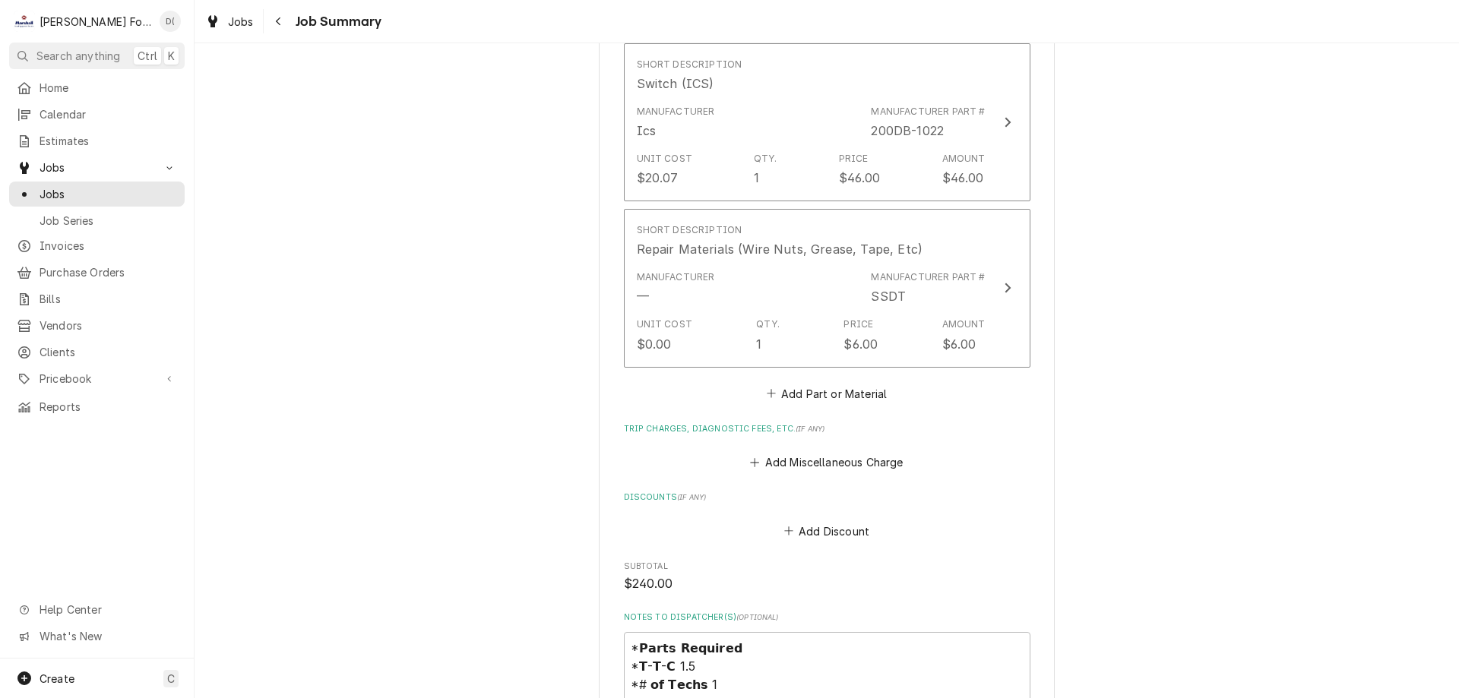
scroll to position [1748, 0]
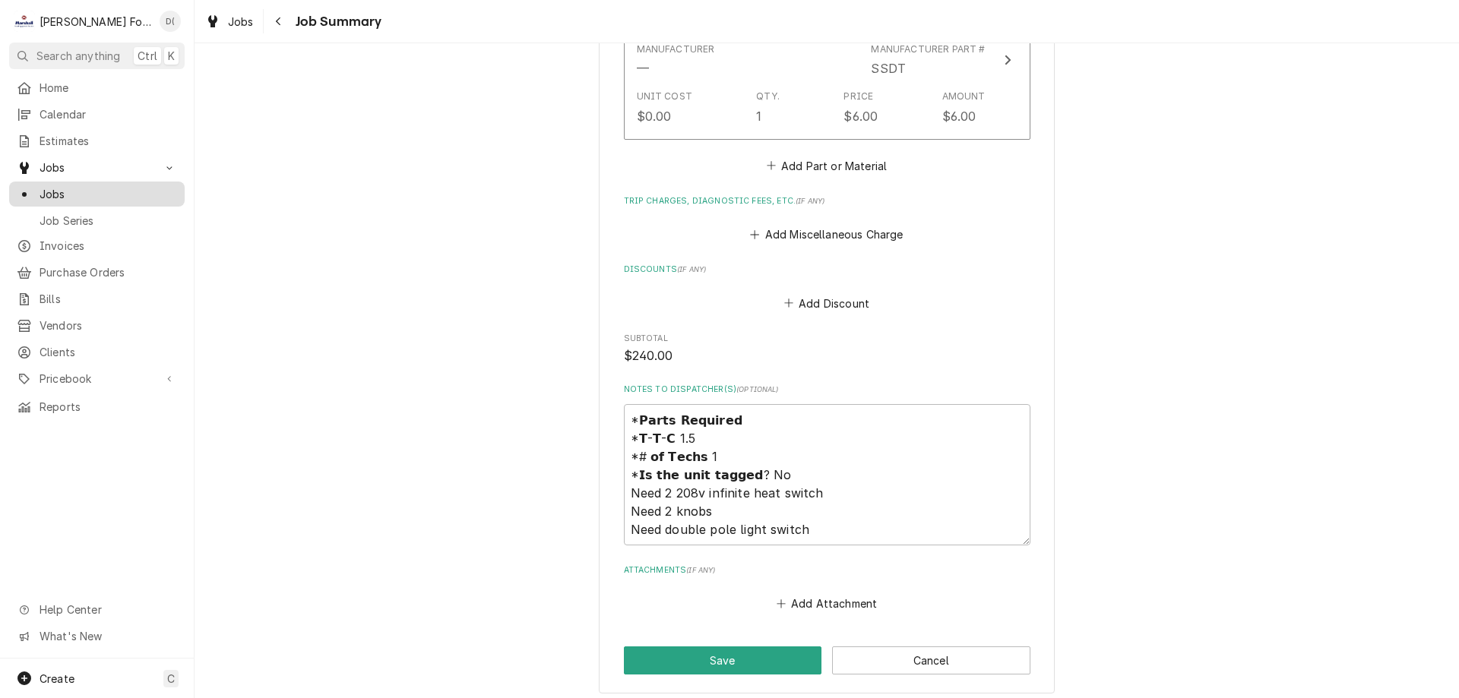
click at [100, 186] on span "Jobs" at bounding box center [109, 194] width 138 height 16
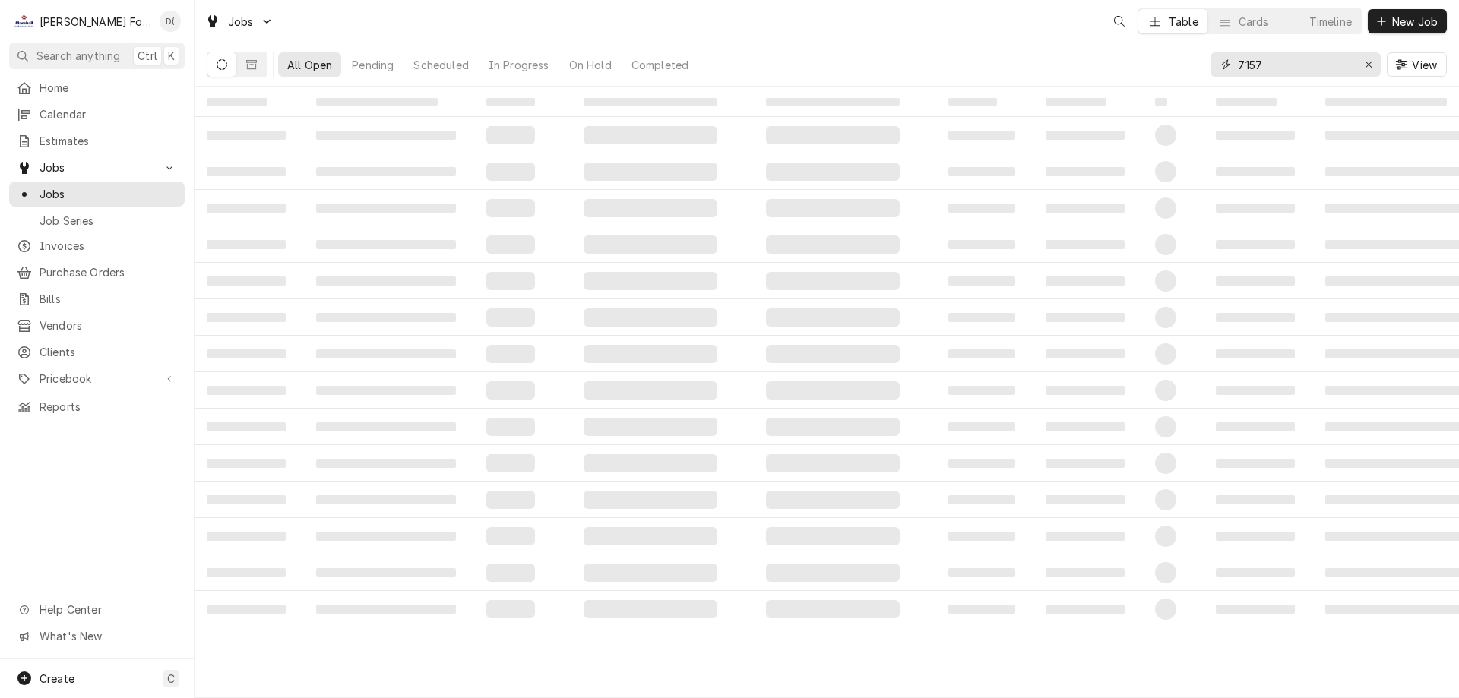
drag, startPoint x: 1281, startPoint y: 69, endPoint x: 1269, endPoint y: 65, distance: 13.0
click at [1278, 66] on input "7157" at bounding box center [1295, 64] width 114 height 24
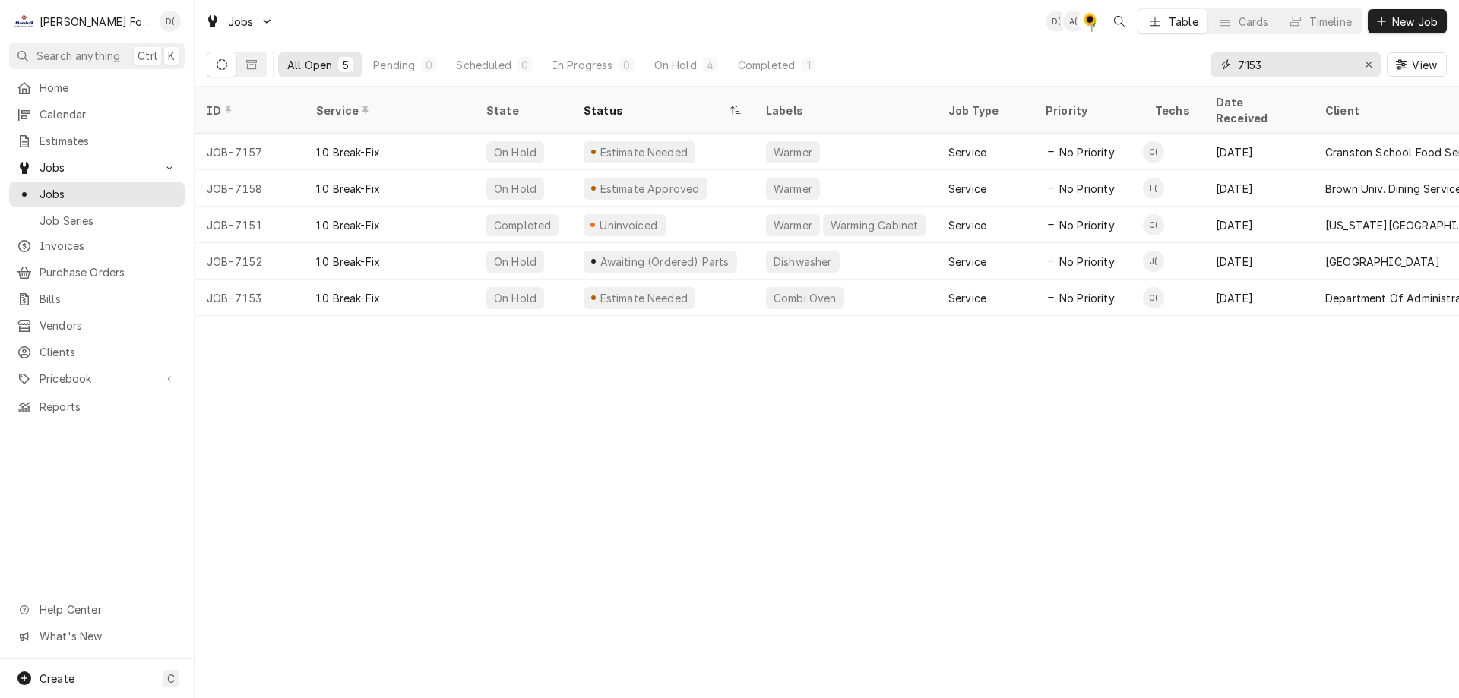
type input "7153"
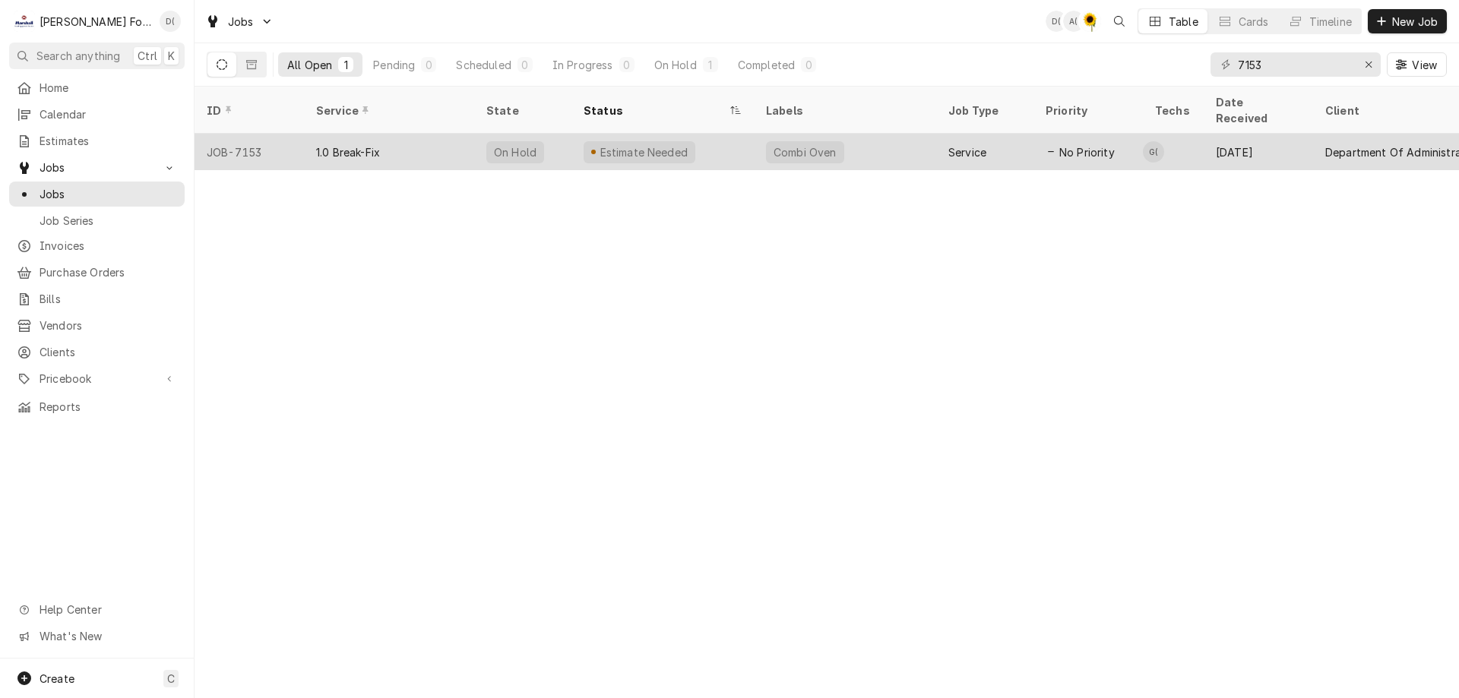
click at [697, 134] on div "Estimate Needed" at bounding box center [662, 152] width 182 height 36
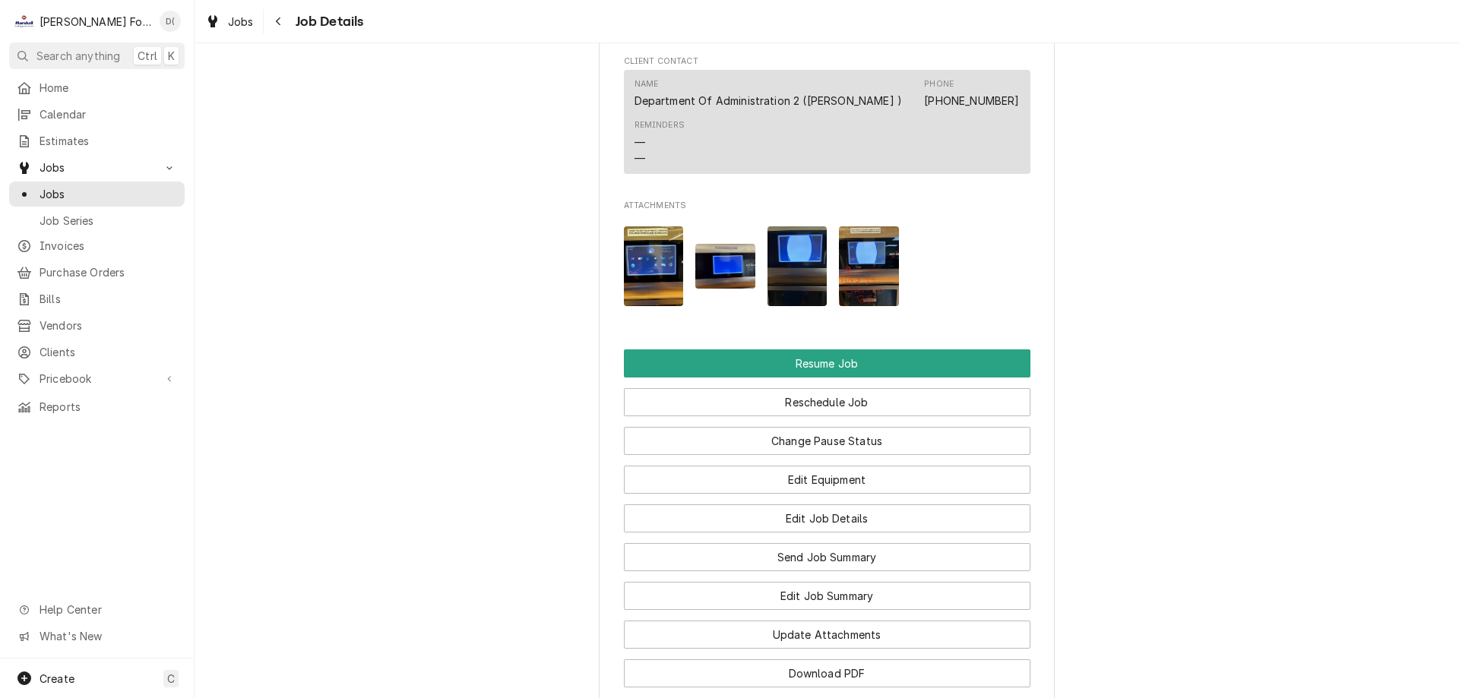
scroll to position [1900, 0]
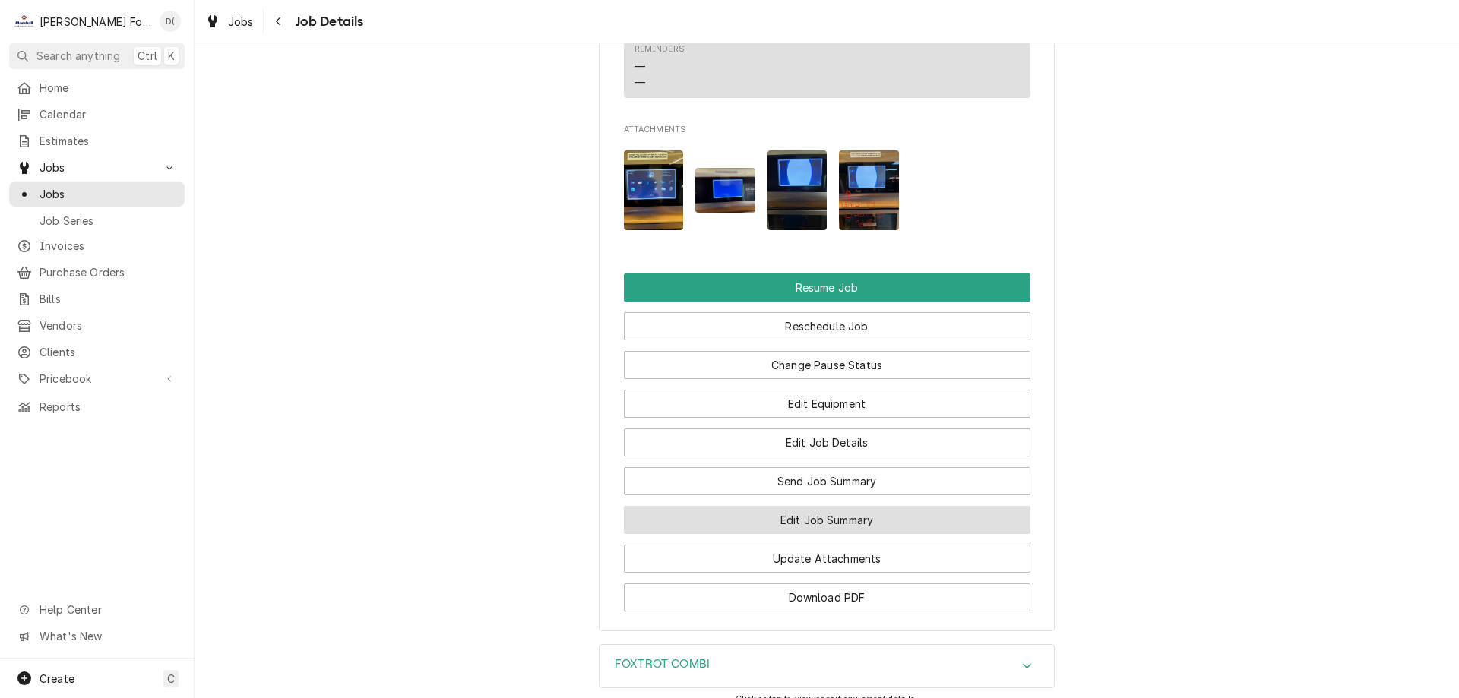
click at [768, 521] on button "Edit Job Summary" at bounding box center [827, 520] width 407 height 28
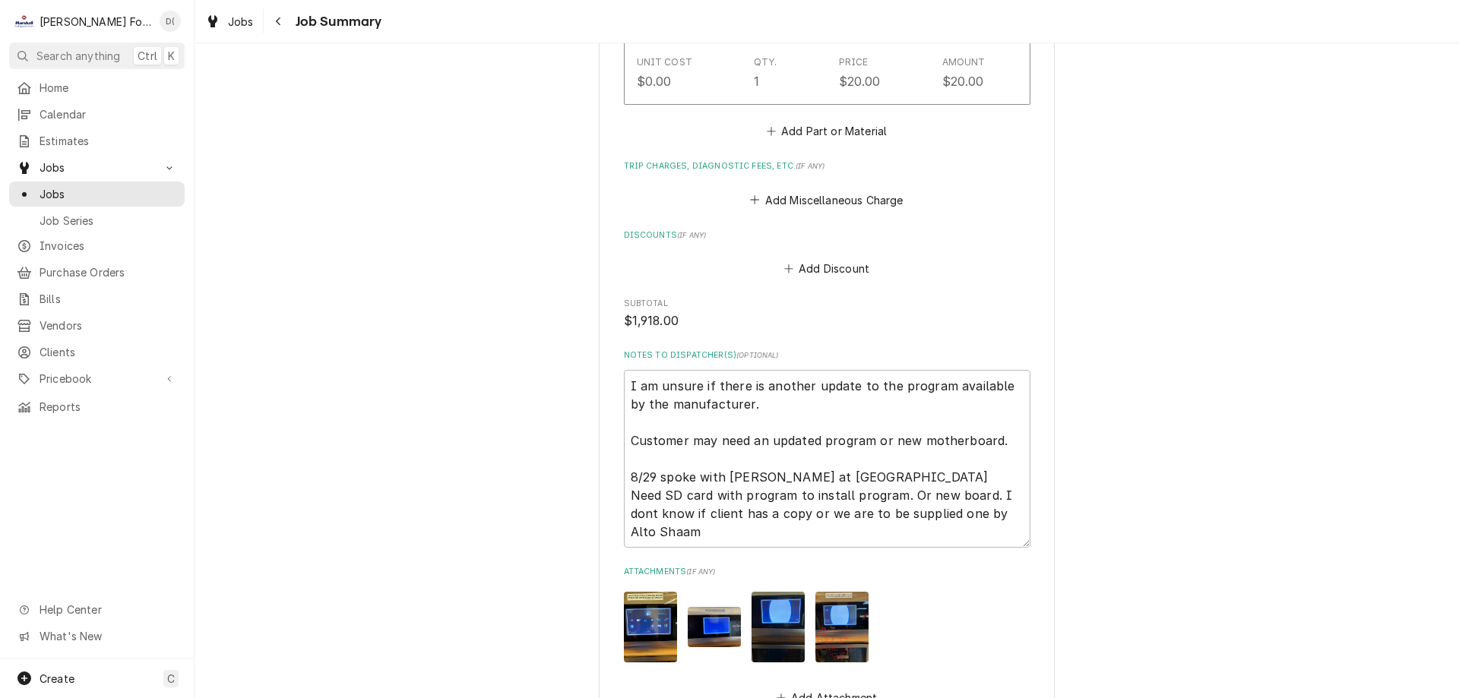
scroll to position [1620, 0]
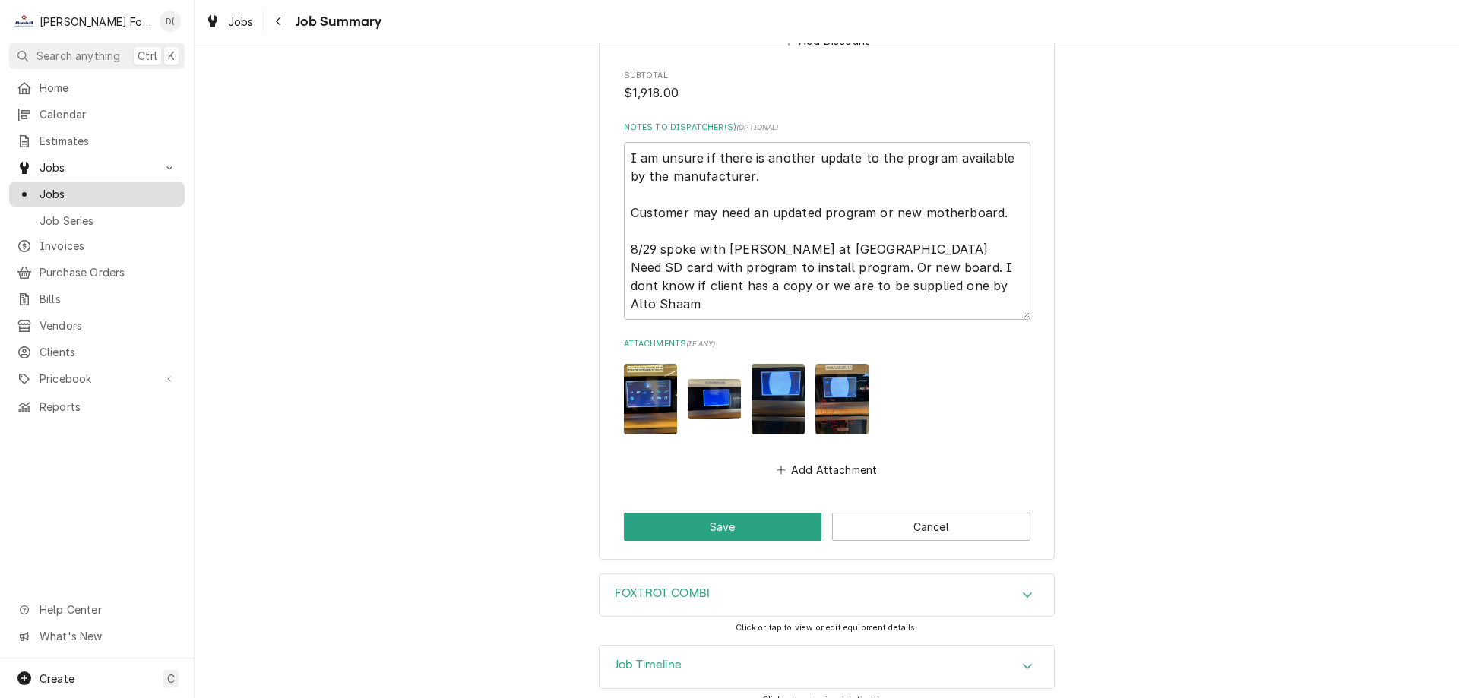
click at [134, 191] on span "Jobs" at bounding box center [109, 194] width 138 height 16
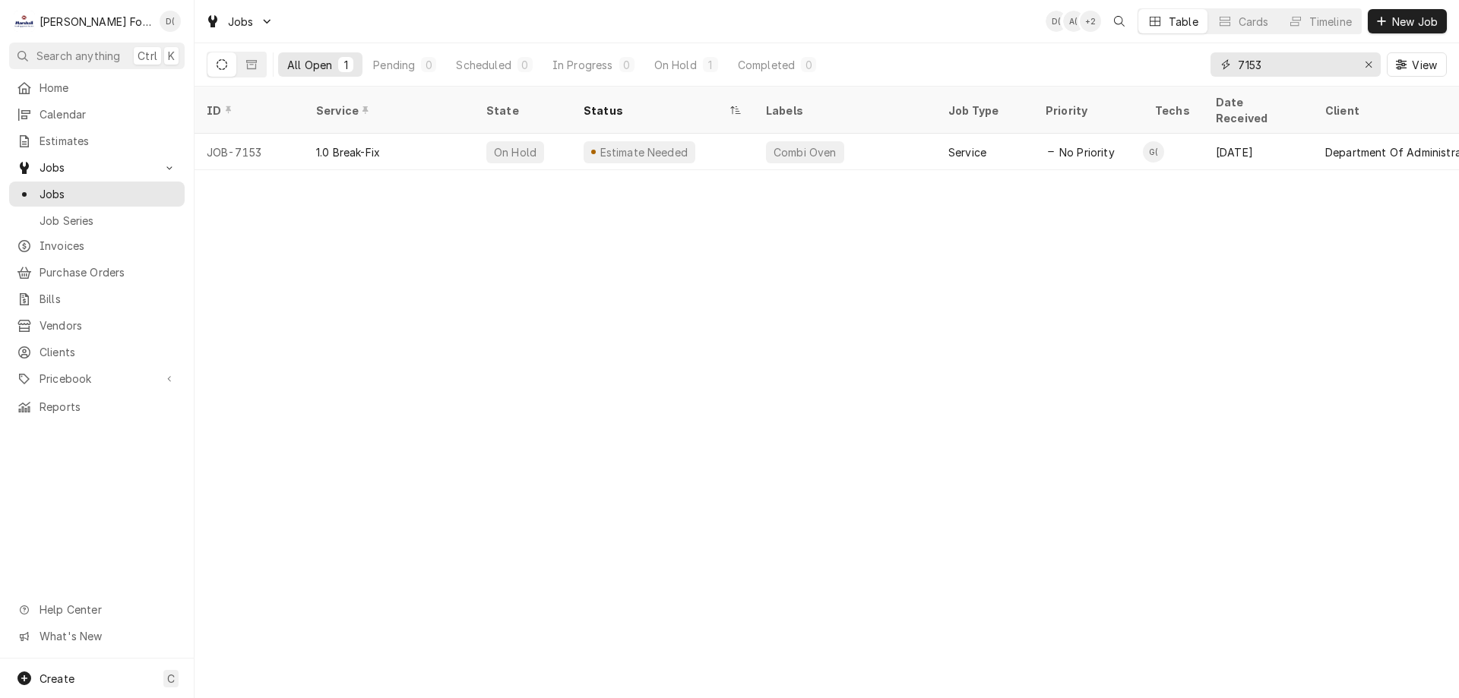
click at [1301, 68] on input "7153" at bounding box center [1295, 64] width 114 height 24
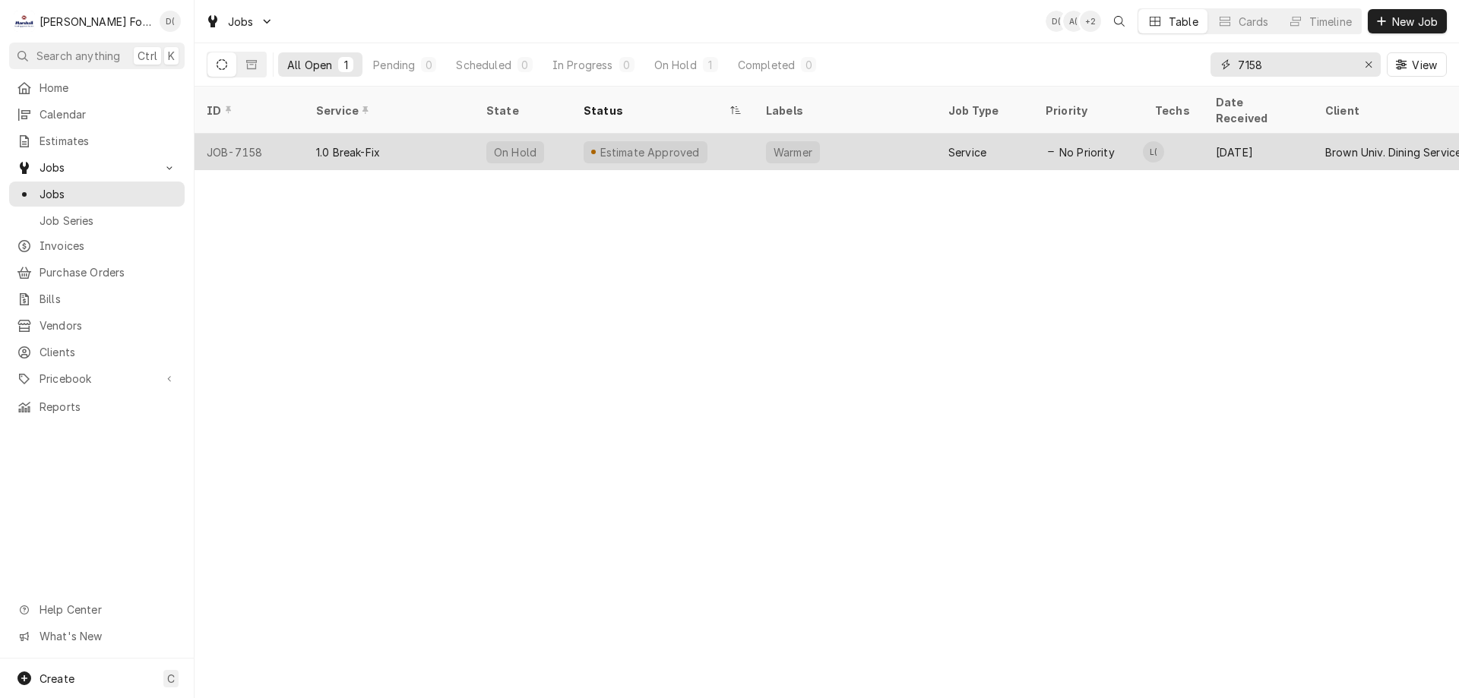
type input "7158"
click at [711, 134] on div "Estimate Approved" at bounding box center [662, 152] width 182 height 36
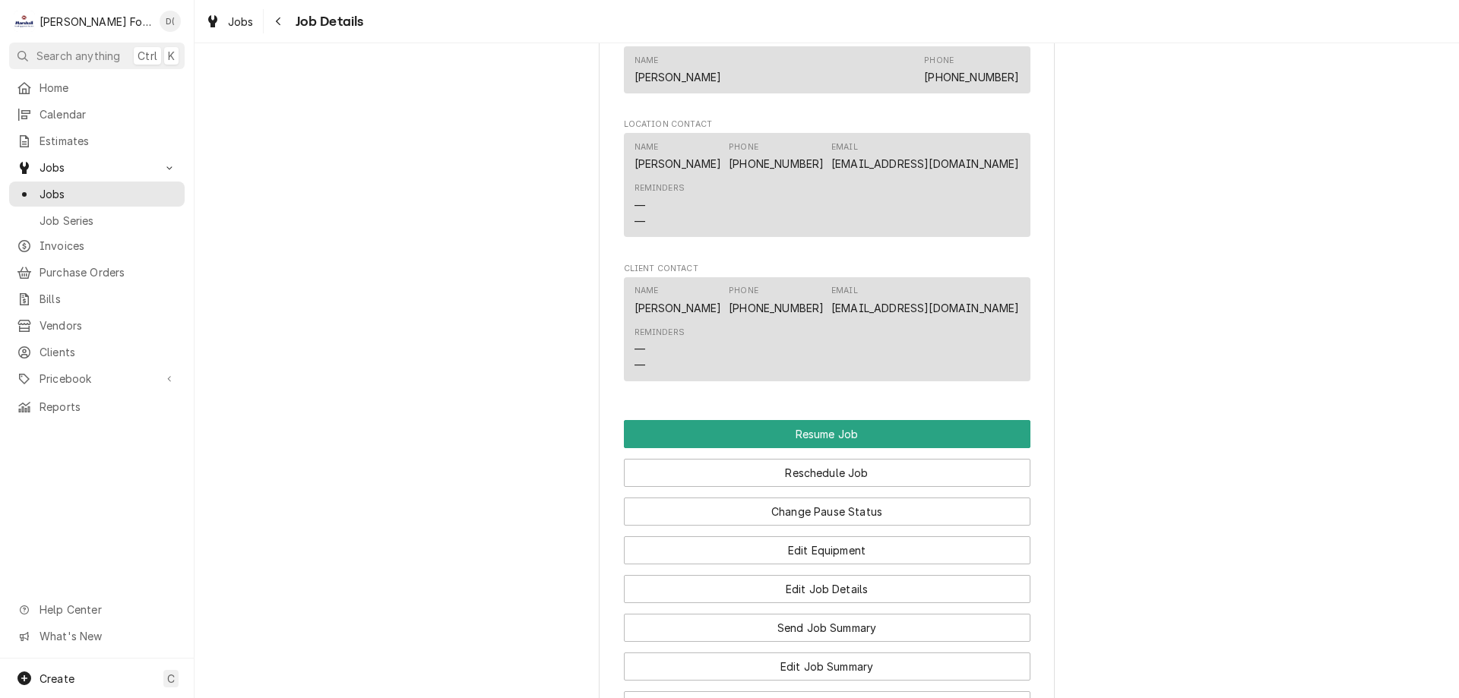
scroll to position [1900, 0]
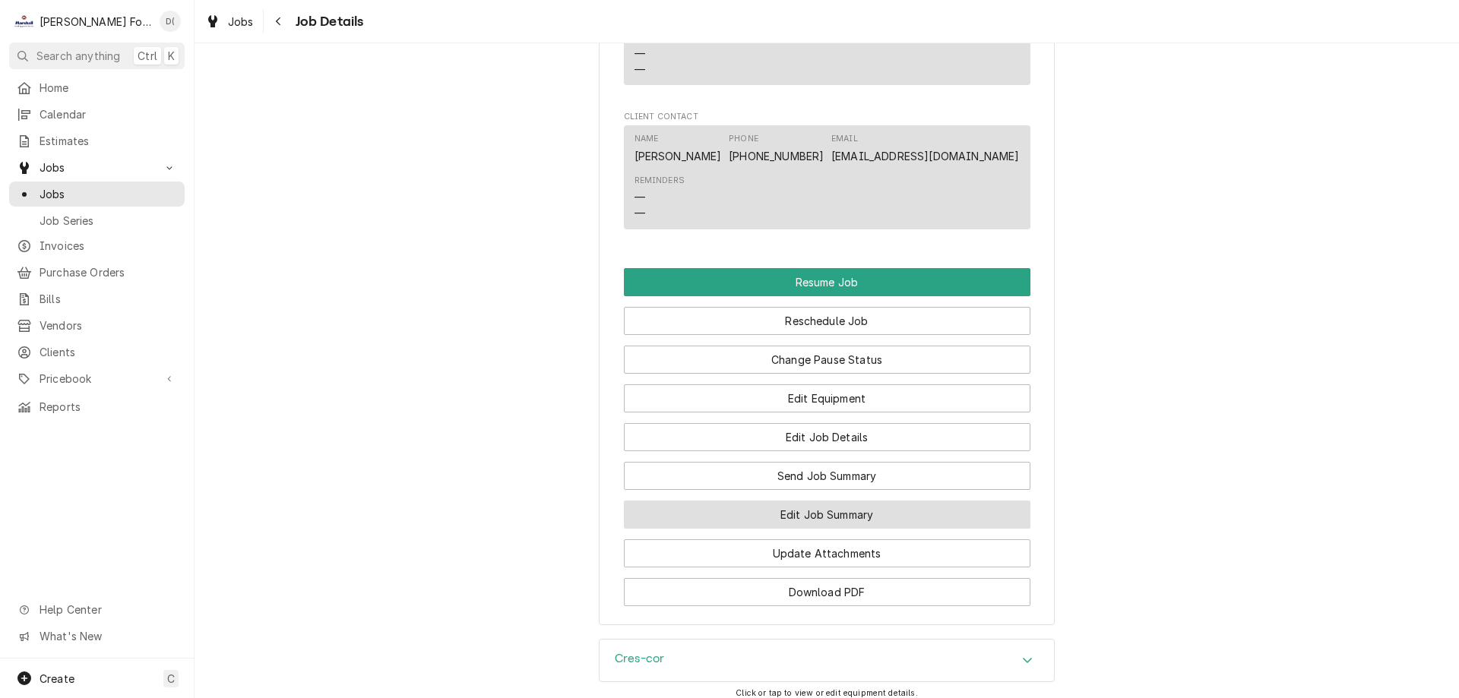
click at [803, 517] on button "Edit Job Summary" at bounding box center [827, 515] width 407 height 28
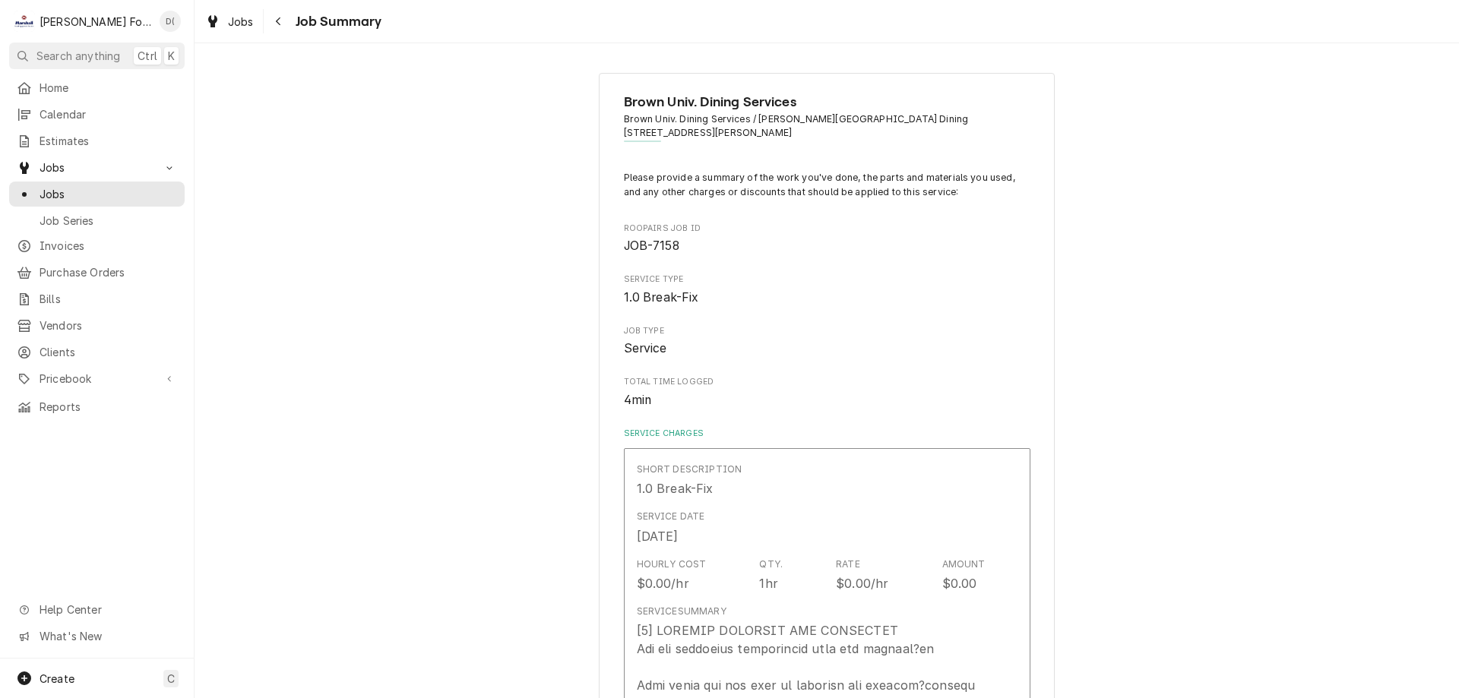
type textarea "x"
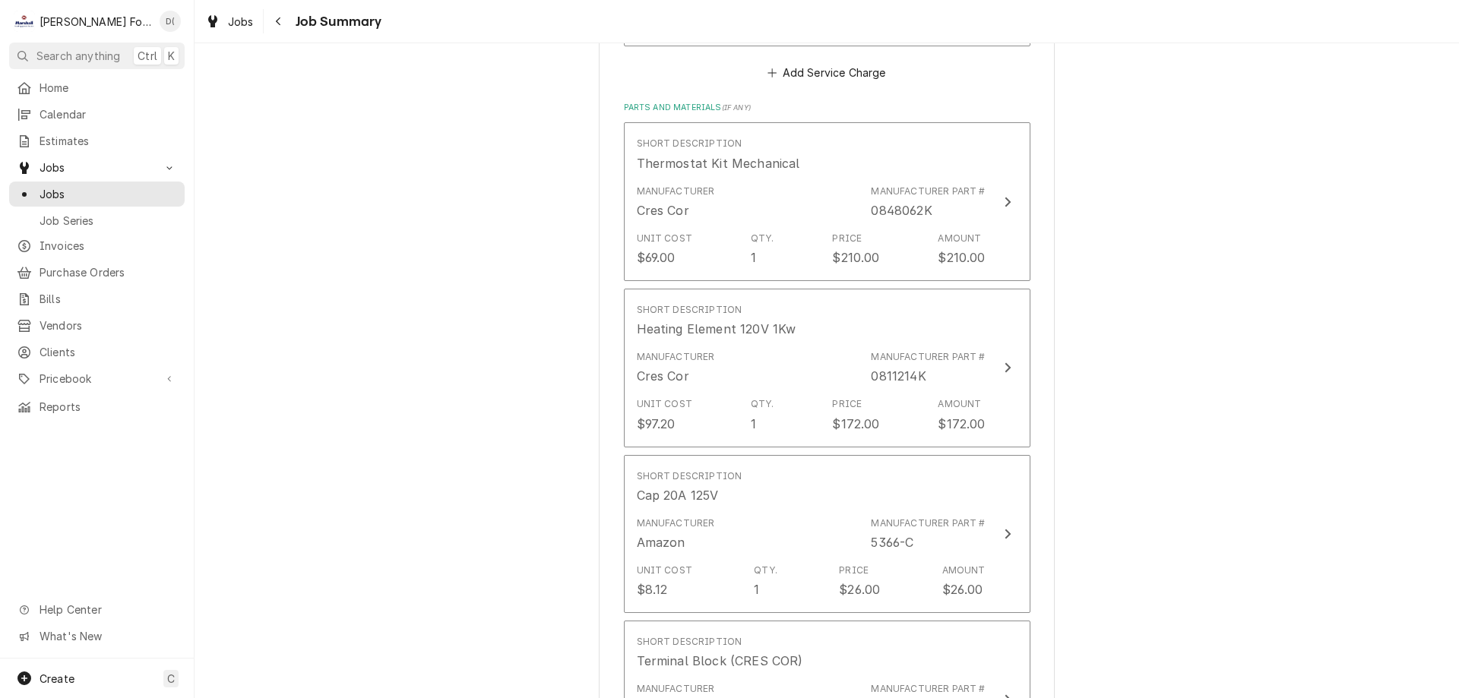
scroll to position [836, 0]
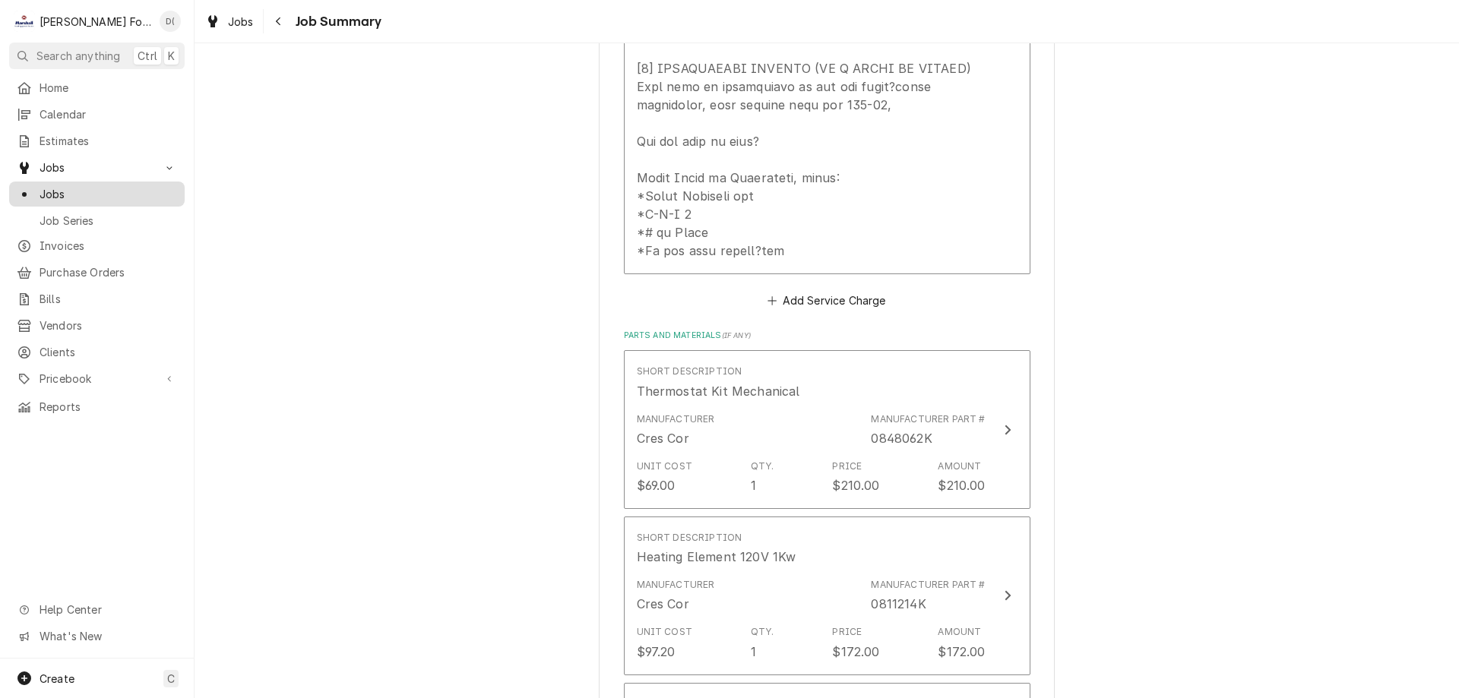
click at [95, 195] on span "Jobs" at bounding box center [109, 194] width 138 height 16
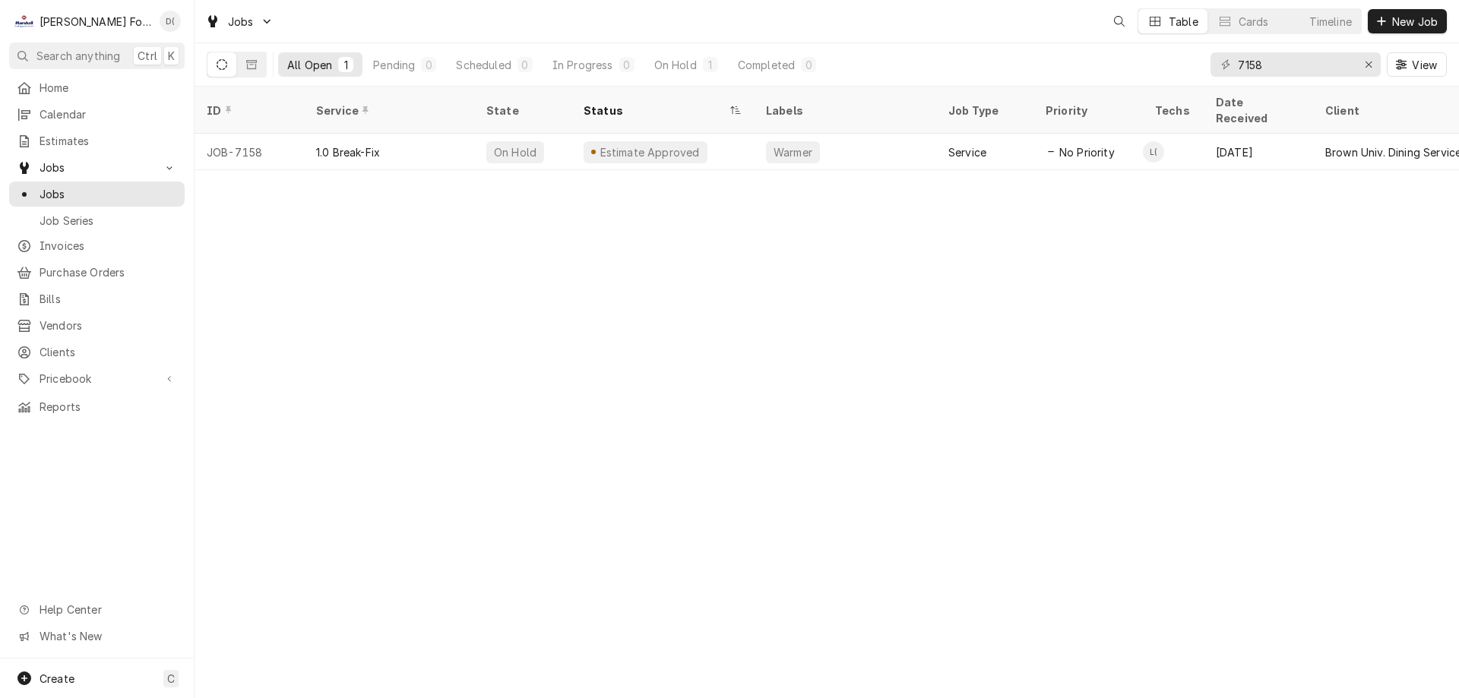
click at [1280, 54] on div "7158 View" at bounding box center [1328, 64] width 236 height 43
click at [1273, 70] on input "7158" at bounding box center [1295, 64] width 114 height 24
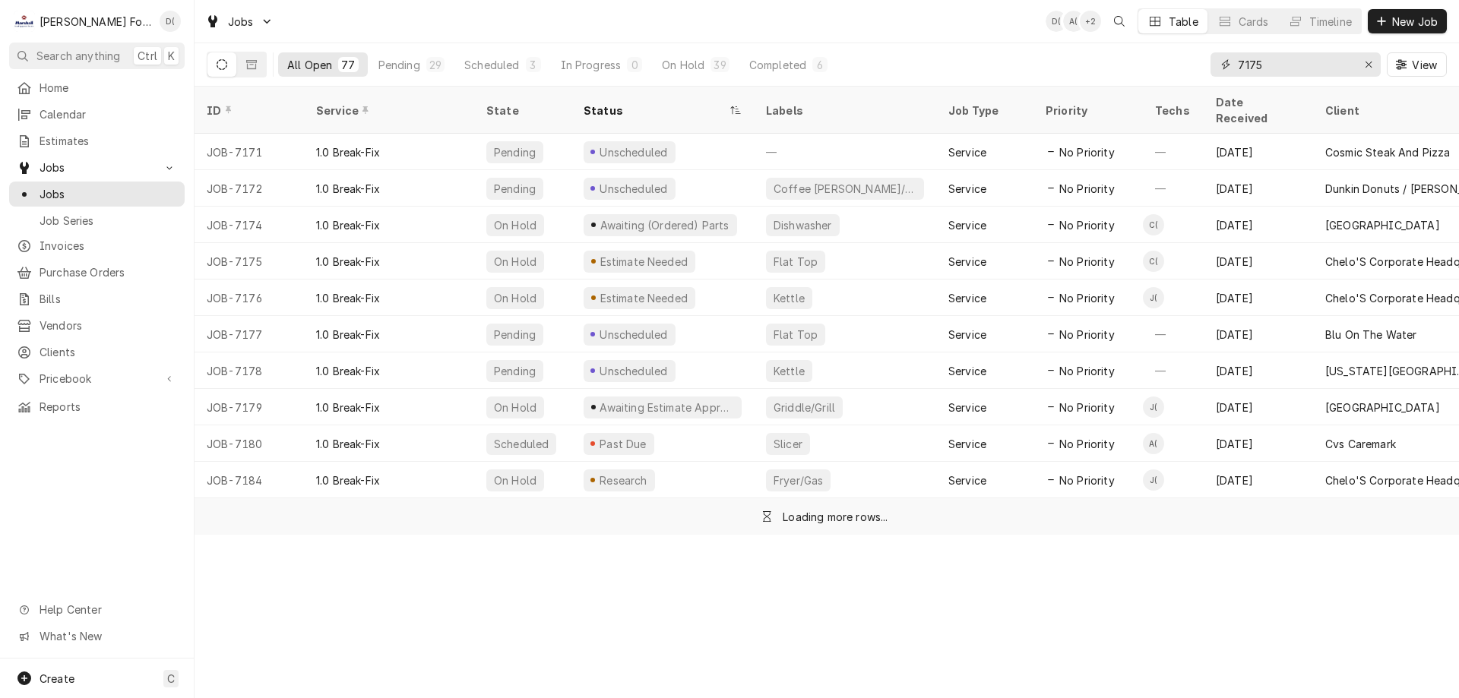
type input "7175"
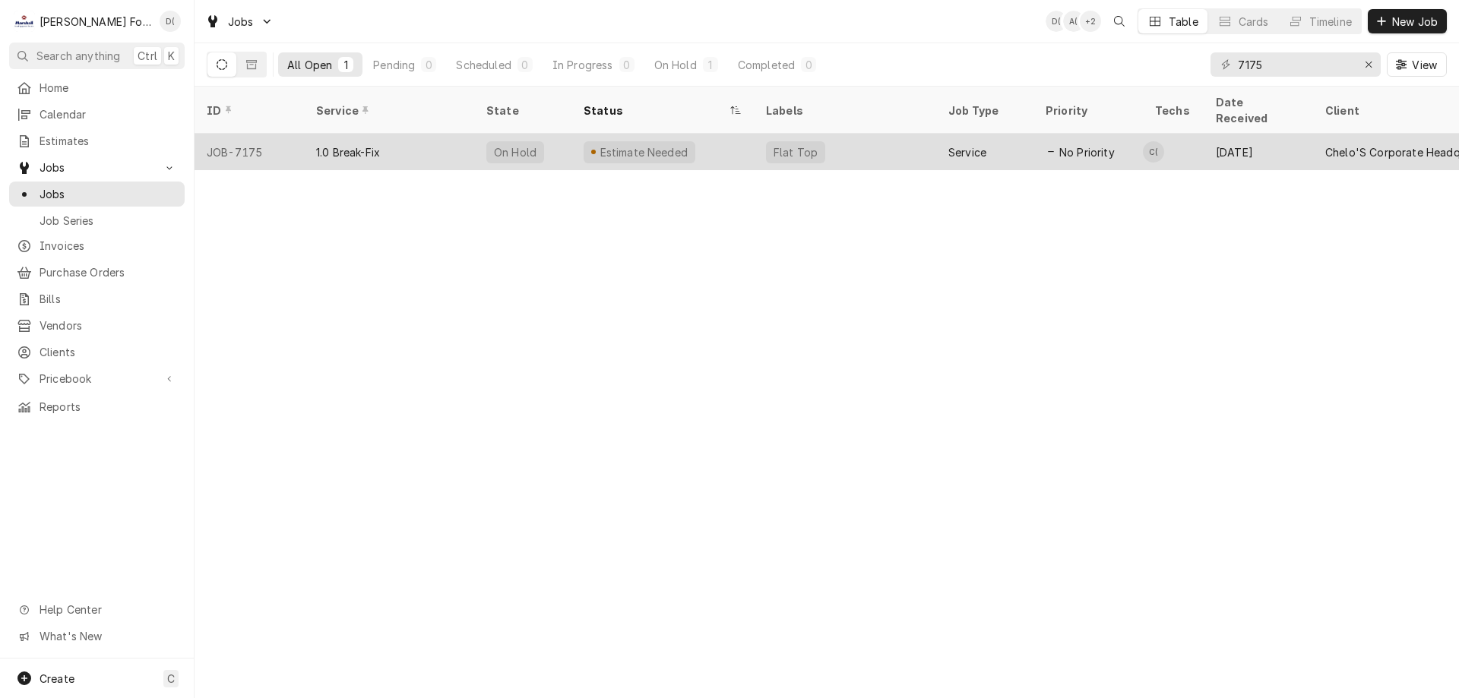
click at [694, 138] on div "Estimate Needed" at bounding box center [662, 152] width 182 height 36
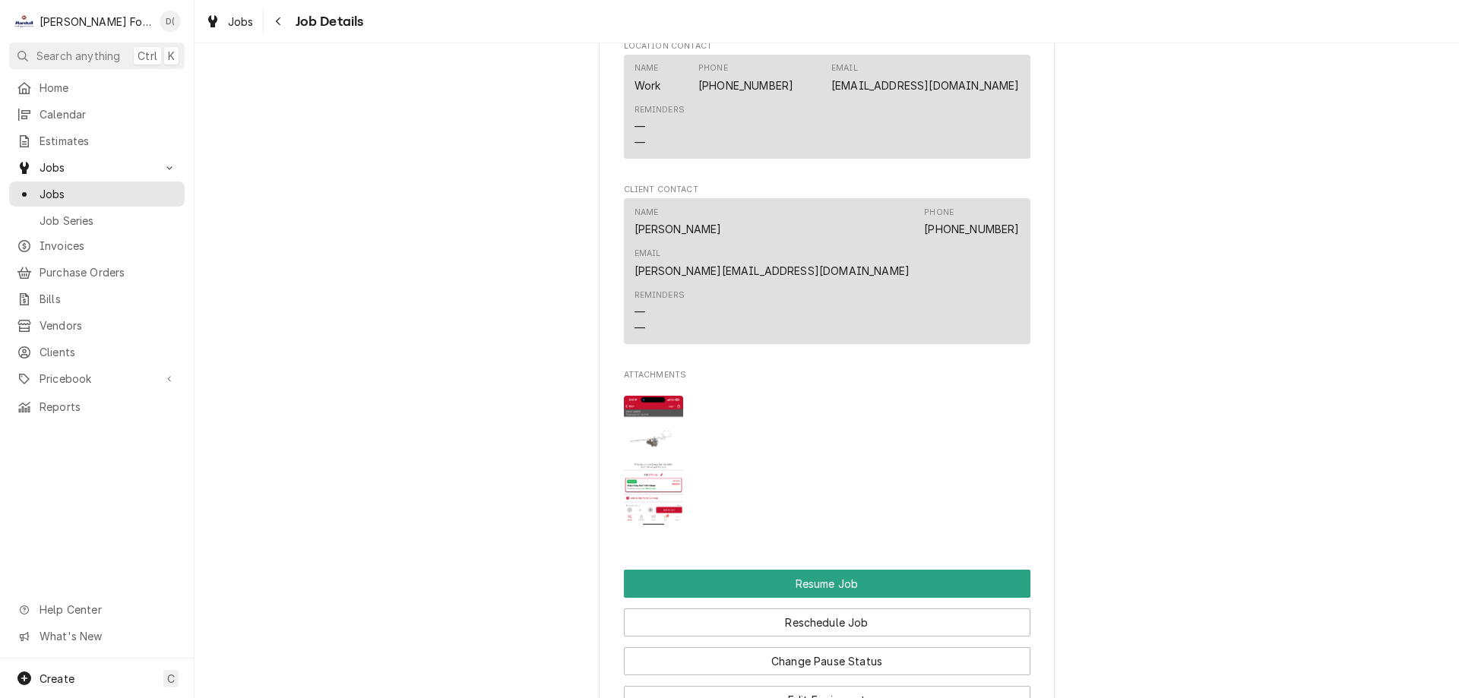
scroll to position [1520, 0]
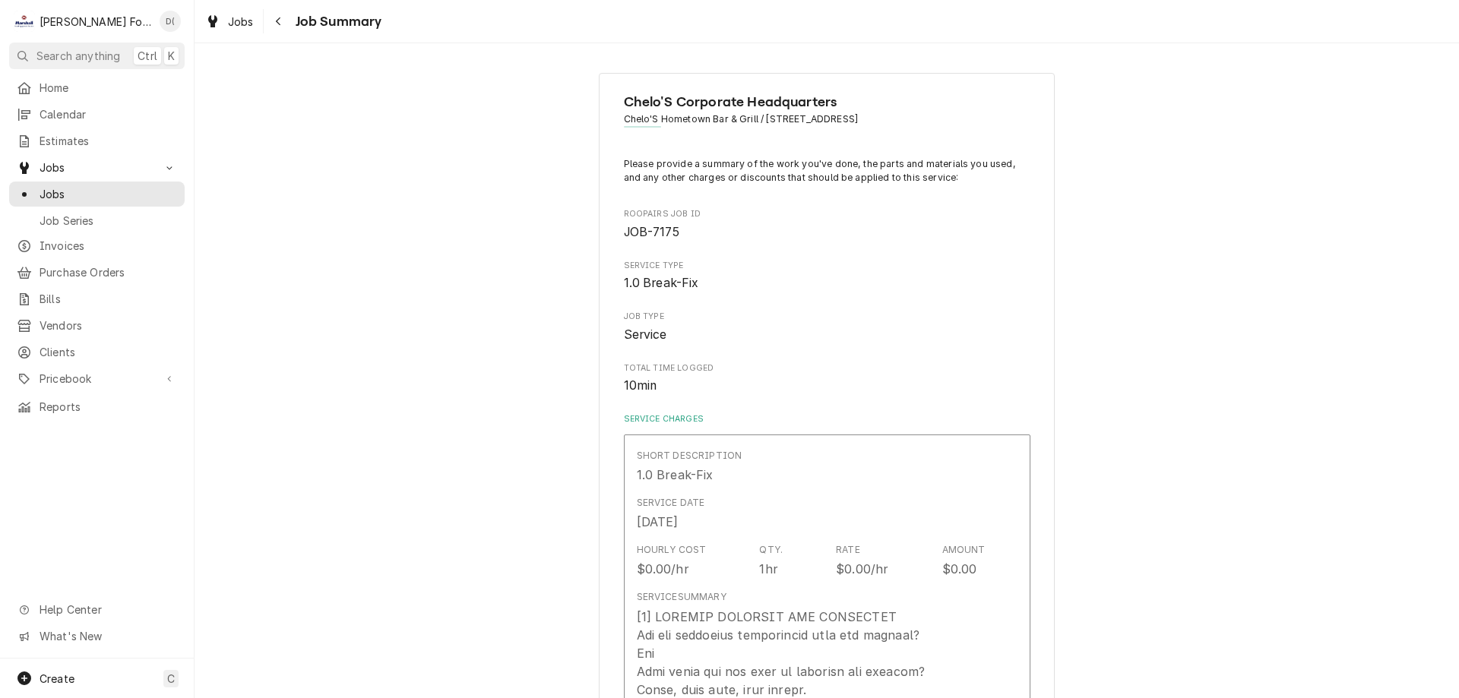
type textarea "x"
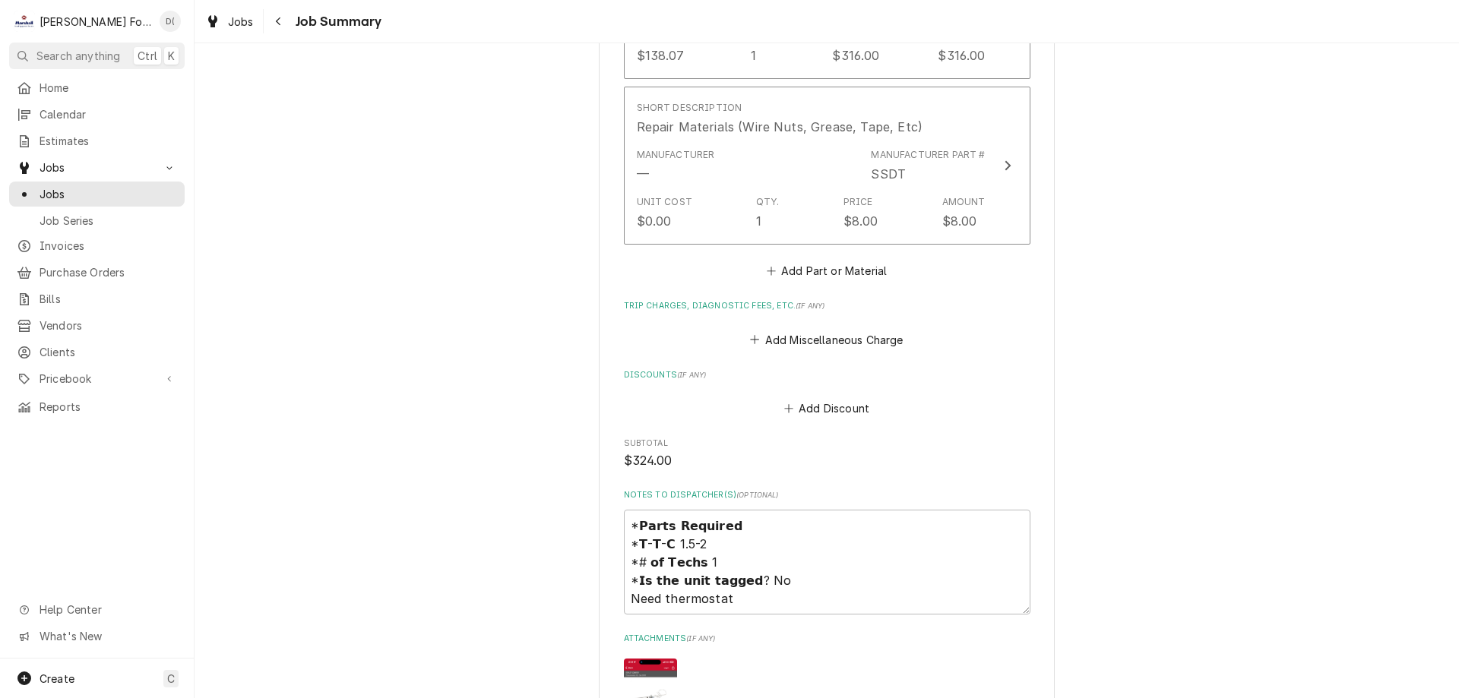
scroll to position [1292, 0]
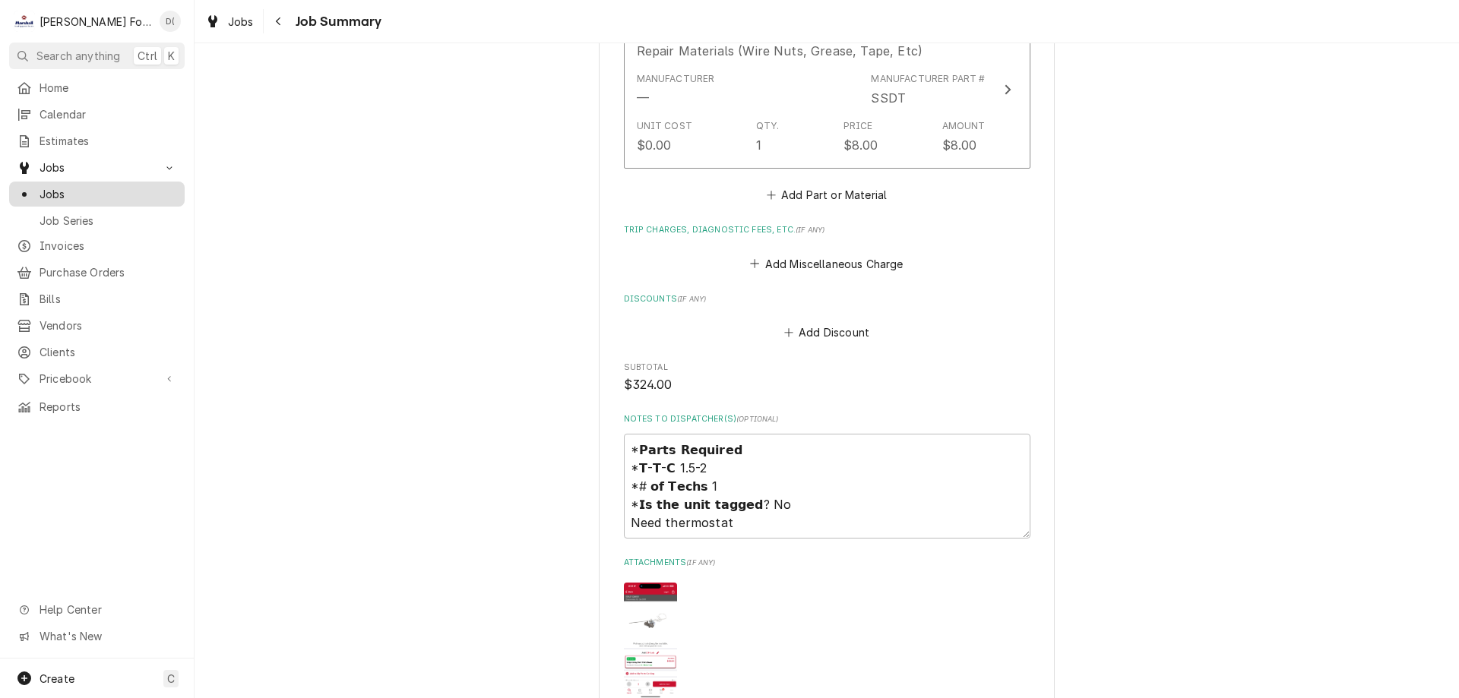
click at [71, 187] on span "Jobs" at bounding box center [109, 194] width 138 height 16
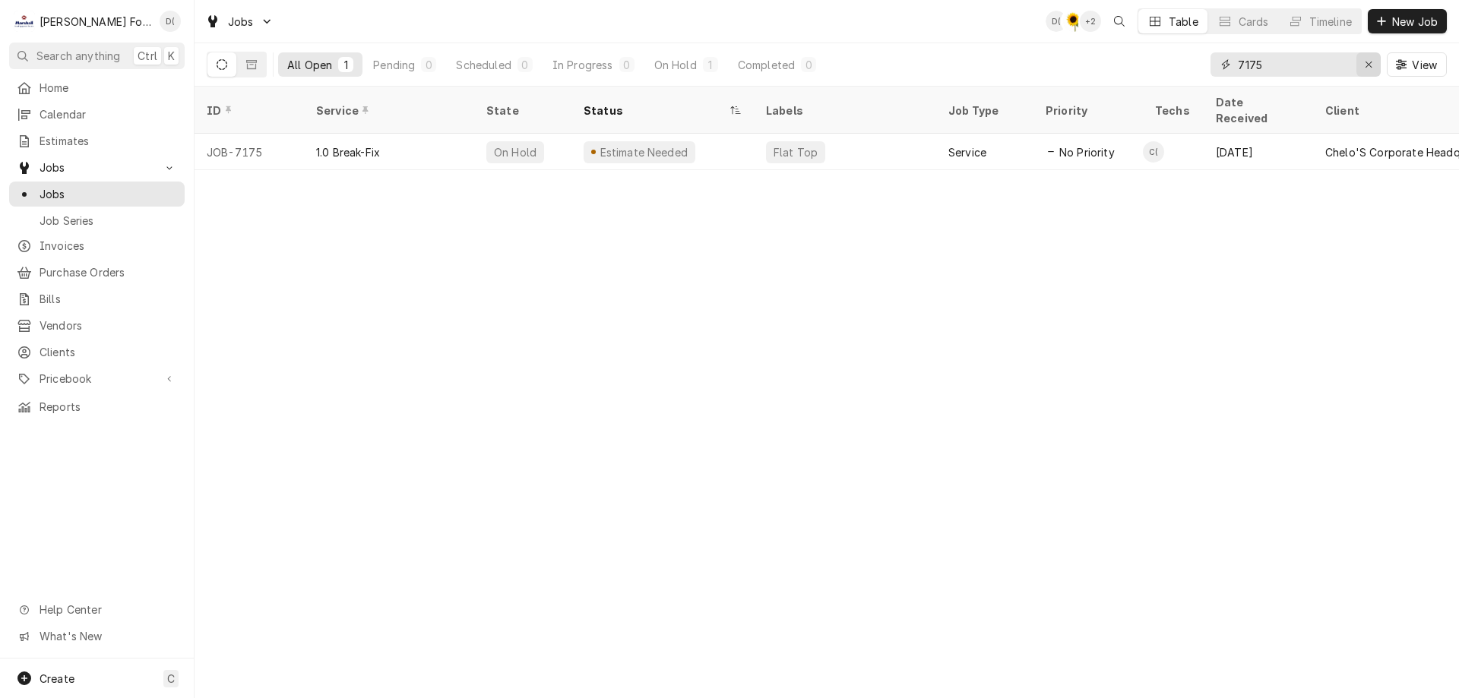
click at [1363, 62] on div "Erase input" at bounding box center [1368, 64] width 15 height 15
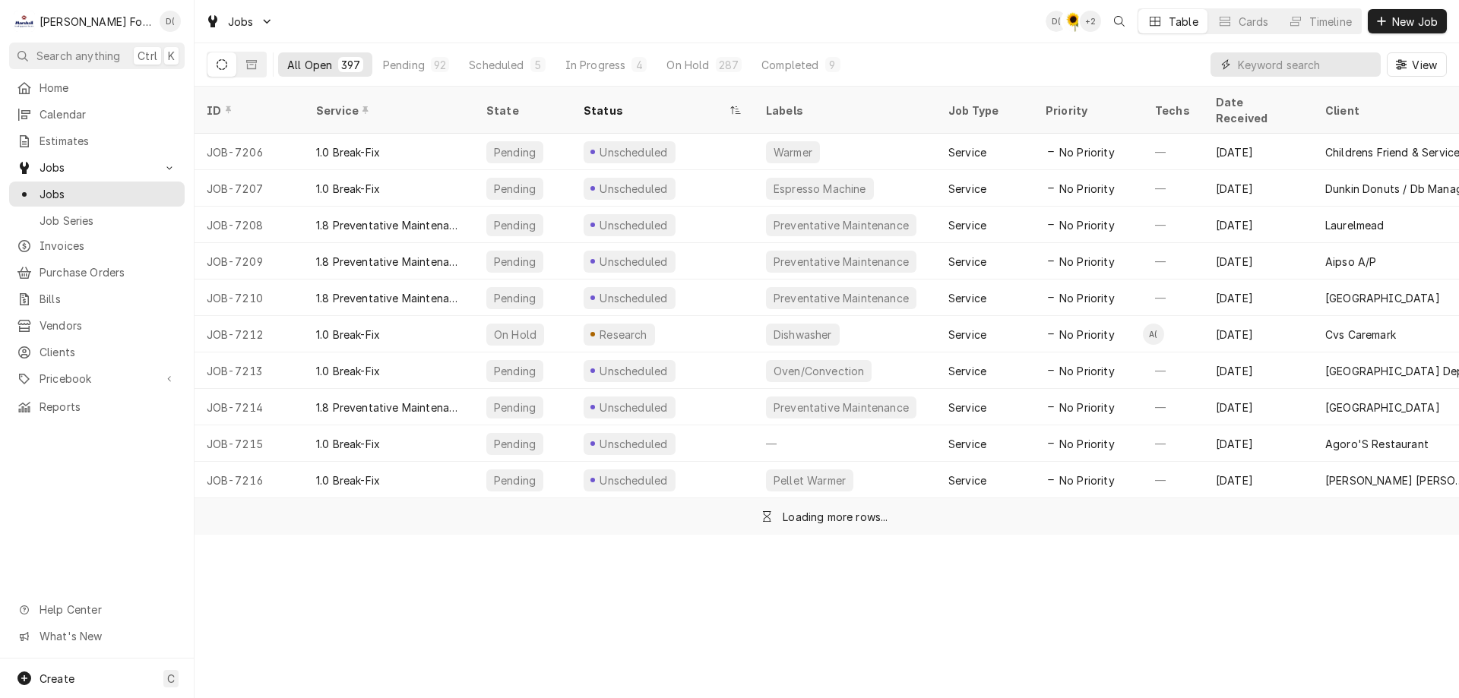
click at [1330, 69] on input "Dynamic Content Wrapper" at bounding box center [1305, 64] width 135 height 24
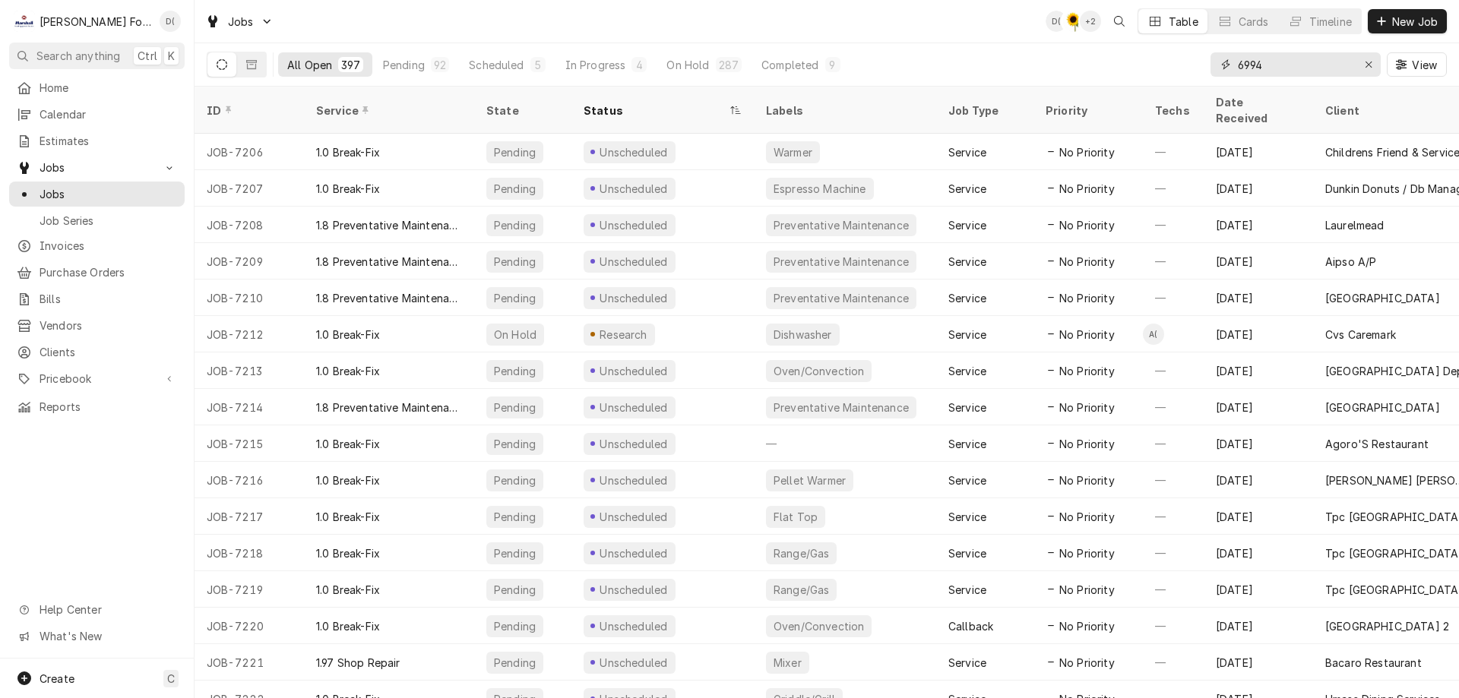
type input "6994"
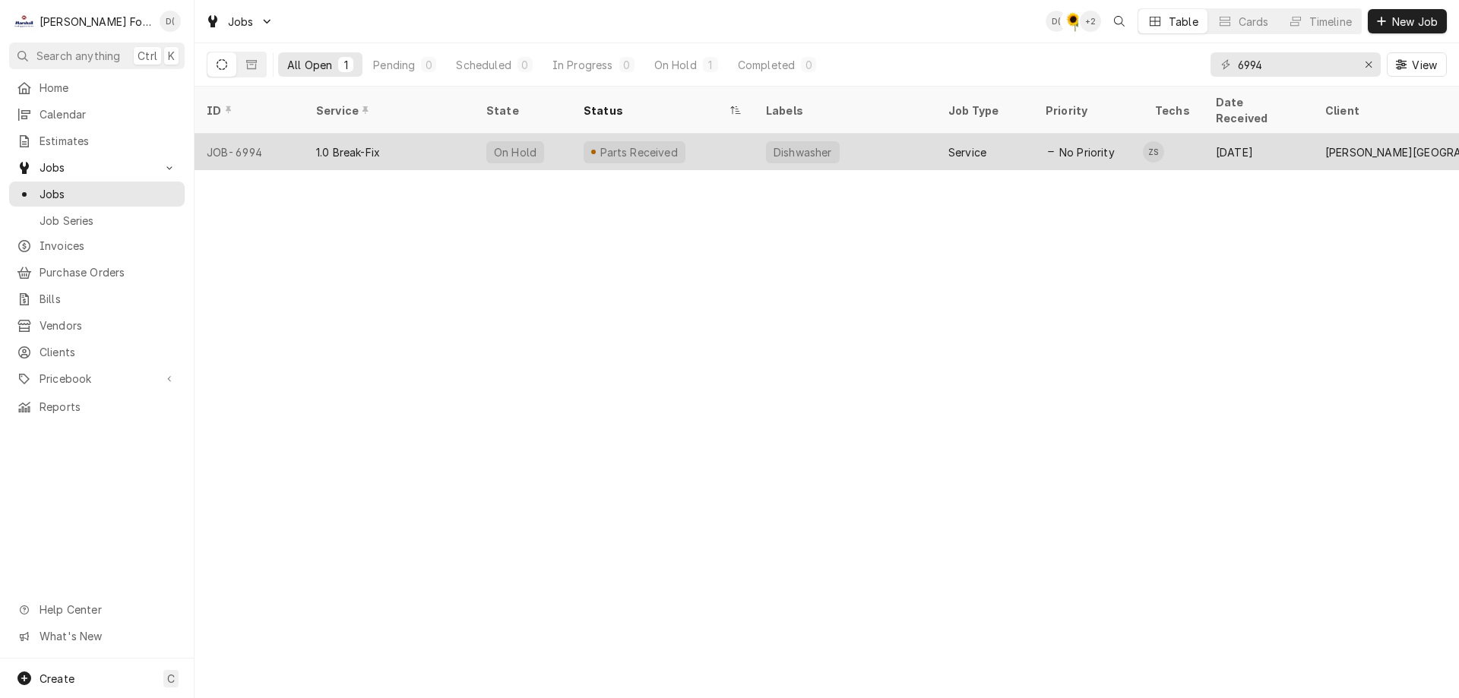
click at [722, 145] on div "Parts Received" at bounding box center [662, 152] width 182 height 36
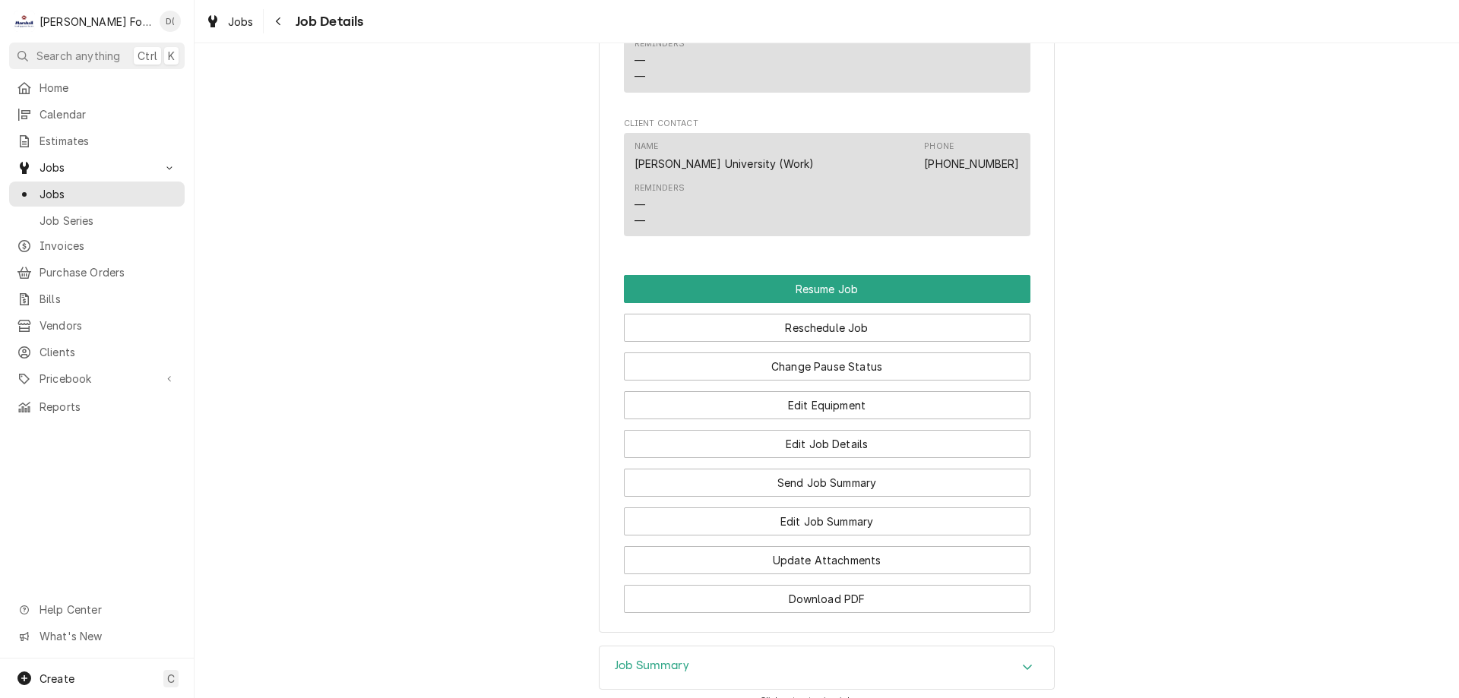
scroll to position [1659, 0]
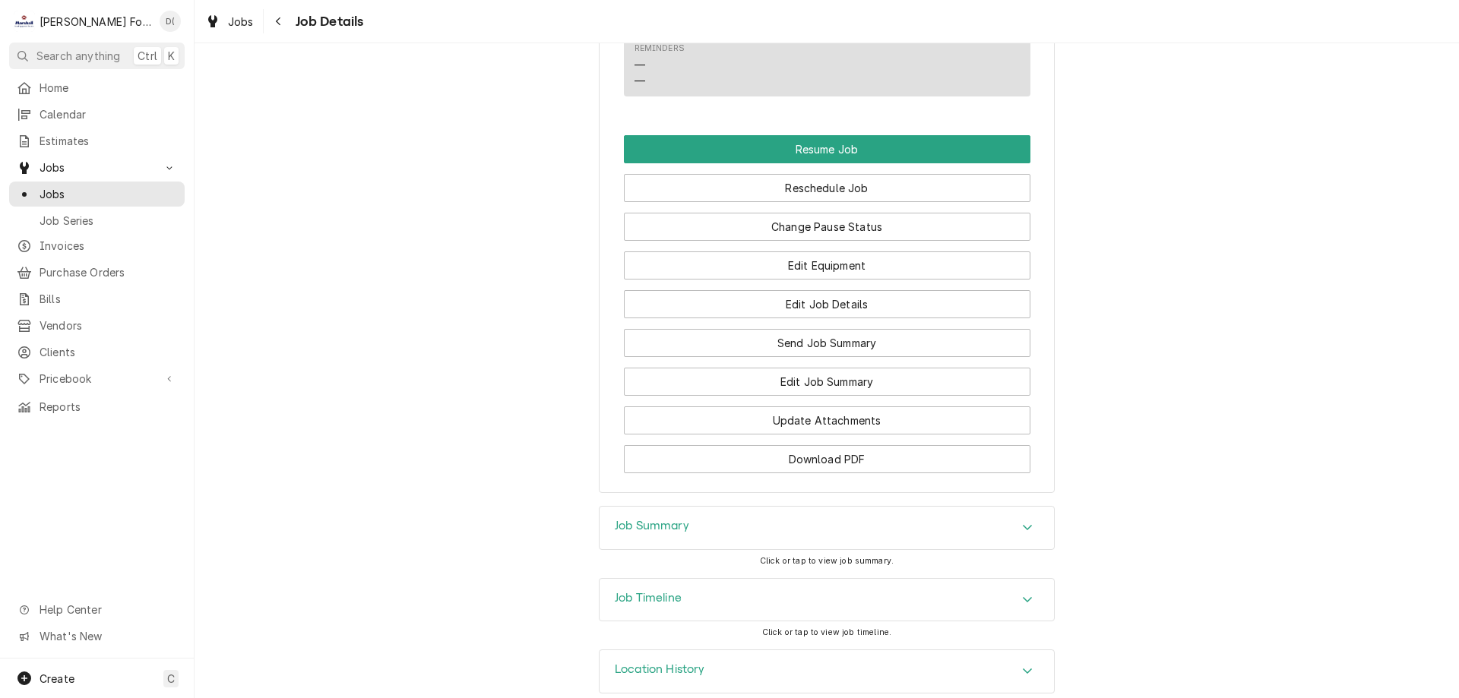
drag, startPoint x: 720, startPoint y: 500, endPoint x: 704, endPoint y: 486, distance: 21.5
click at [720, 507] on div "Job Summary" at bounding box center [827, 528] width 454 height 43
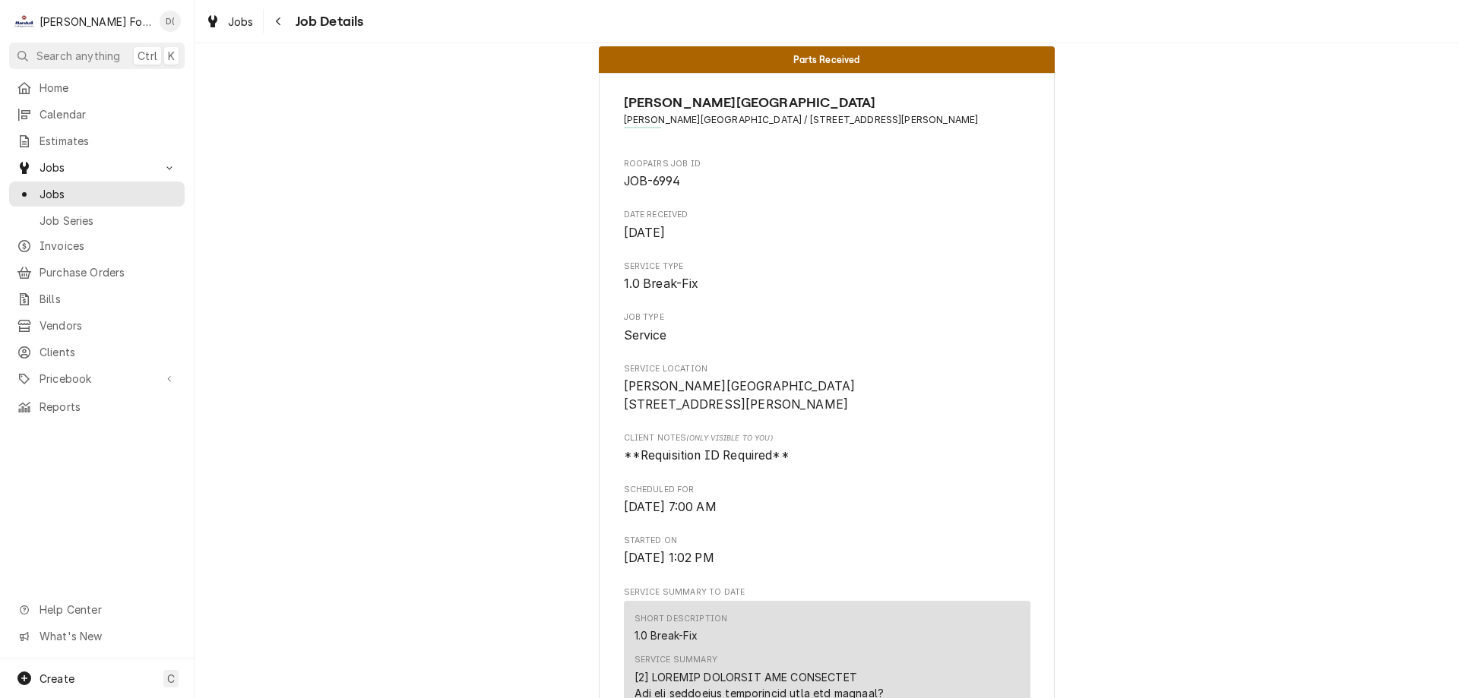
scroll to position [0, 0]
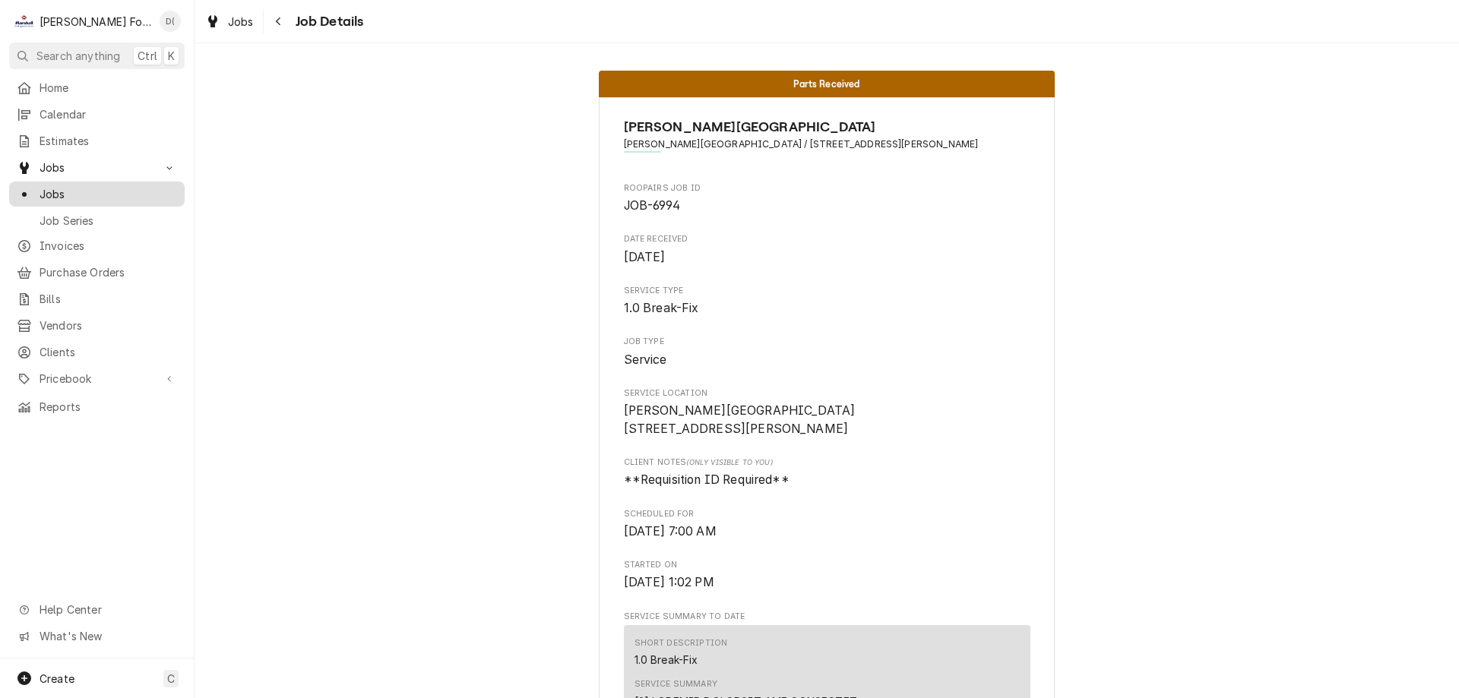
click at [50, 188] on span "Jobs" at bounding box center [109, 194] width 138 height 16
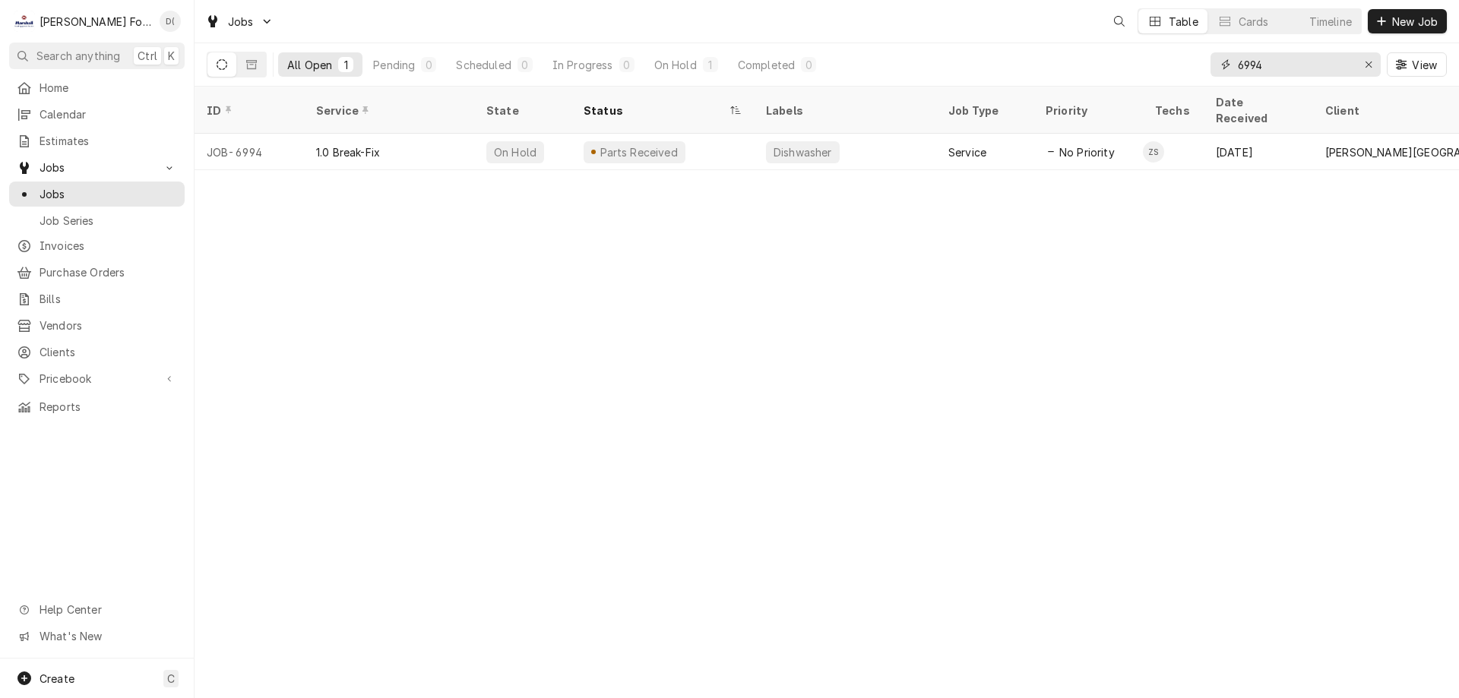
click at [1289, 68] on input "6994" at bounding box center [1295, 64] width 114 height 24
type input "6"
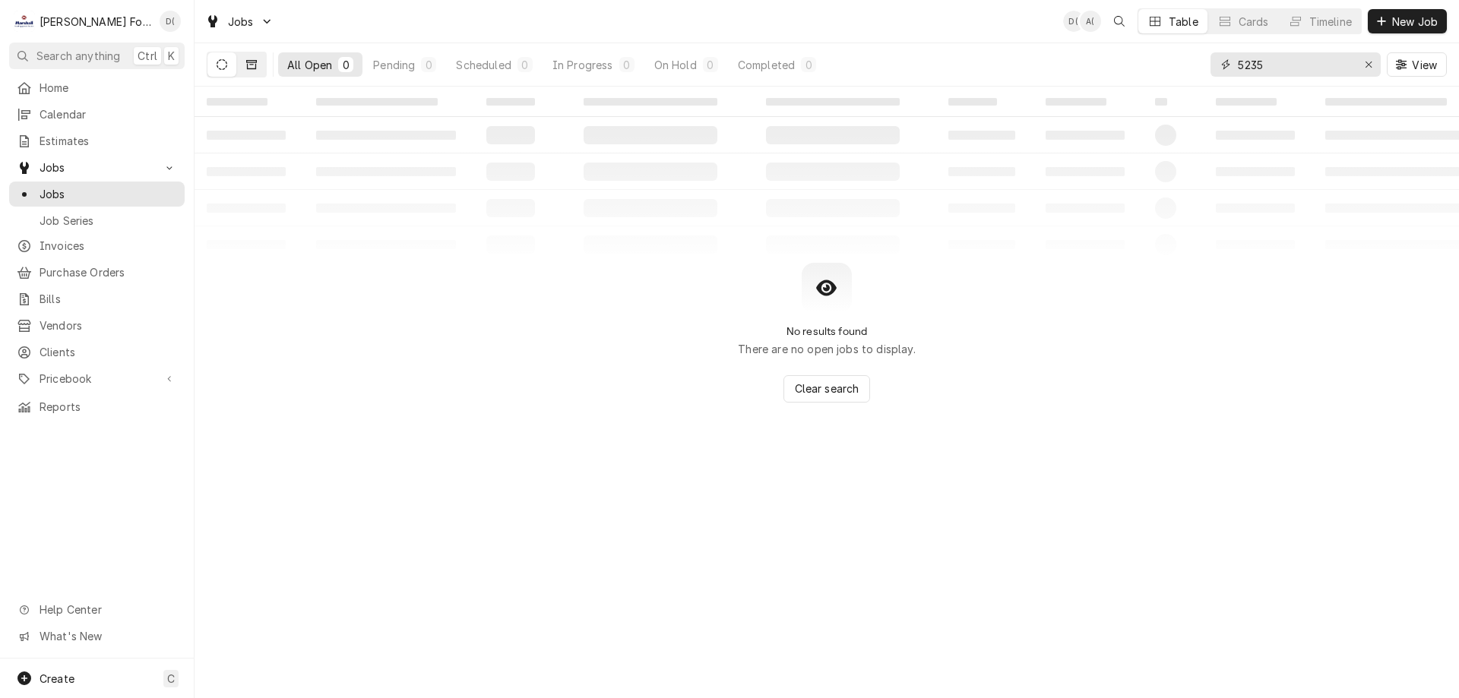
type input "5235"
click at [253, 71] on button "Dynamic Content Wrapper" at bounding box center [251, 64] width 29 height 24
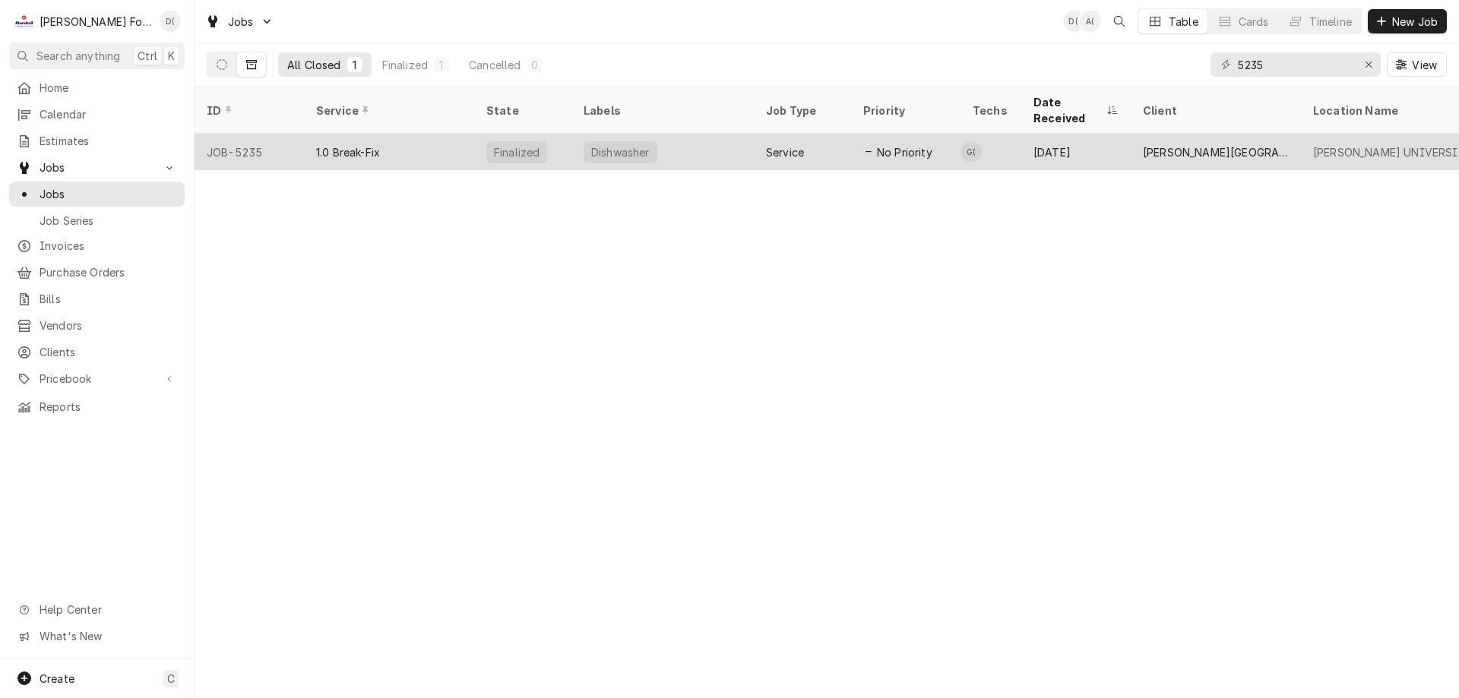
click at [435, 136] on div "1.0 Break-Fix" at bounding box center [389, 152] width 170 height 36
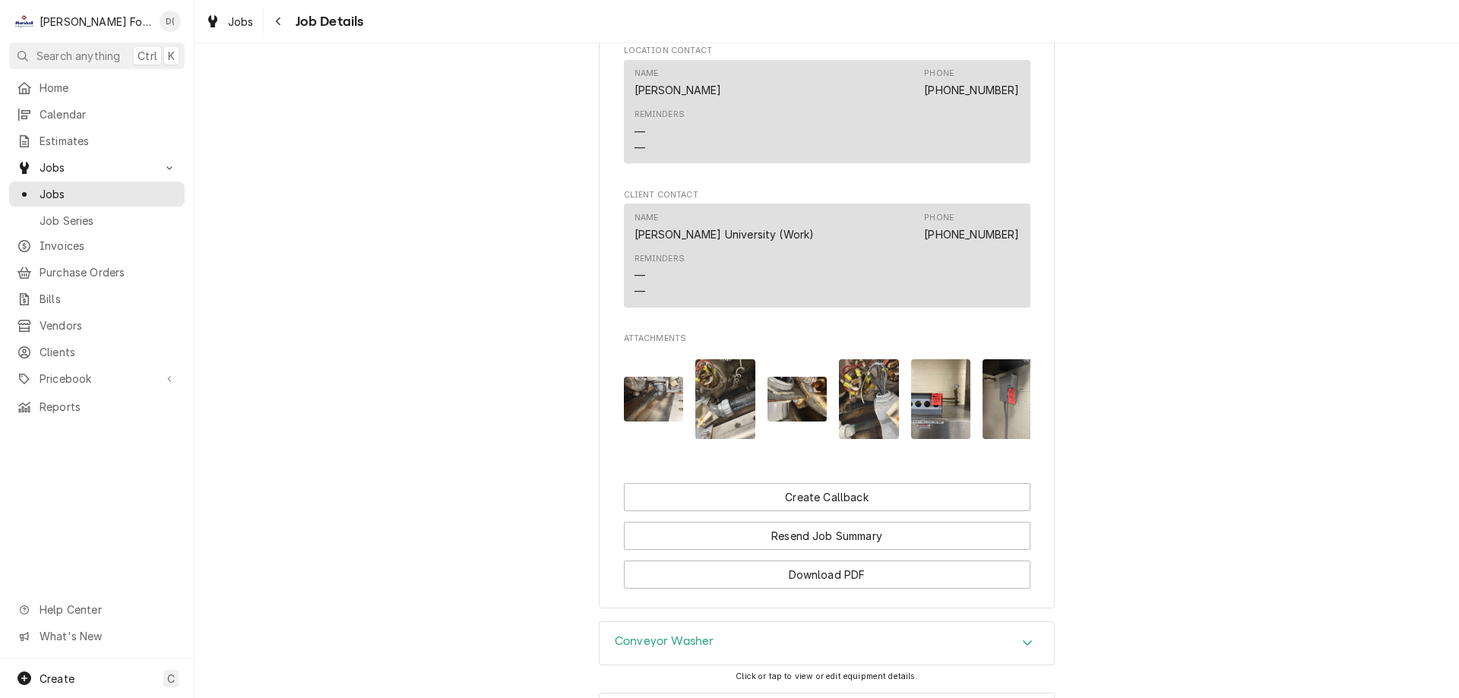
scroll to position [1227, 0]
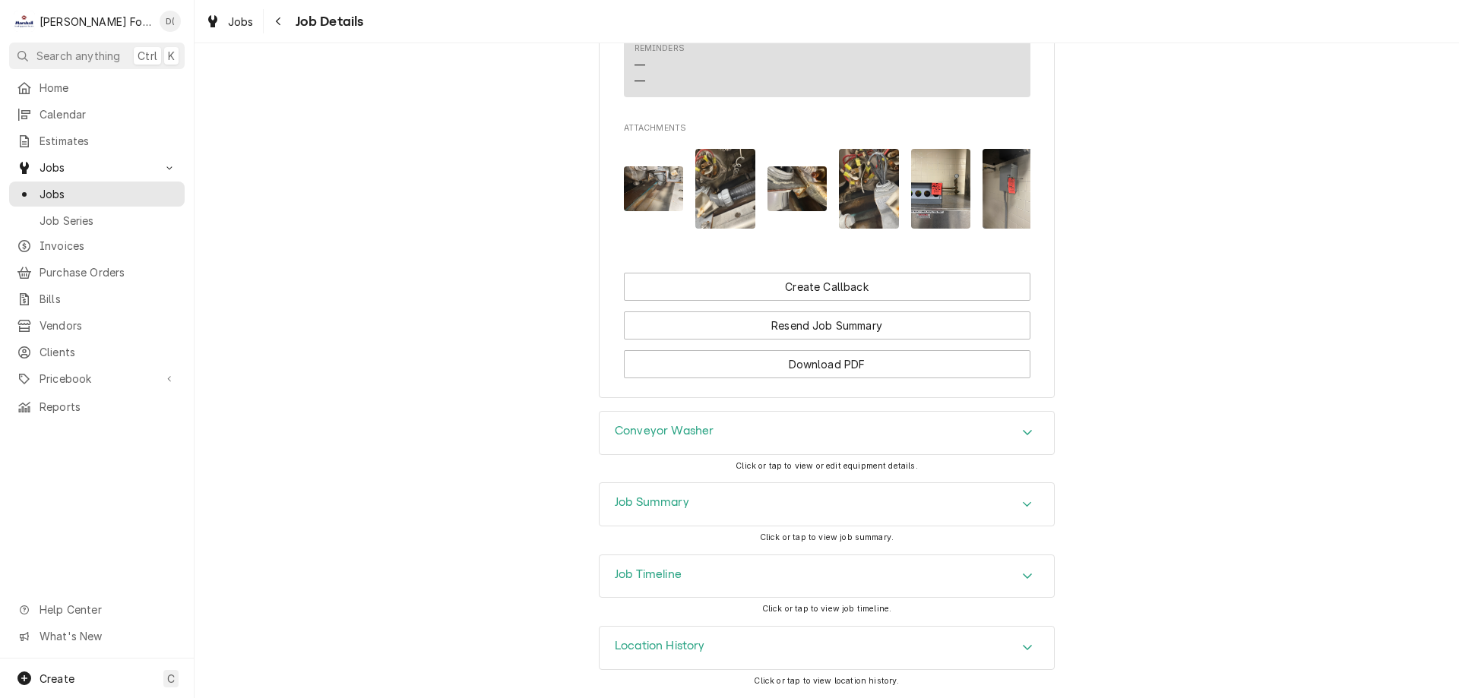
click at [684, 503] on h3 "Job Summary" at bounding box center [652, 502] width 74 height 14
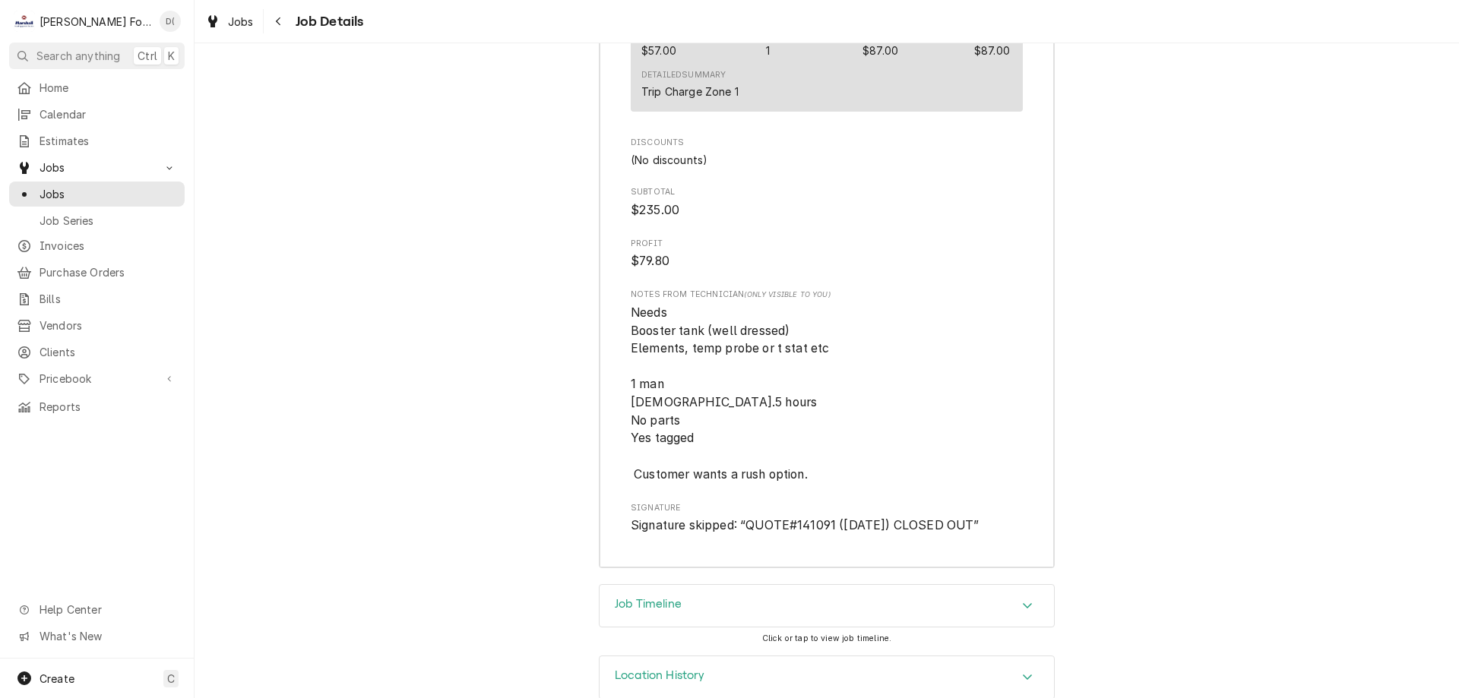
scroll to position [2881, 0]
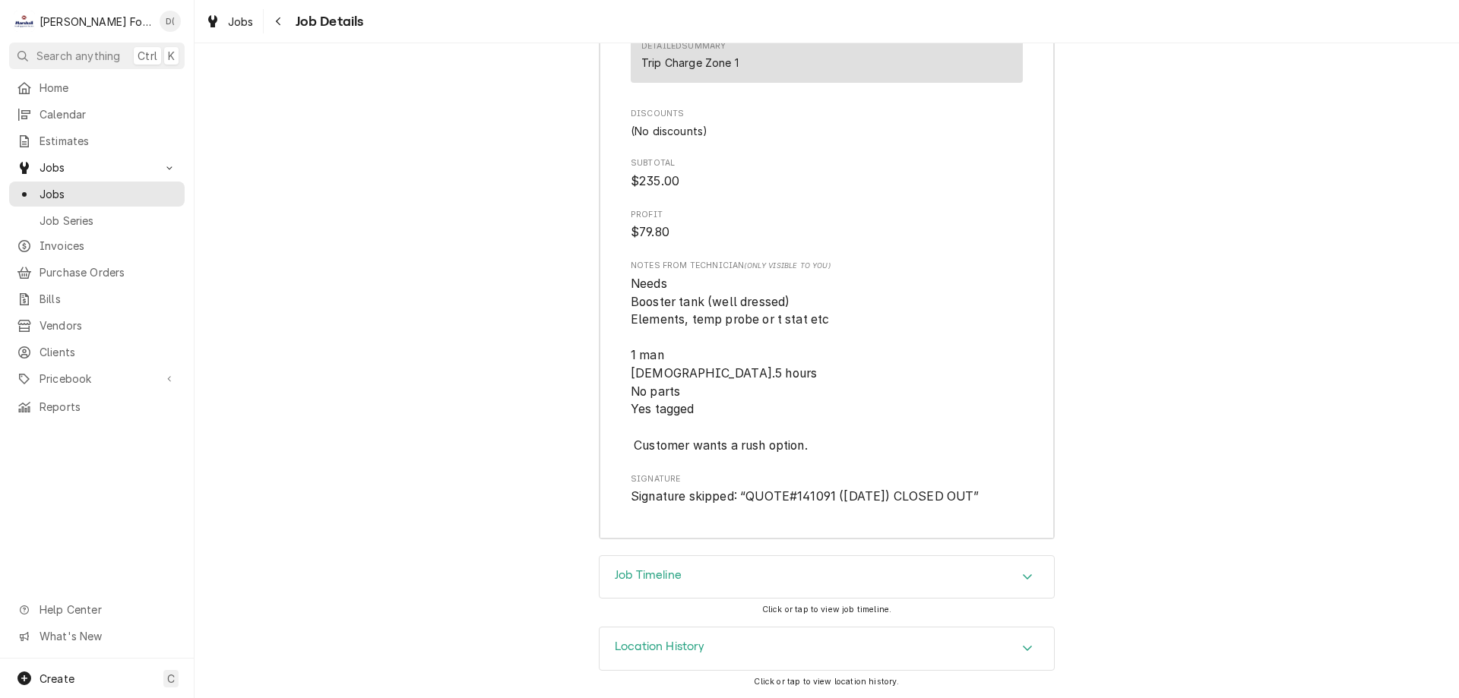
click at [691, 577] on div "Job Timeline" at bounding box center [827, 577] width 454 height 43
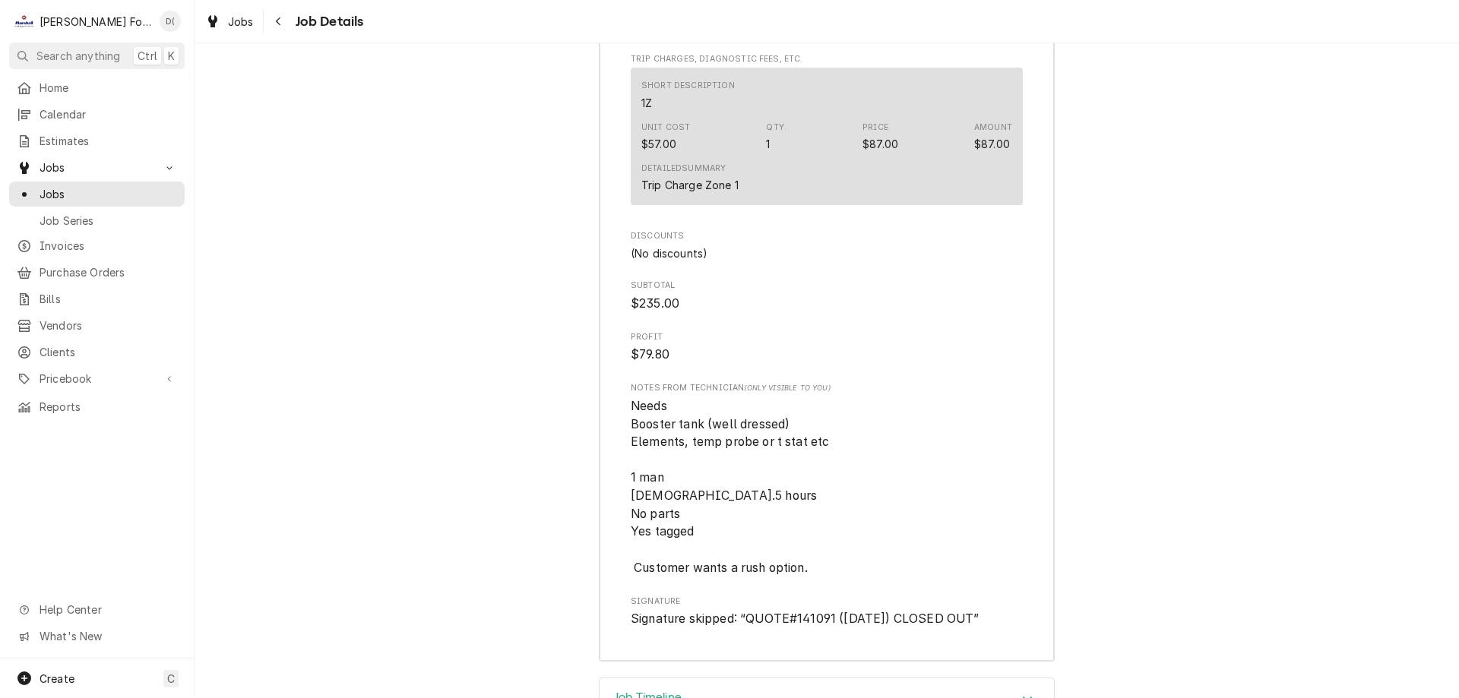
scroll to position [2425, 0]
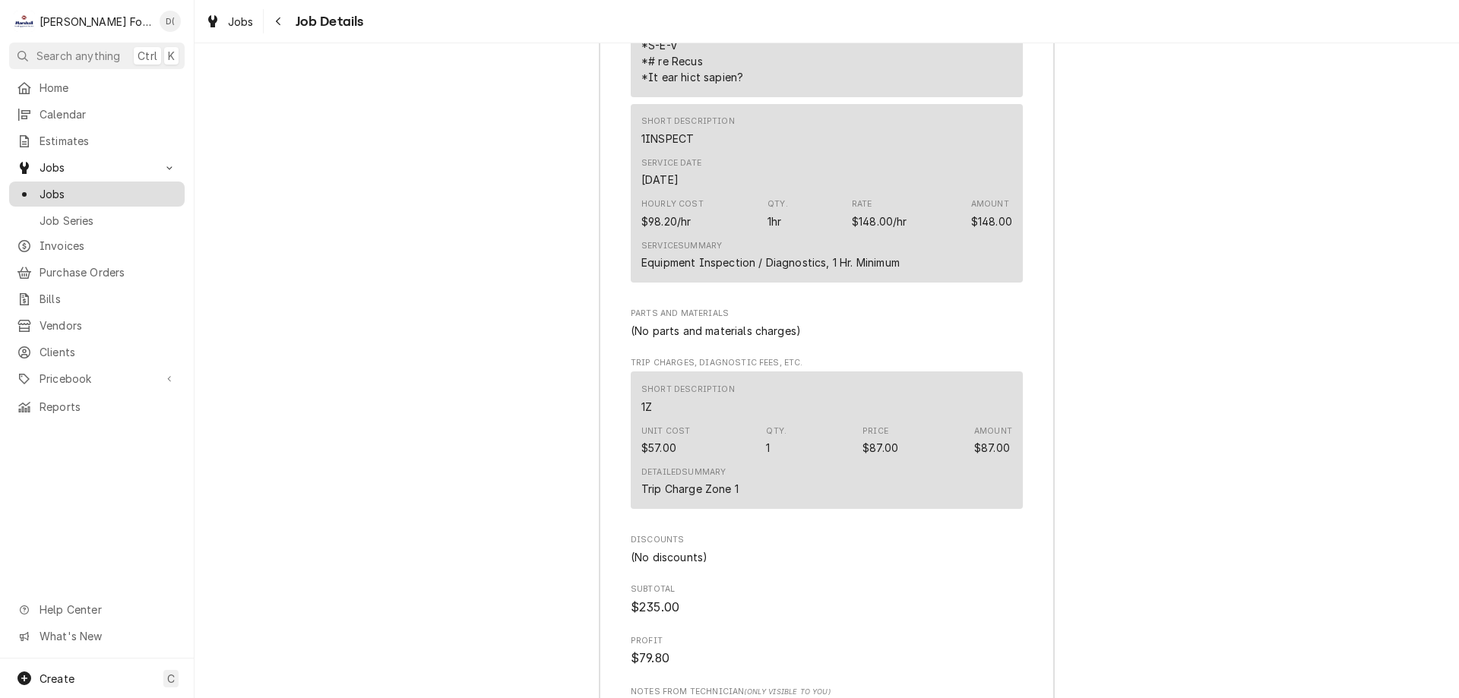
click at [145, 186] on span "Jobs" at bounding box center [109, 194] width 138 height 16
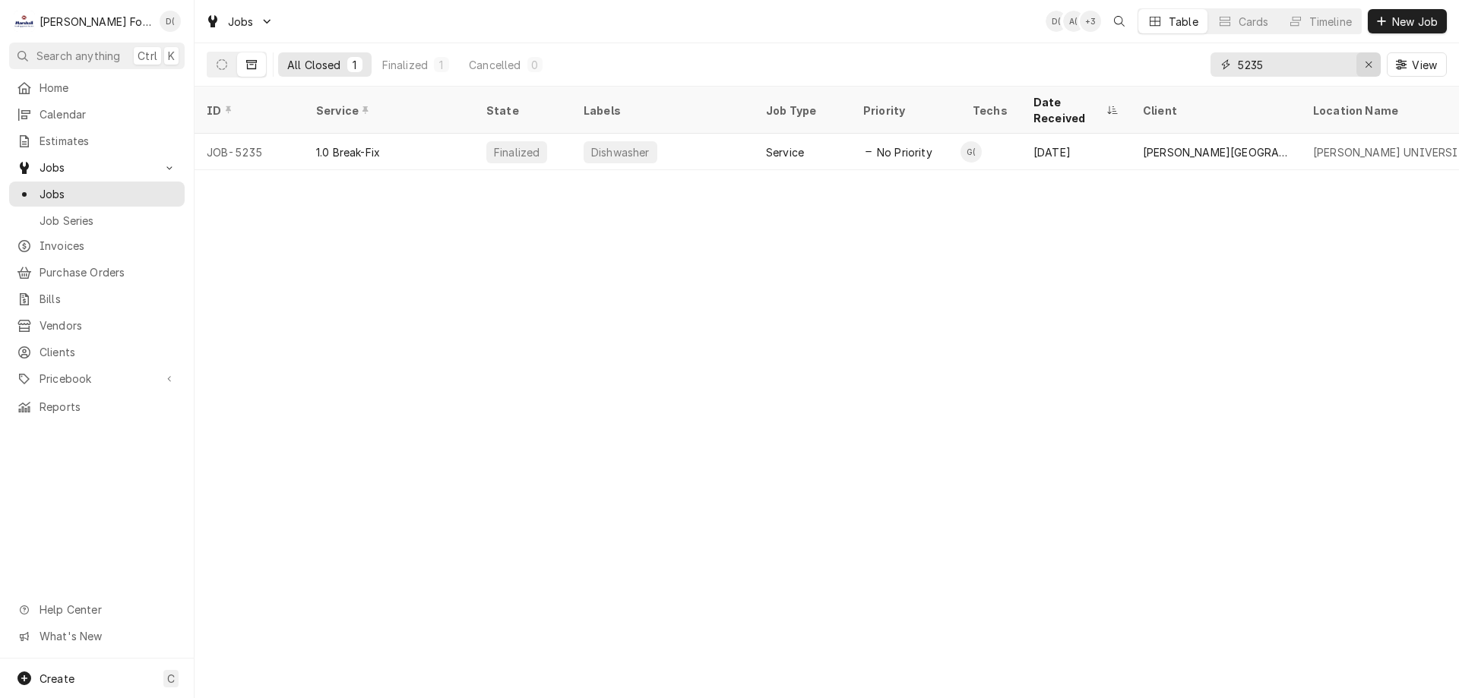
click at [1367, 69] on icon "Erase input" at bounding box center [1369, 64] width 8 height 11
click at [1327, 69] on input "Dynamic Content Wrapper" at bounding box center [1309, 64] width 143 height 24
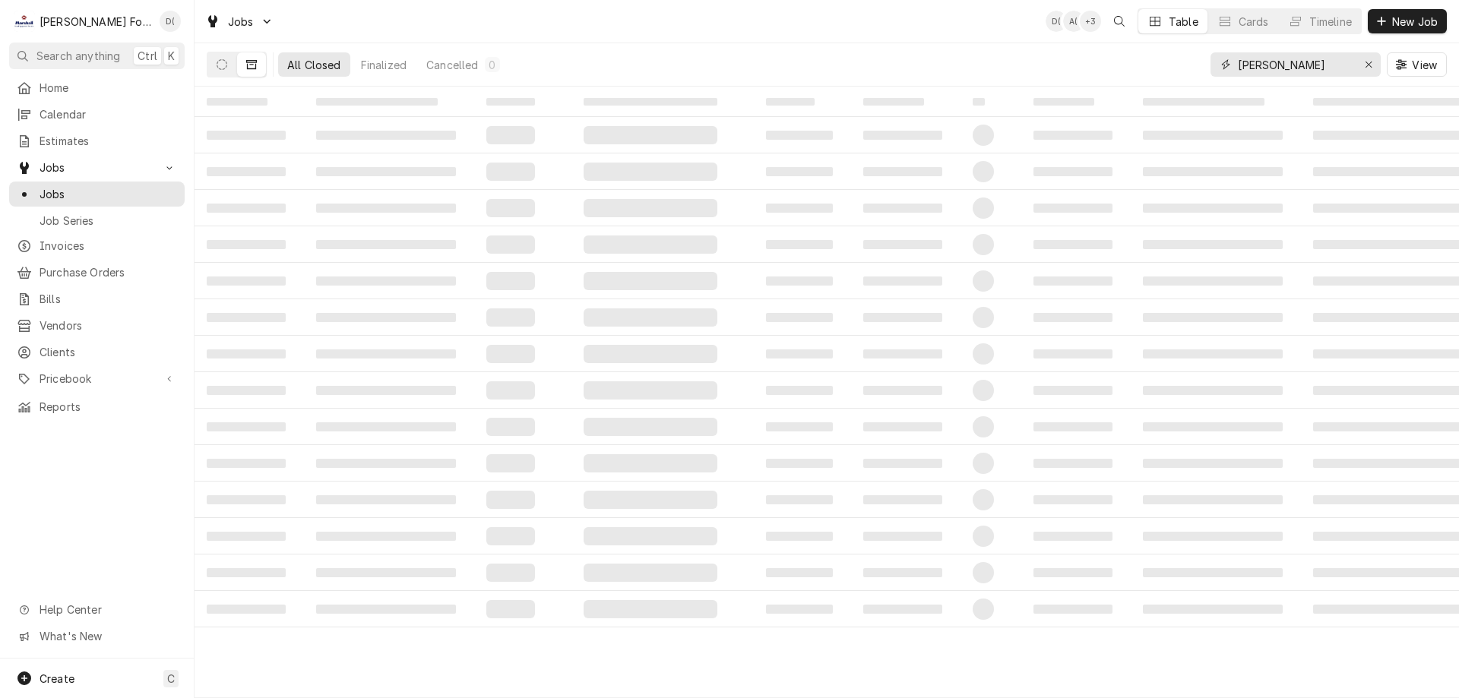
type input "eddy bar"
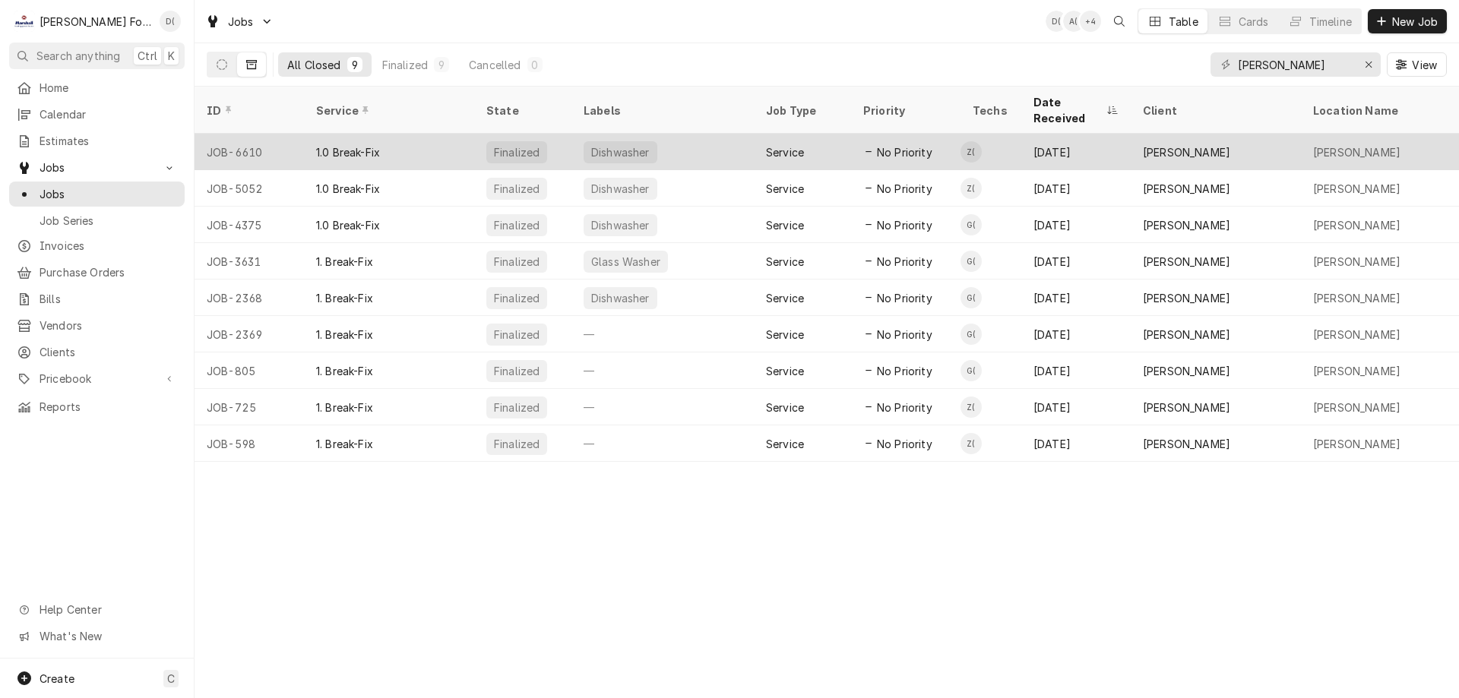
click at [688, 136] on div "Dishwasher" at bounding box center [662, 152] width 182 height 36
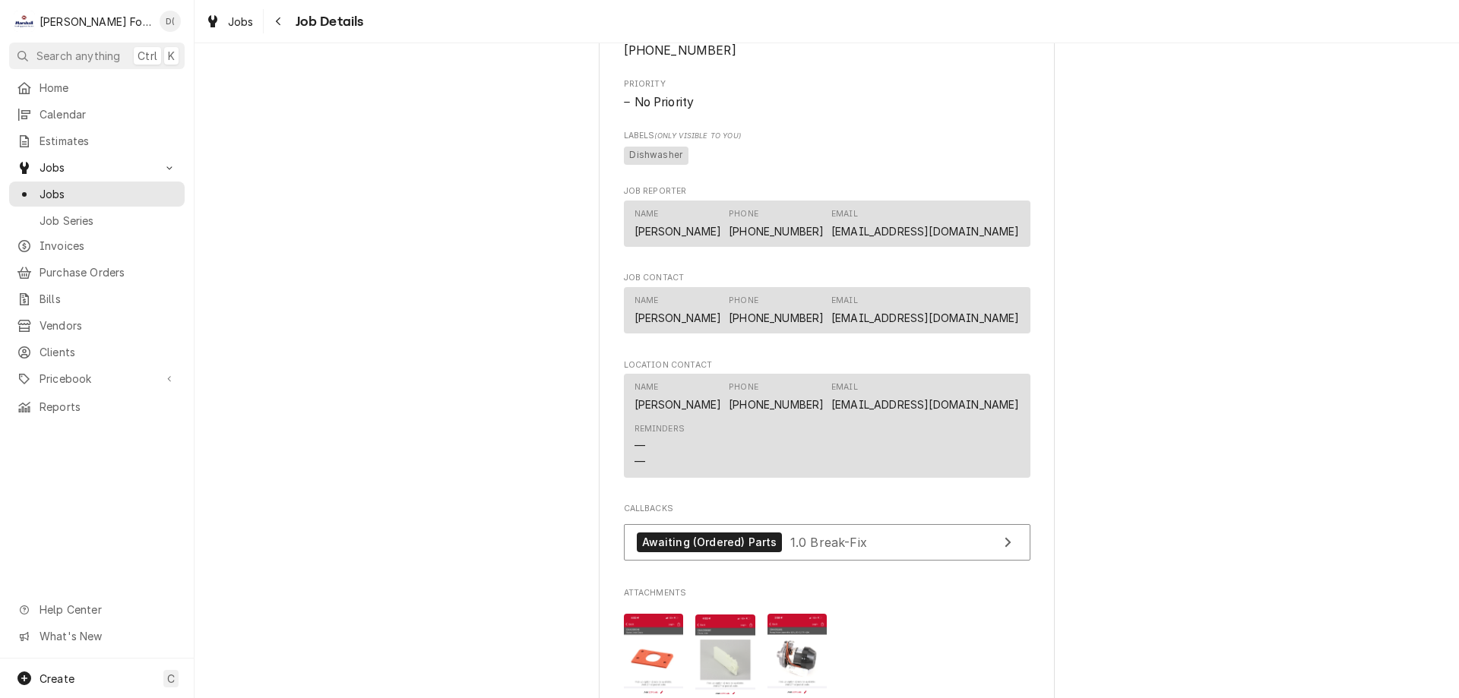
scroll to position [1216, 0]
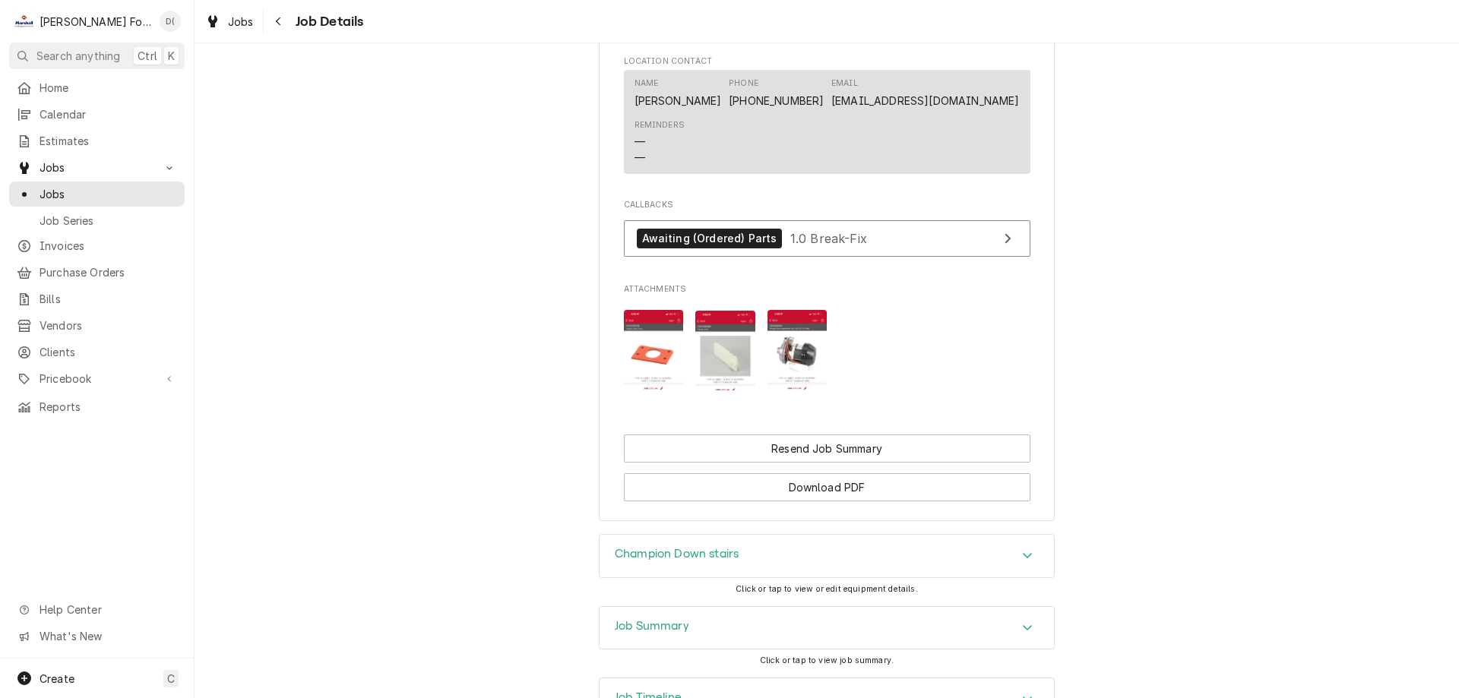
click at [796, 348] on img "Attachments" at bounding box center [797, 350] width 60 height 81
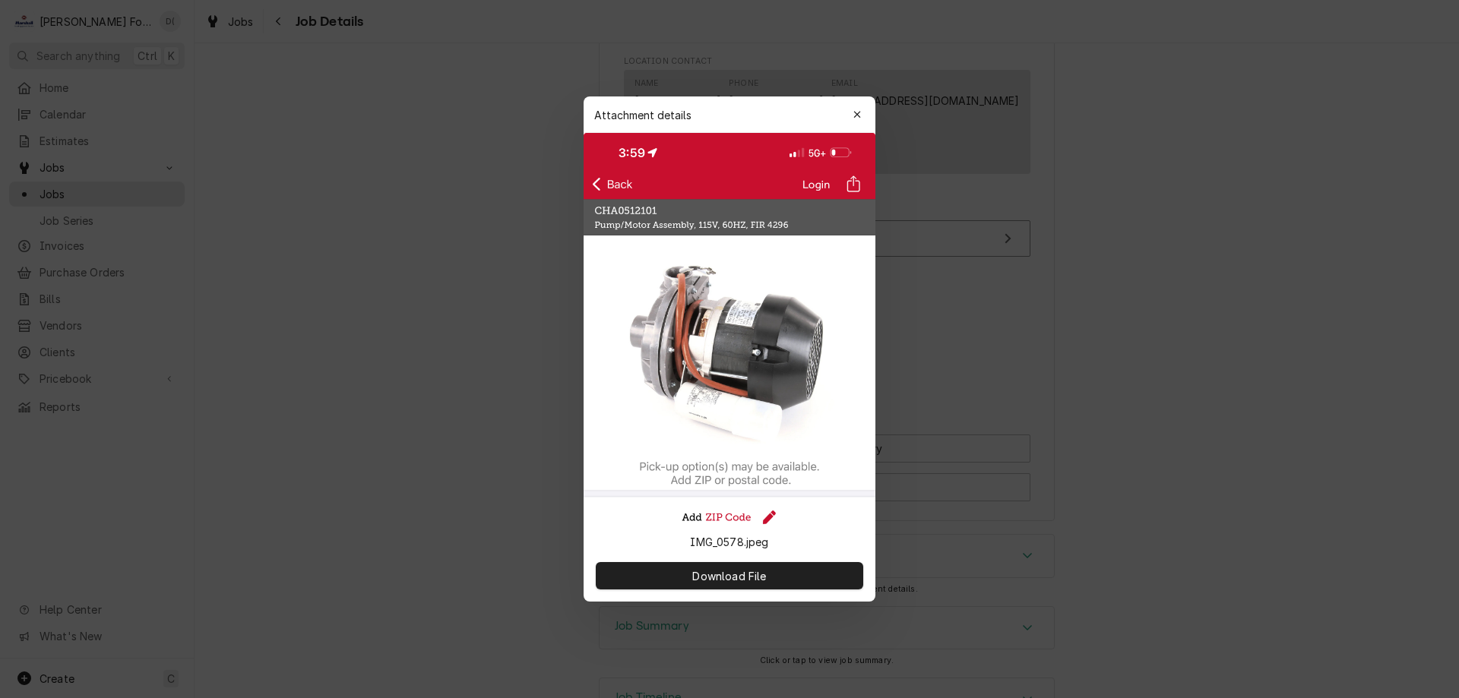
click at [853, 118] on div "button" at bounding box center [856, 114] width 15 height 15
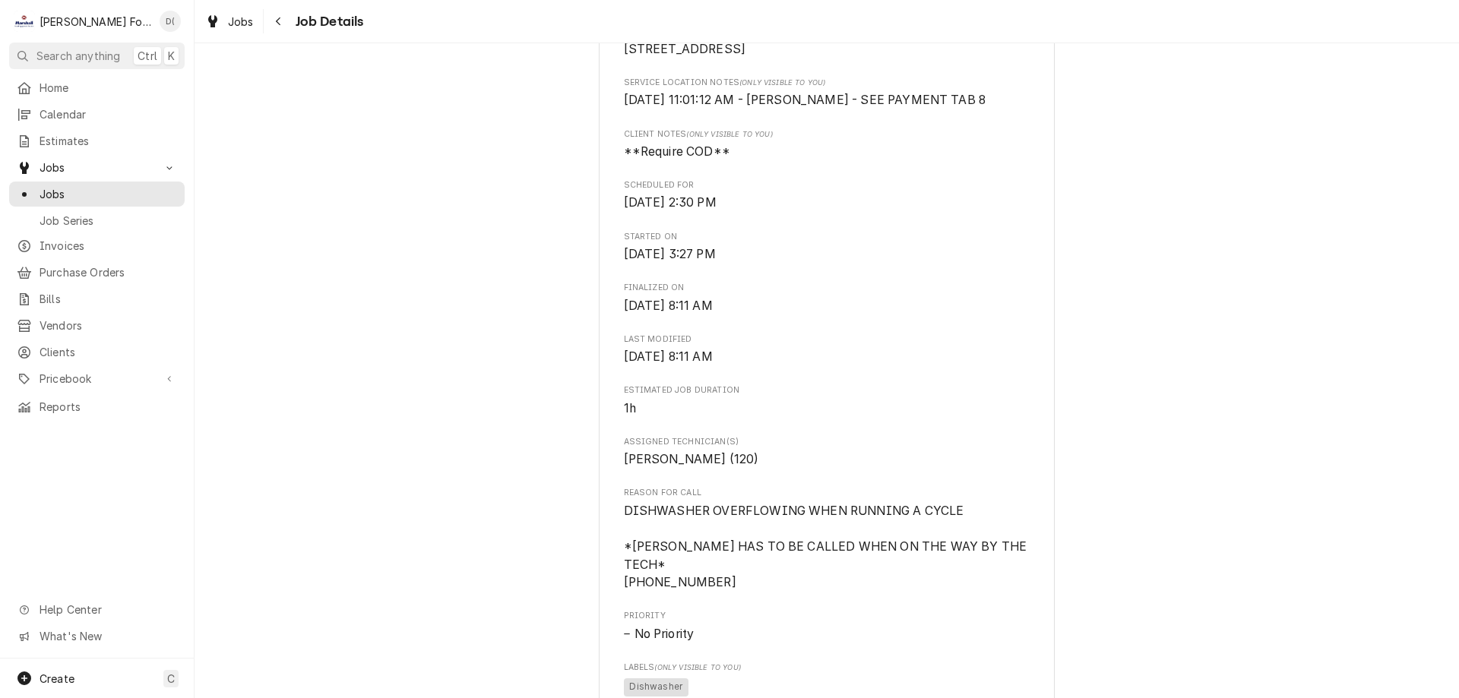
scroll to position [0, 0]
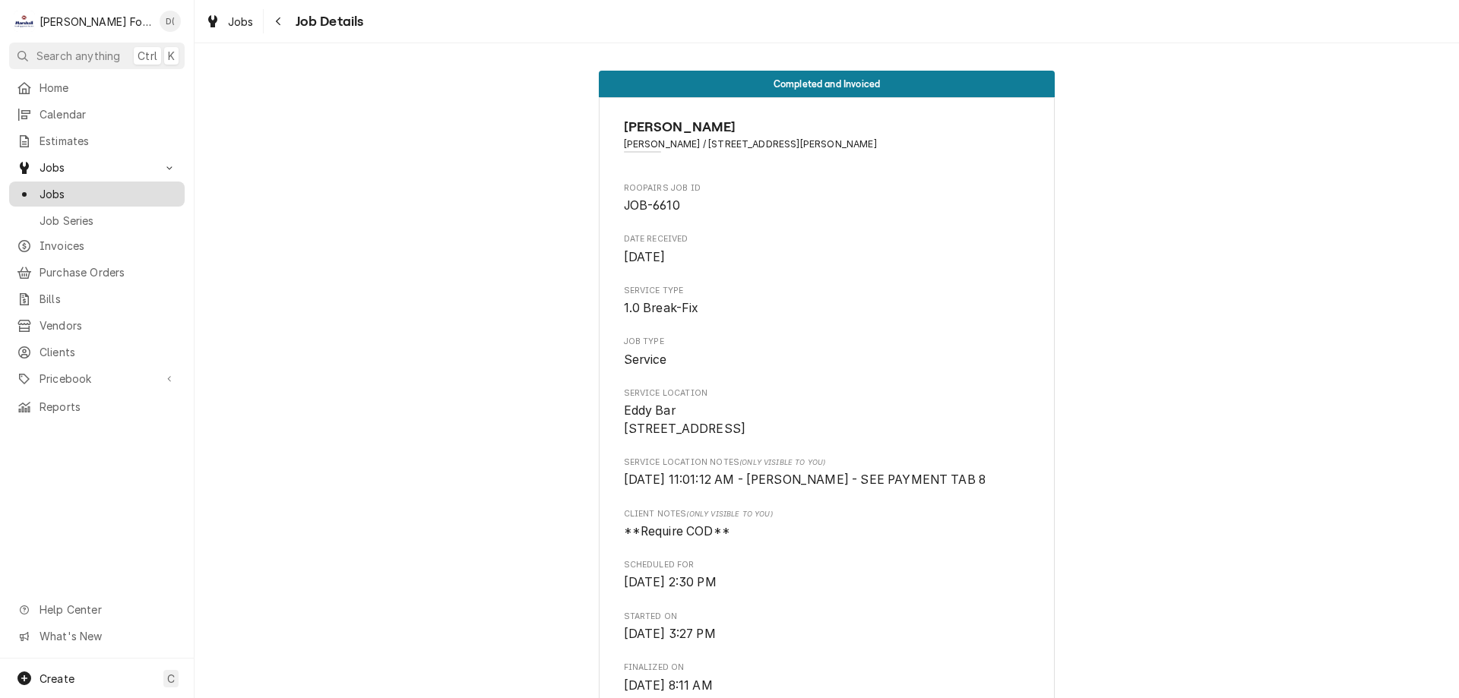
click at [117, 190] on span "Jobs" at bounding box center [109, 194] width 138 height 16
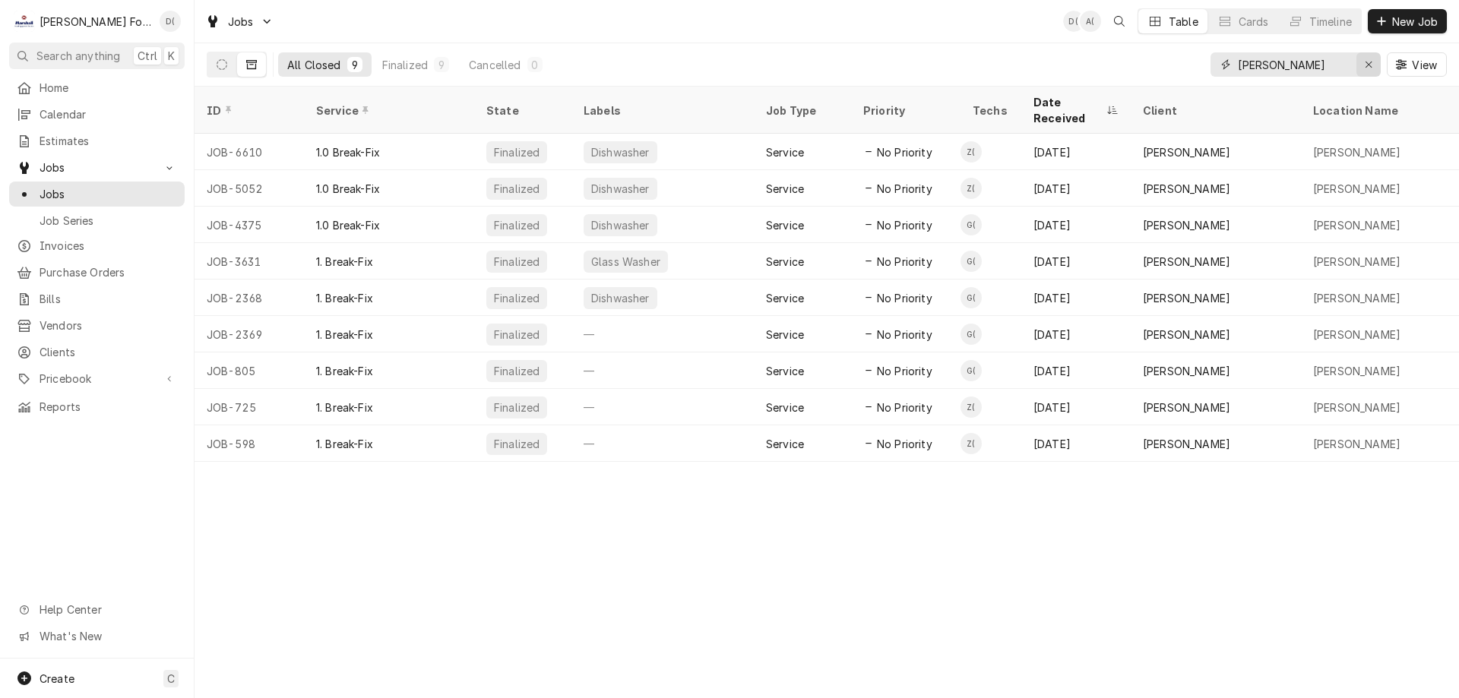
click at [1365, 65] on icon "Erase input" at bounding box center [1369, 64] width 8 height 11
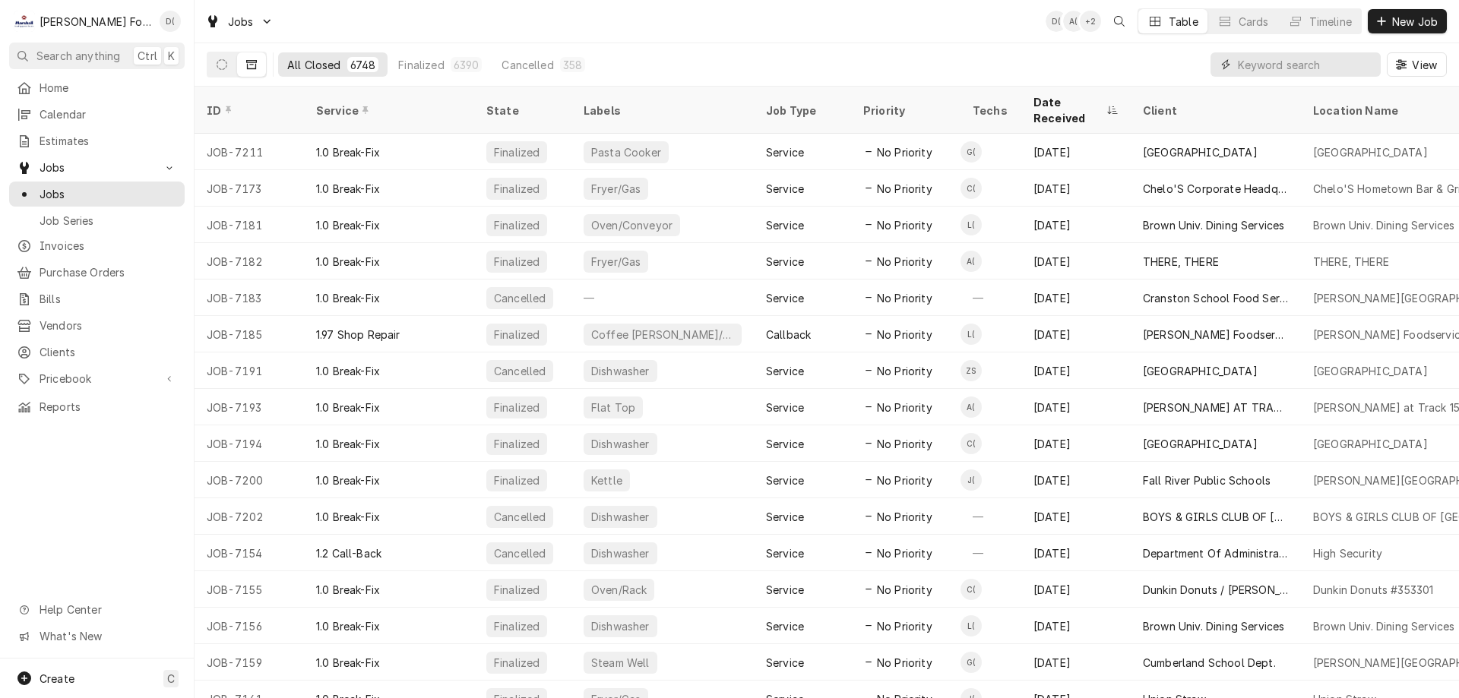
click at [1304, 64] on input "Dynamic Content Wrapper" at bounding box center [1305, 64] width 135 height 24
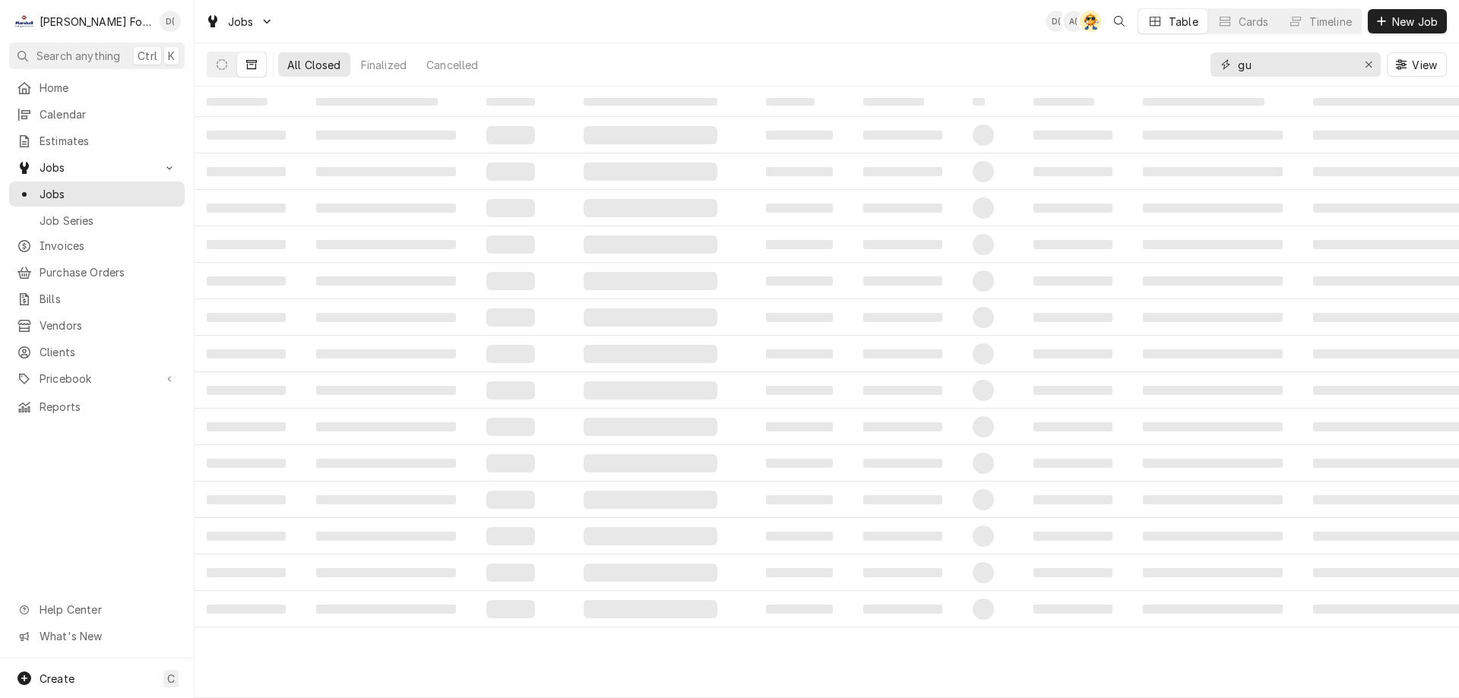
type input "g"
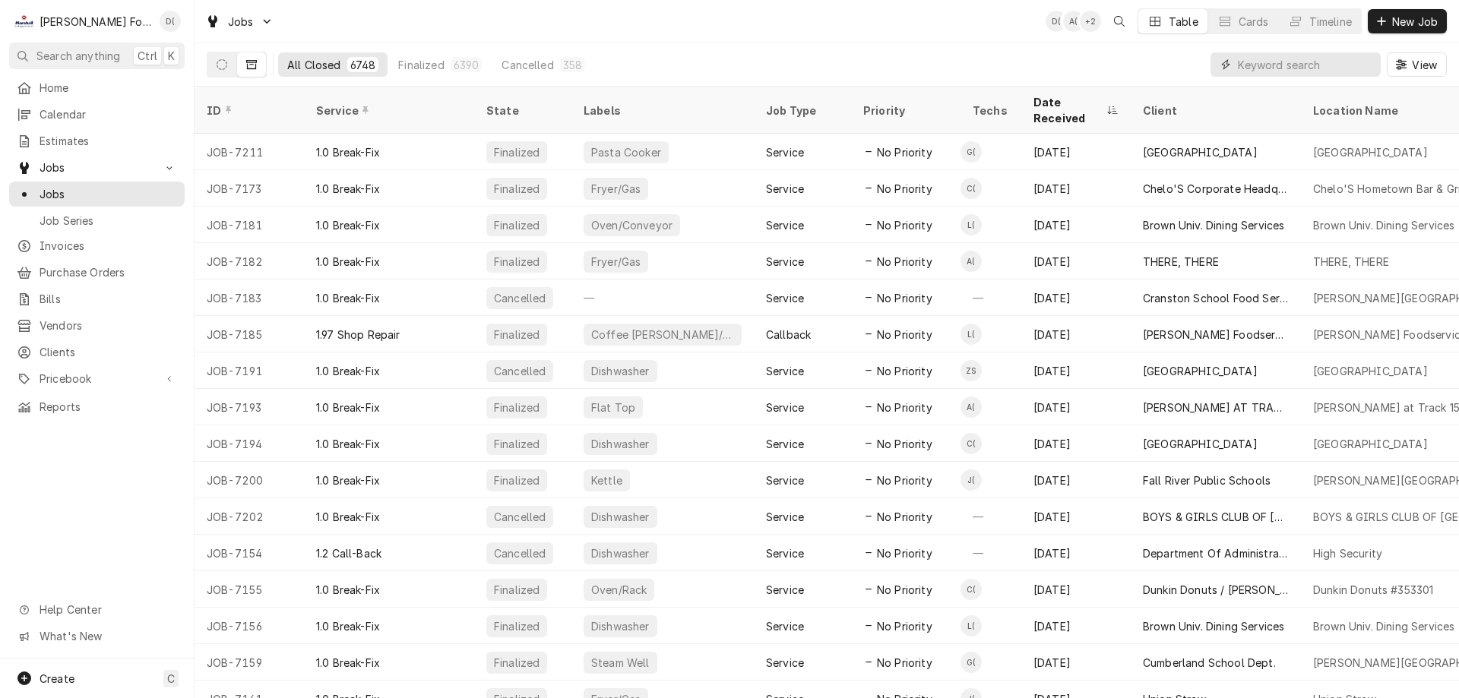
click at [1273, 69] on input "Dynamic Content Wrapper" at bounding box center [1305, 64] width 135 height 24
type input "7231"
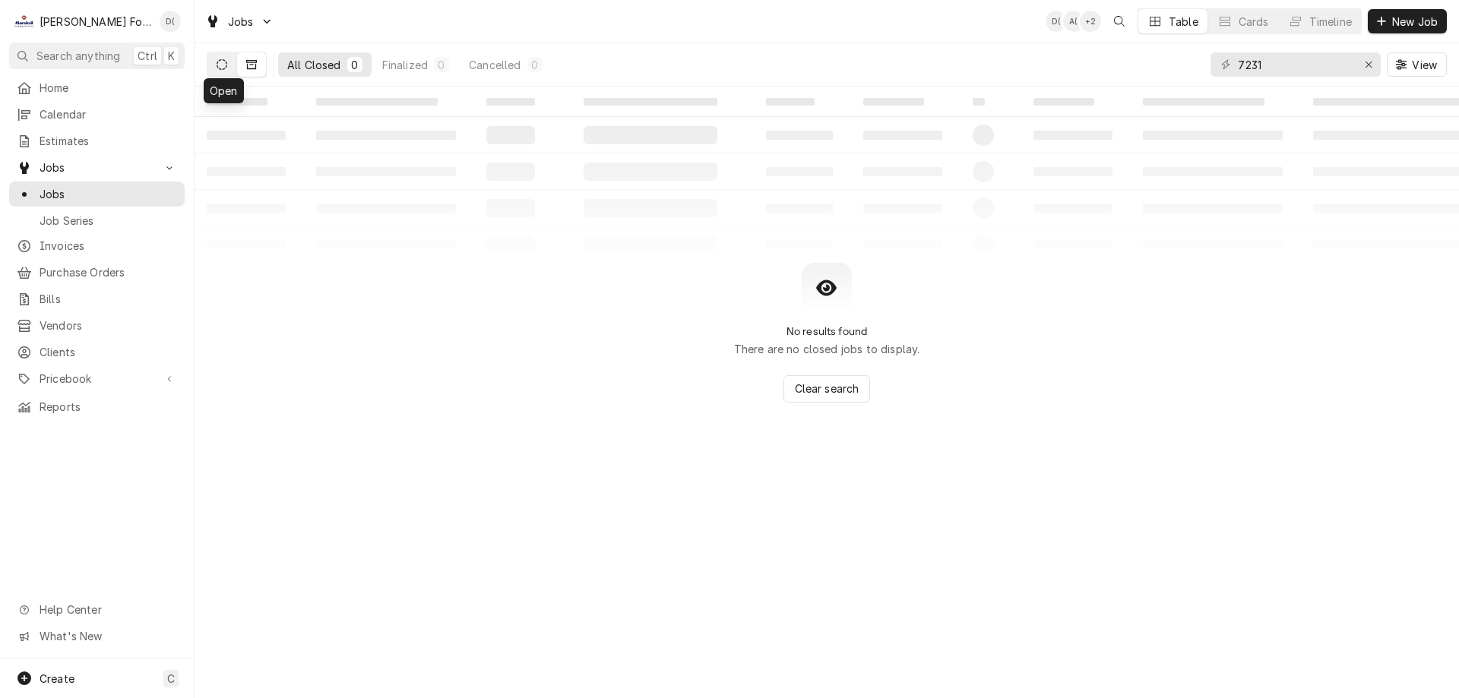
click at [227, 67] on button "Dynamic Content Wrapper" at bounding box center [221, 64] width 29 height 24
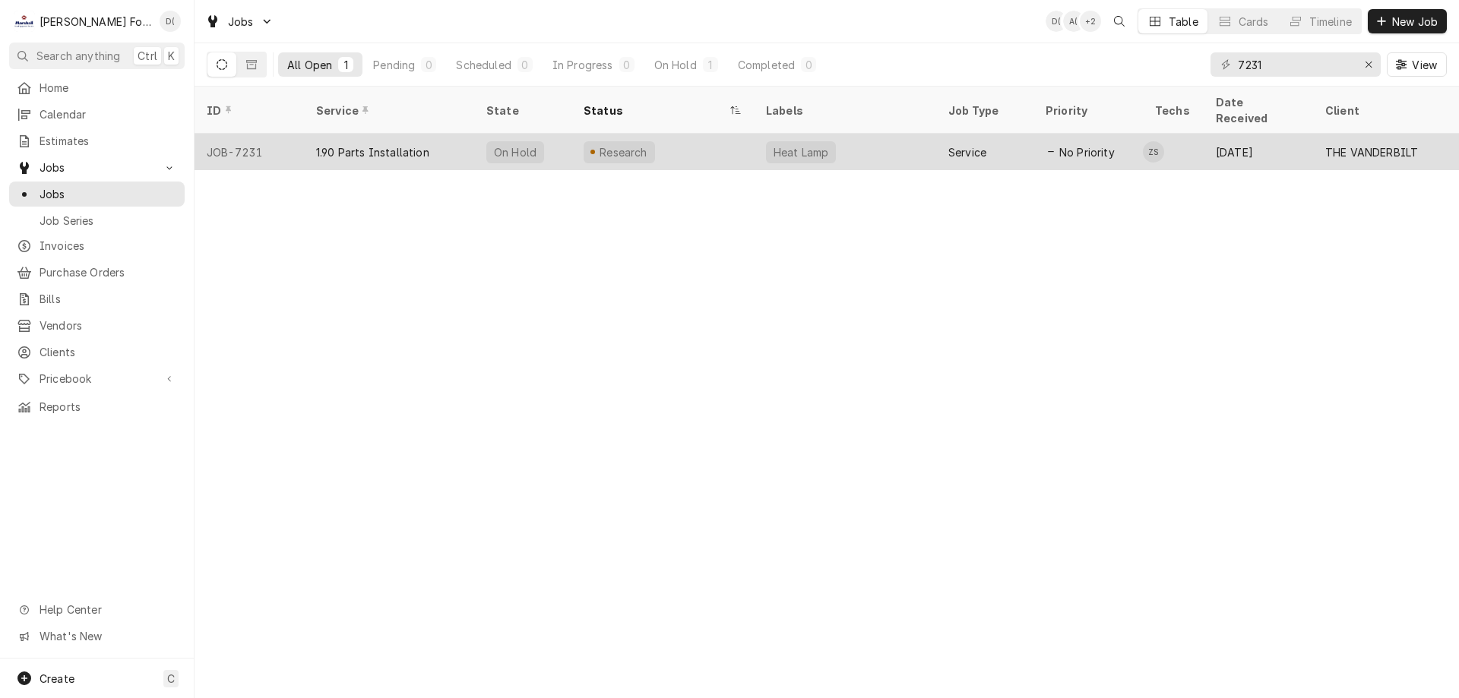
click at [568, 134] on div "On Hold" at bounding box center [522, 152] width 97 height 36
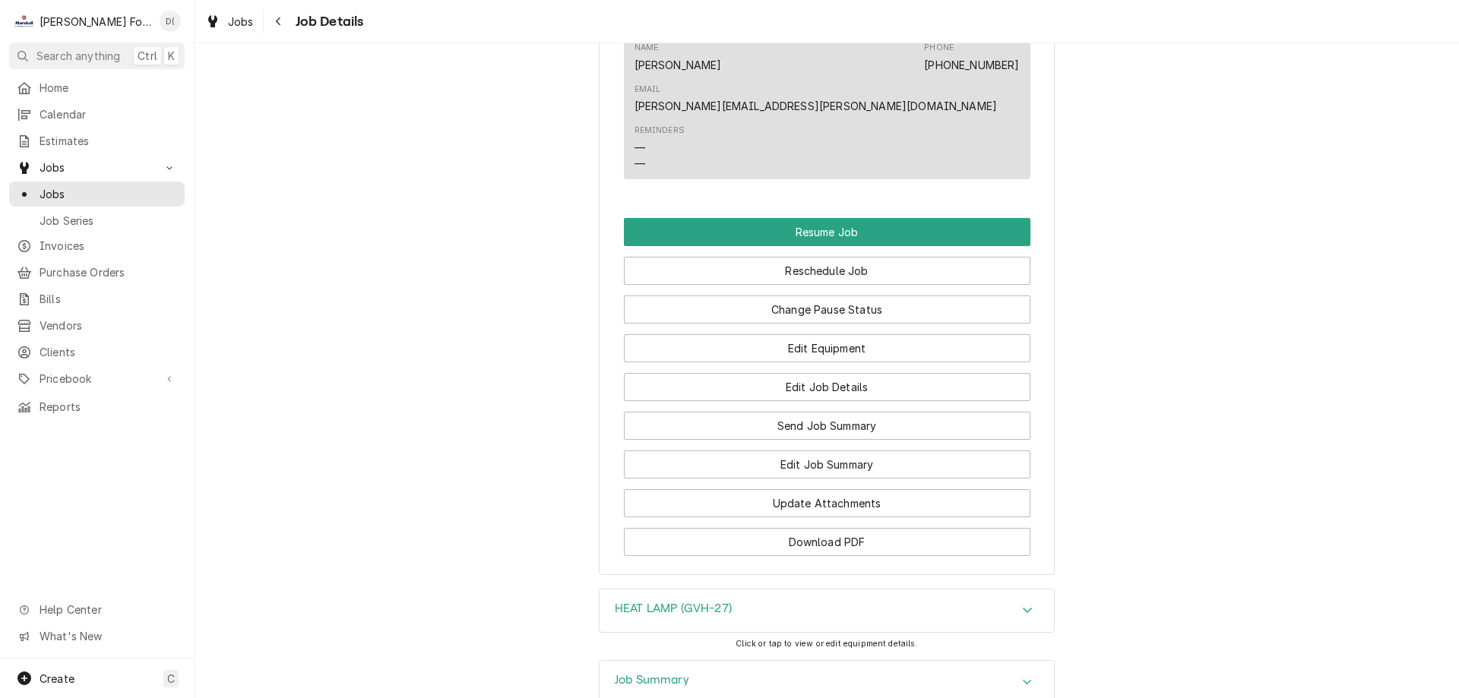
scroll to position [1824, 0]
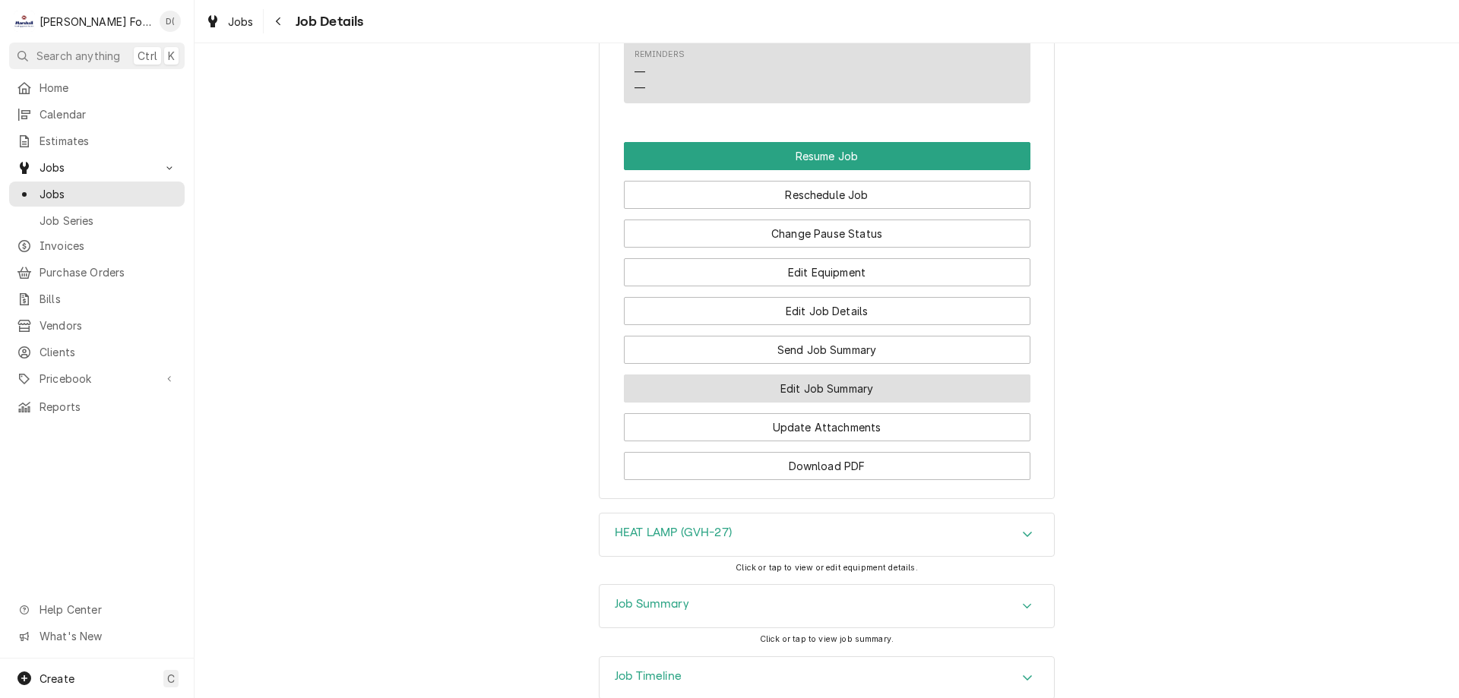
click at [799, 375] on button "Edit Job Summary" at bounding box center [827, 389] width 407 height 28
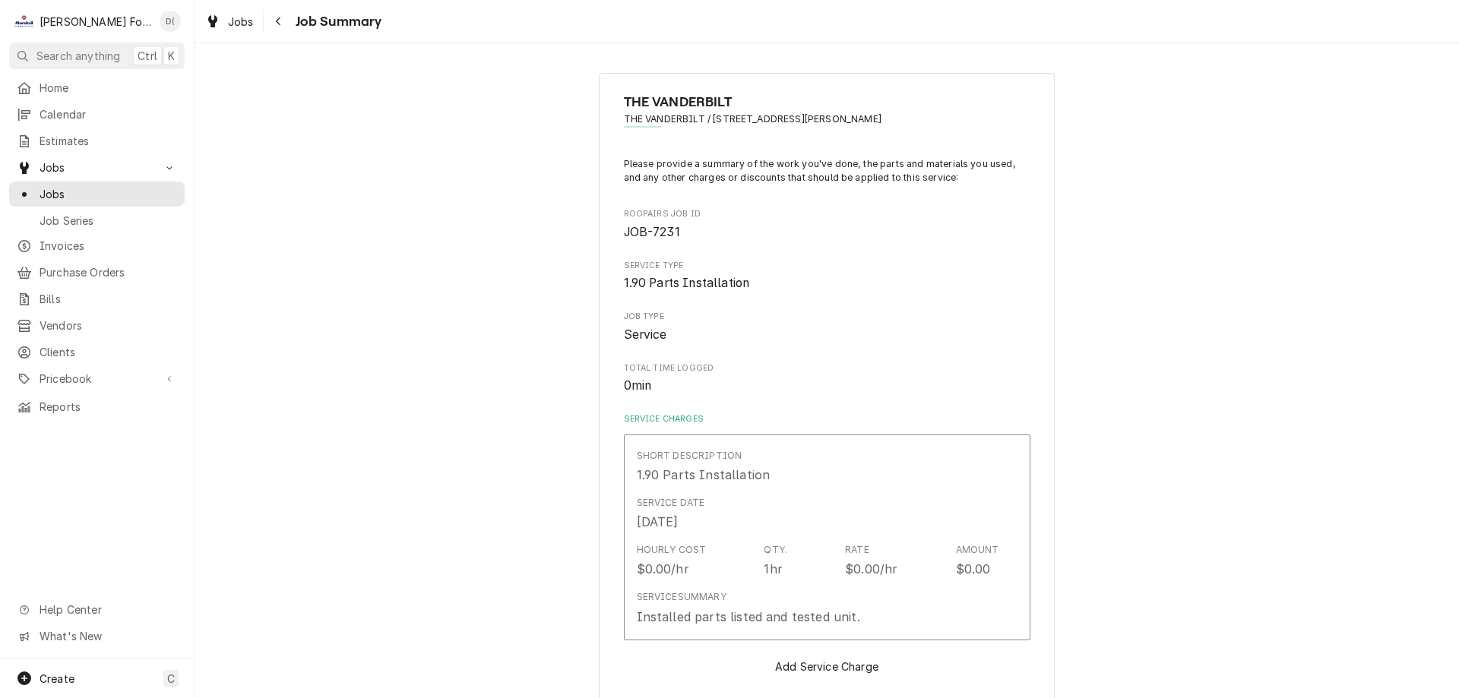
type textarea "x"
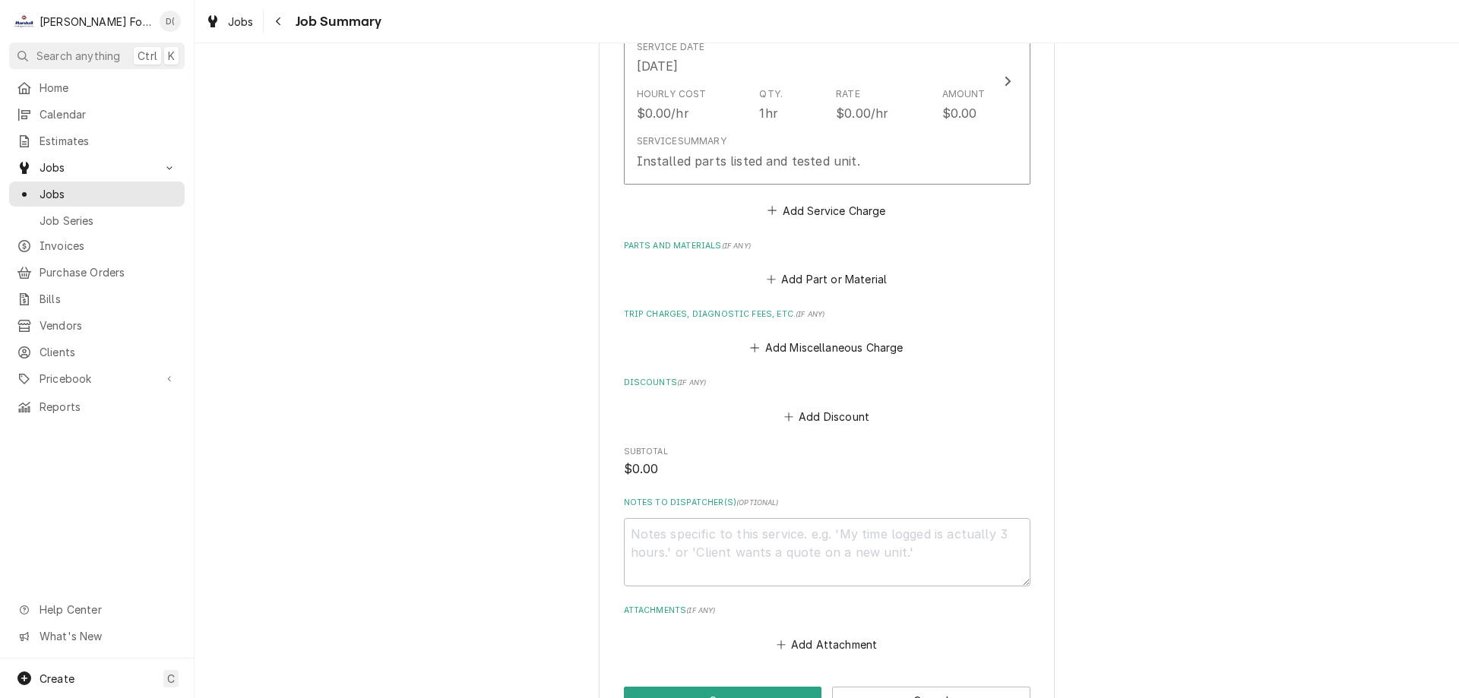
scroll to position [649, 0]
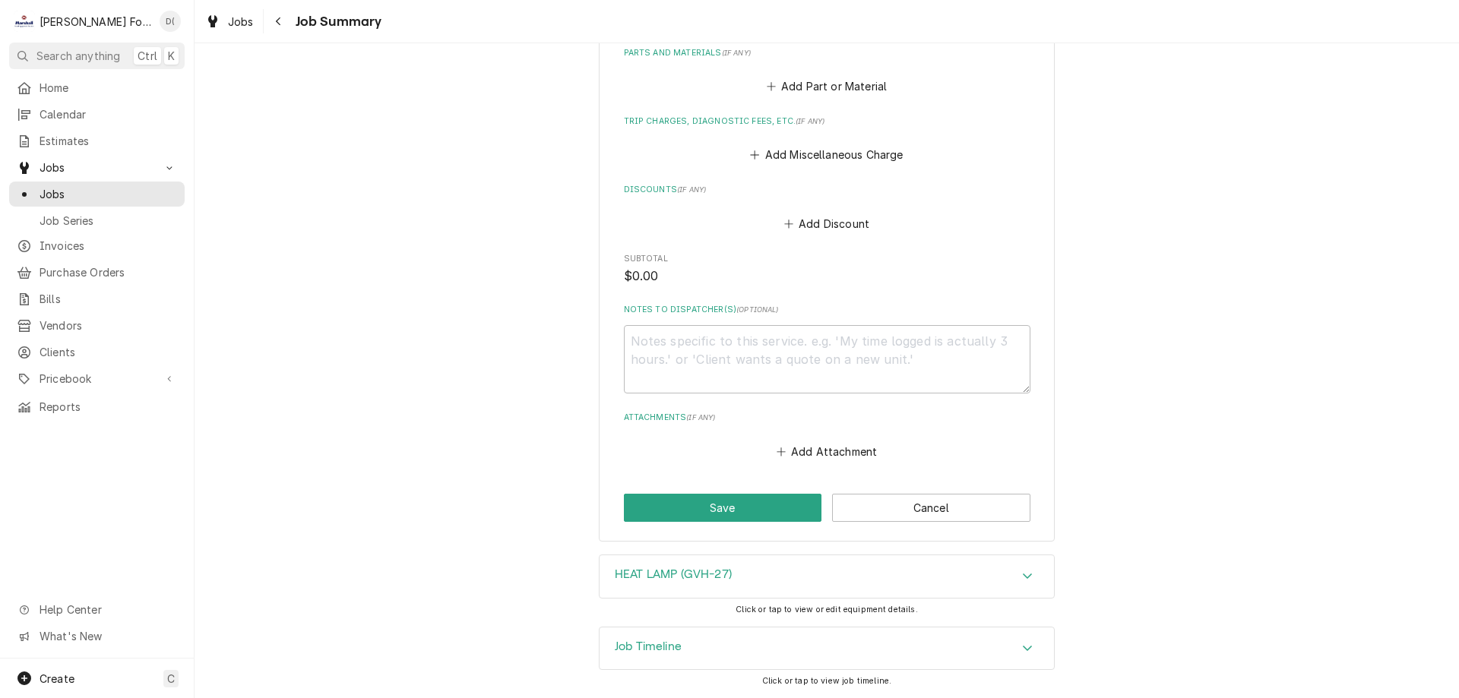
click at [683, 573] on h3 "HEAT LAMP (GVH-27)" at bounding box center [673, 575] width 117 height 14
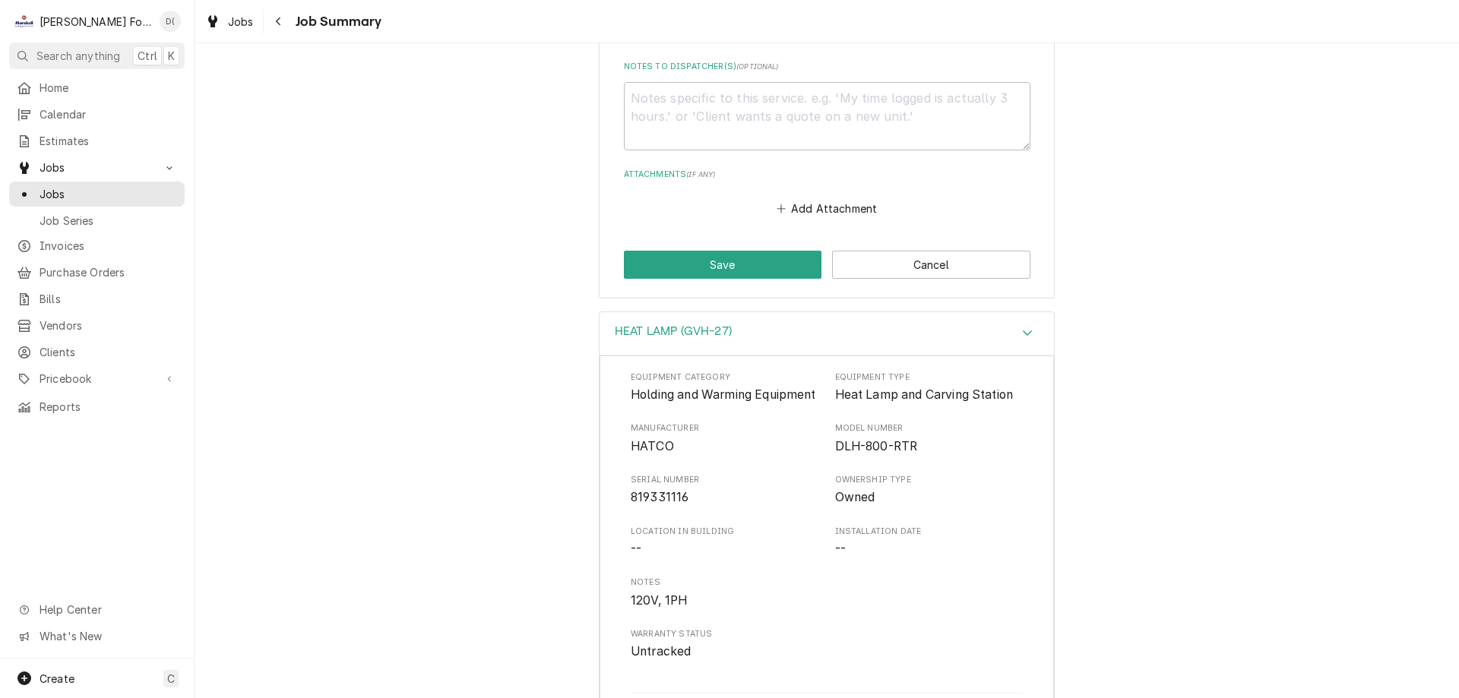
scroll to position [816, 0]
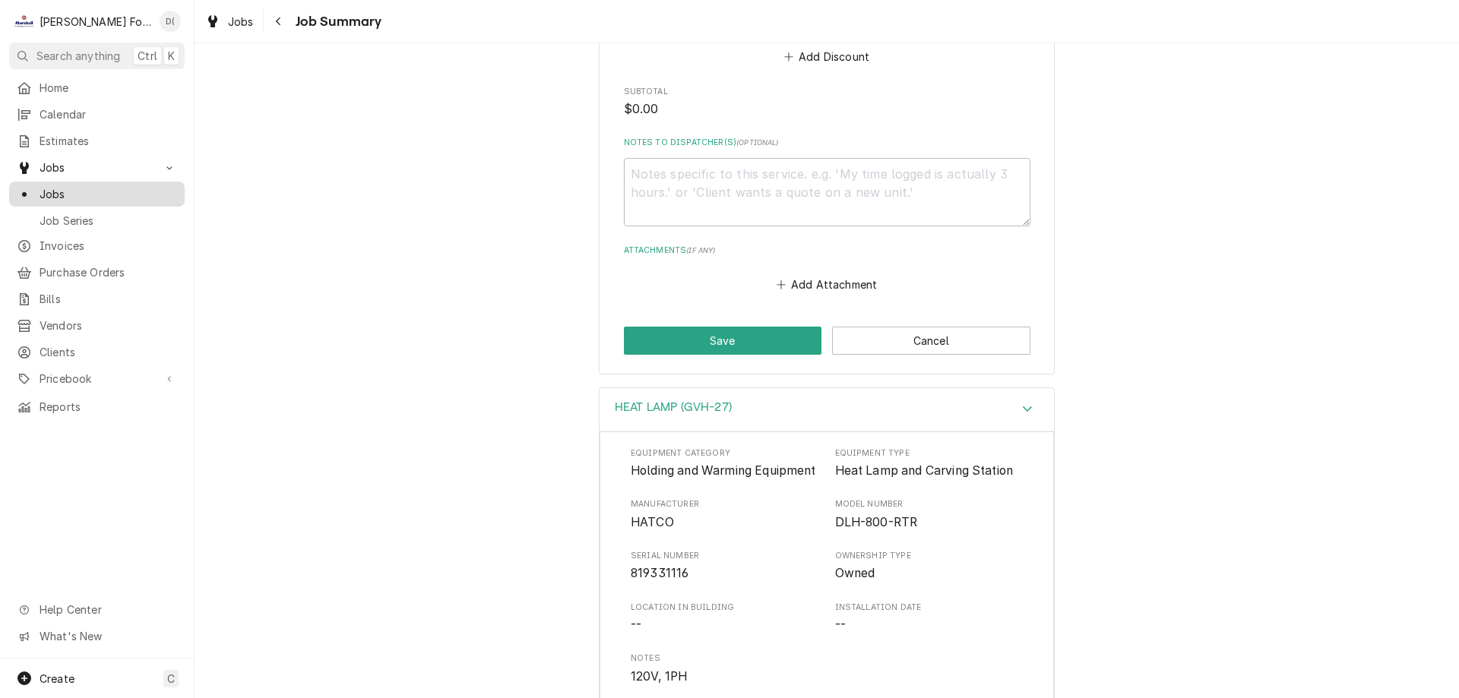
click at [132, 187] on span "Jobs" at bounding box center [109, 194] width 138 height 16
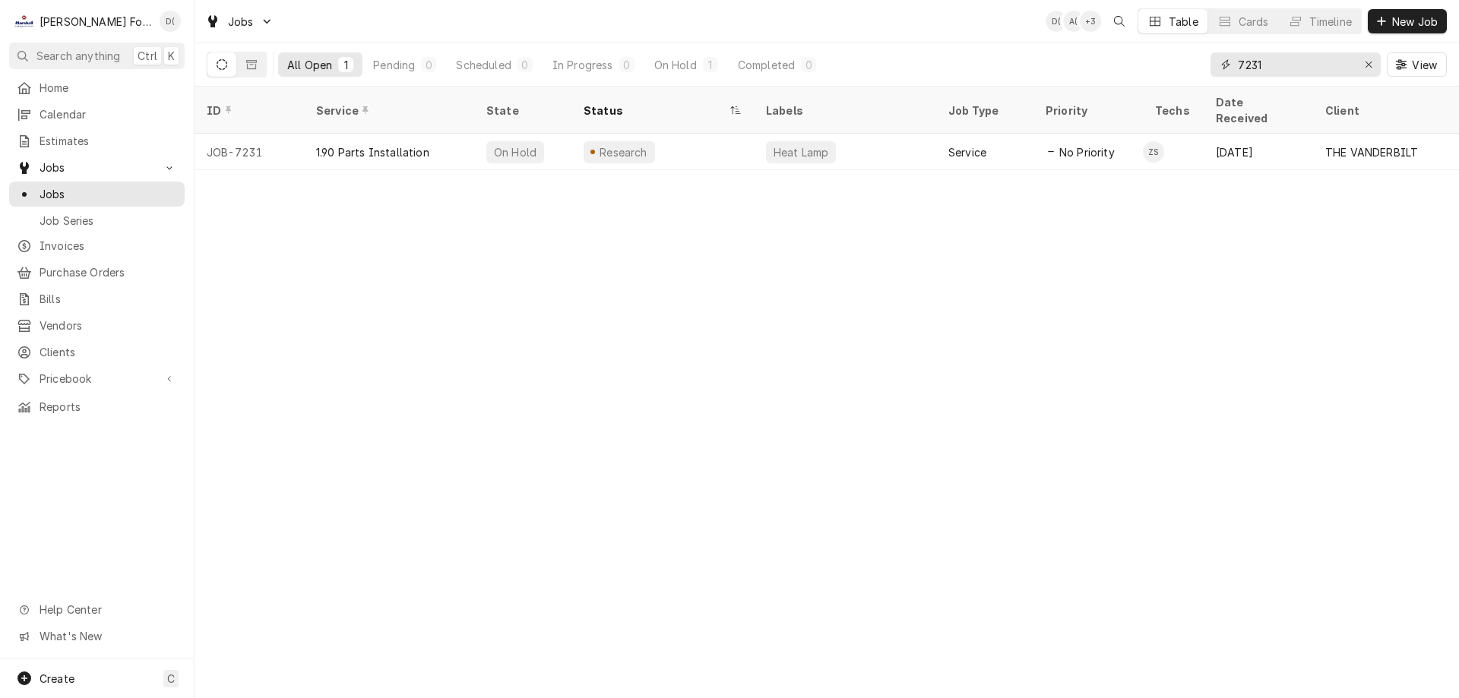
drag, startPoint x: 1305, startPoint y: 70, endPoint x: 1228, endPoint y: 74, distance: 77.6
click at [1228, 74] on div "7231" at bounding box center [1295, 64] width 170 height 24
type input "5872"
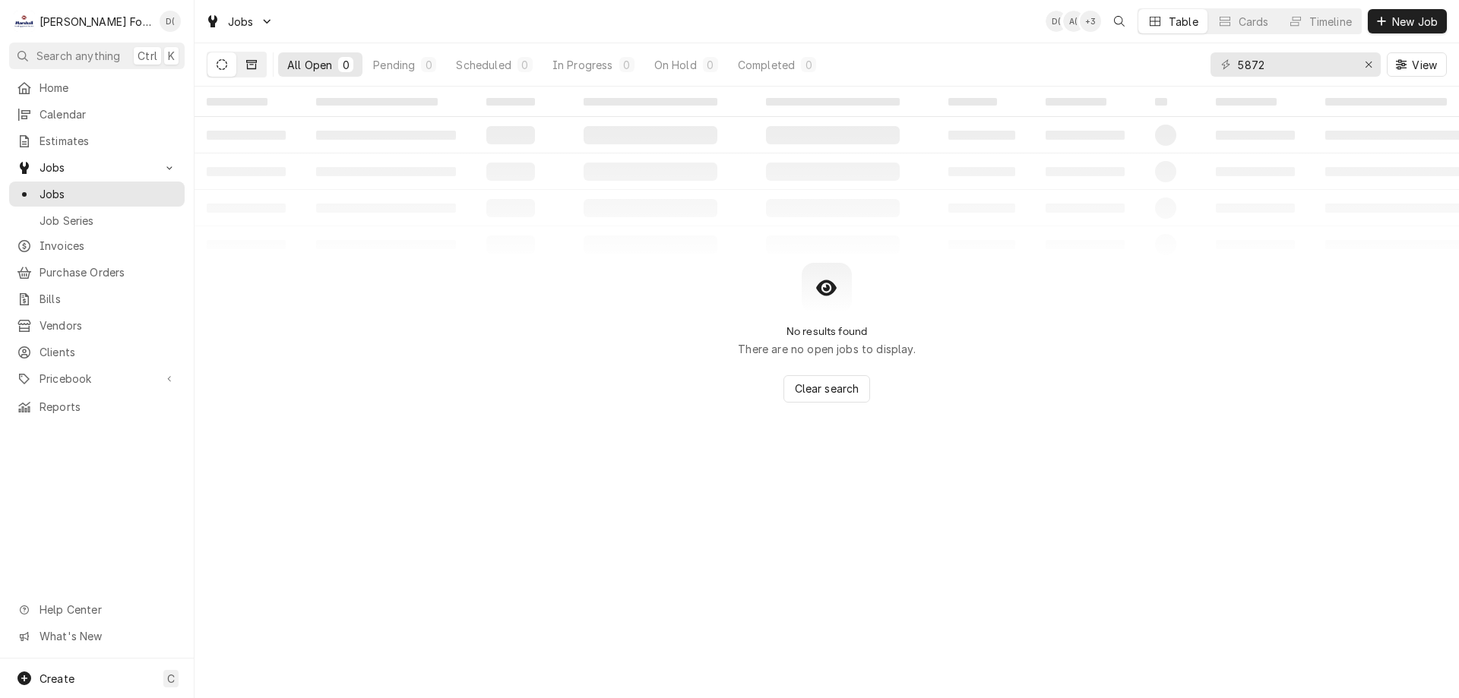
click at [253, 68] on icon "Dynamic Content Wrapper" at bounding box center [251, 64] width 11 height 11
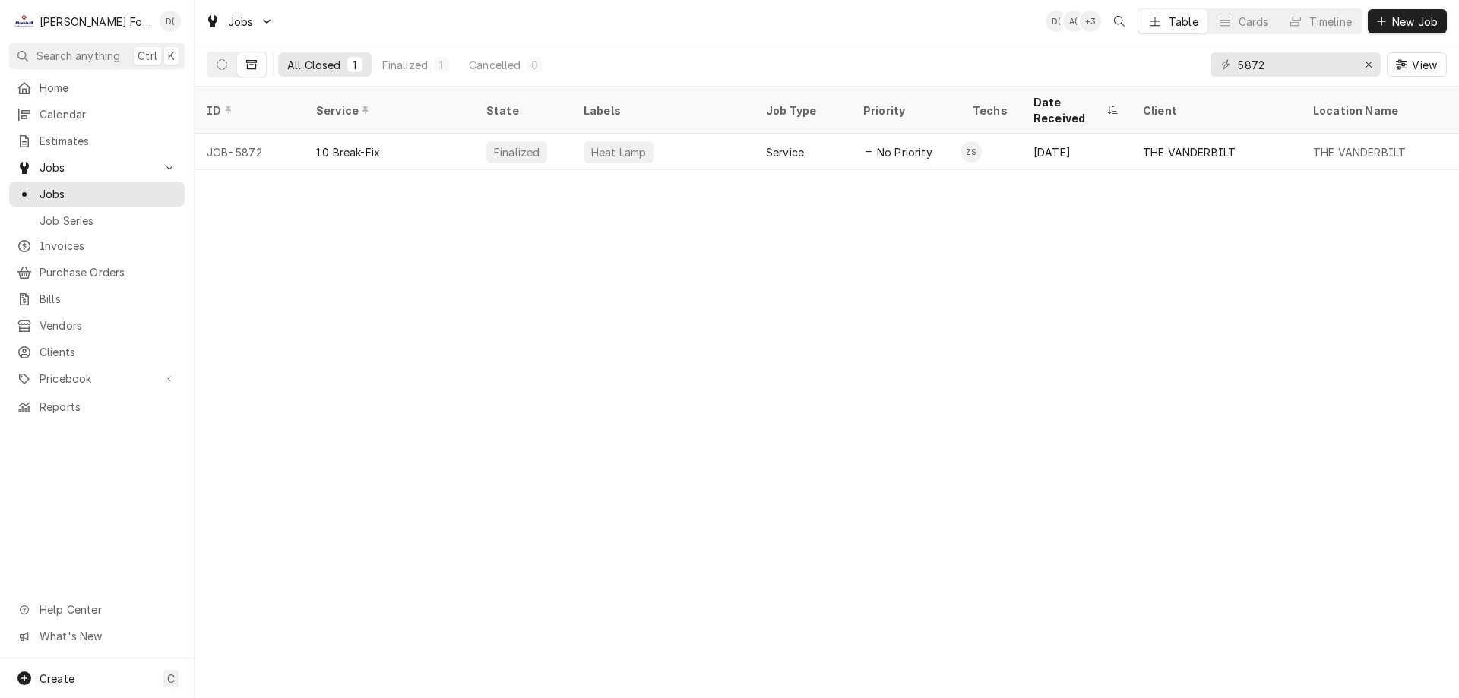
drag, startPoint x: 558, startPoint y: 127, endPoint x: 597, endPoint y: 156, distance: 48.9
click at [558, 134] on div "Finalized" at bounding box center [522, 152] width 97 height 36
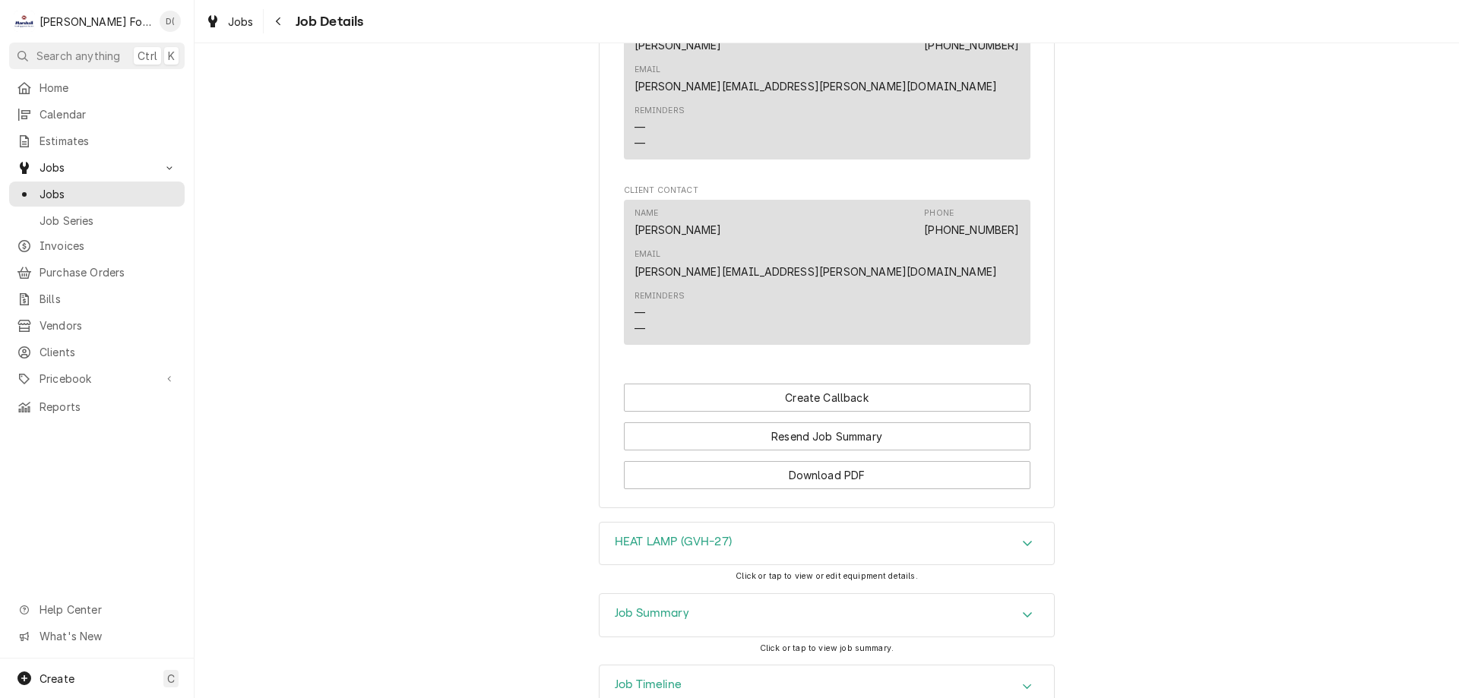
scroll to position [1530, 0]
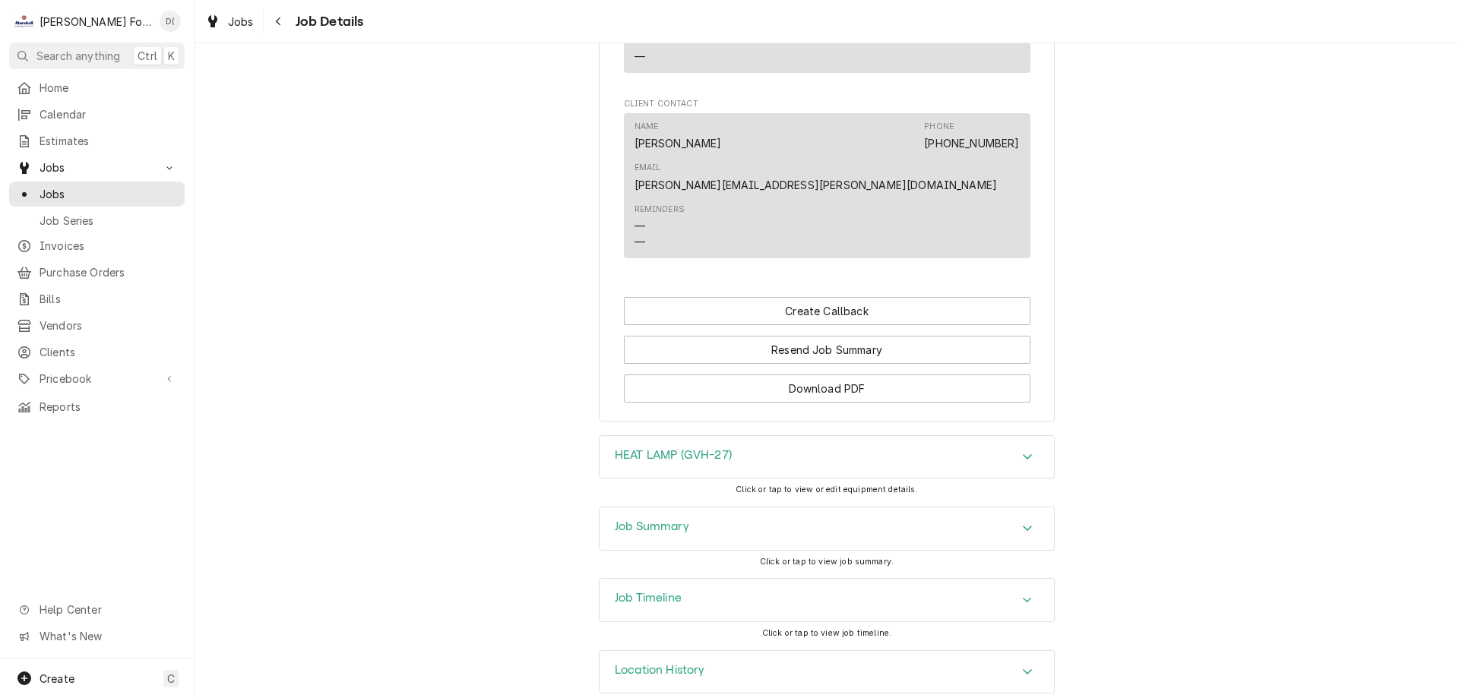
click at [738, 510] on div "Job Summary" at bounding box center [827, 529] width 454 height 43
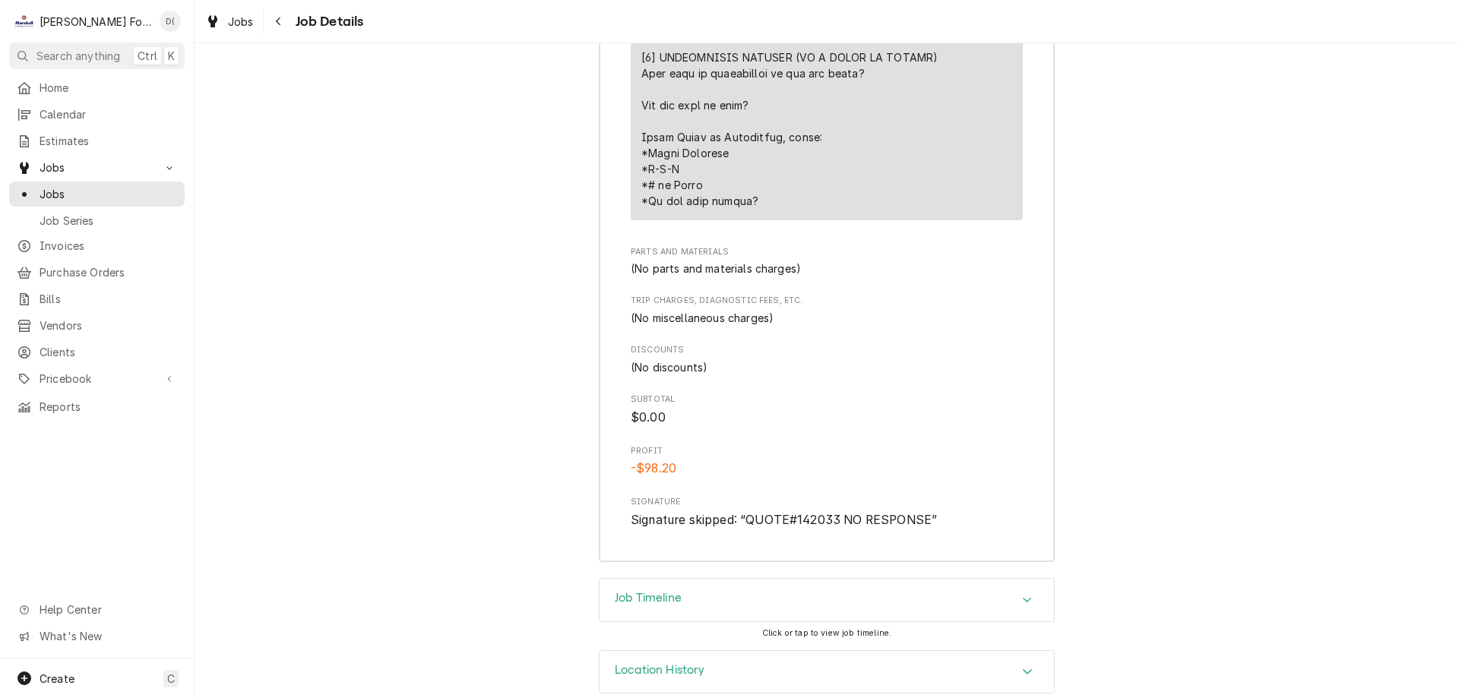
scroll to position [2583, 0]
